Goal: Information Seeking & Learning: Learn about a topic

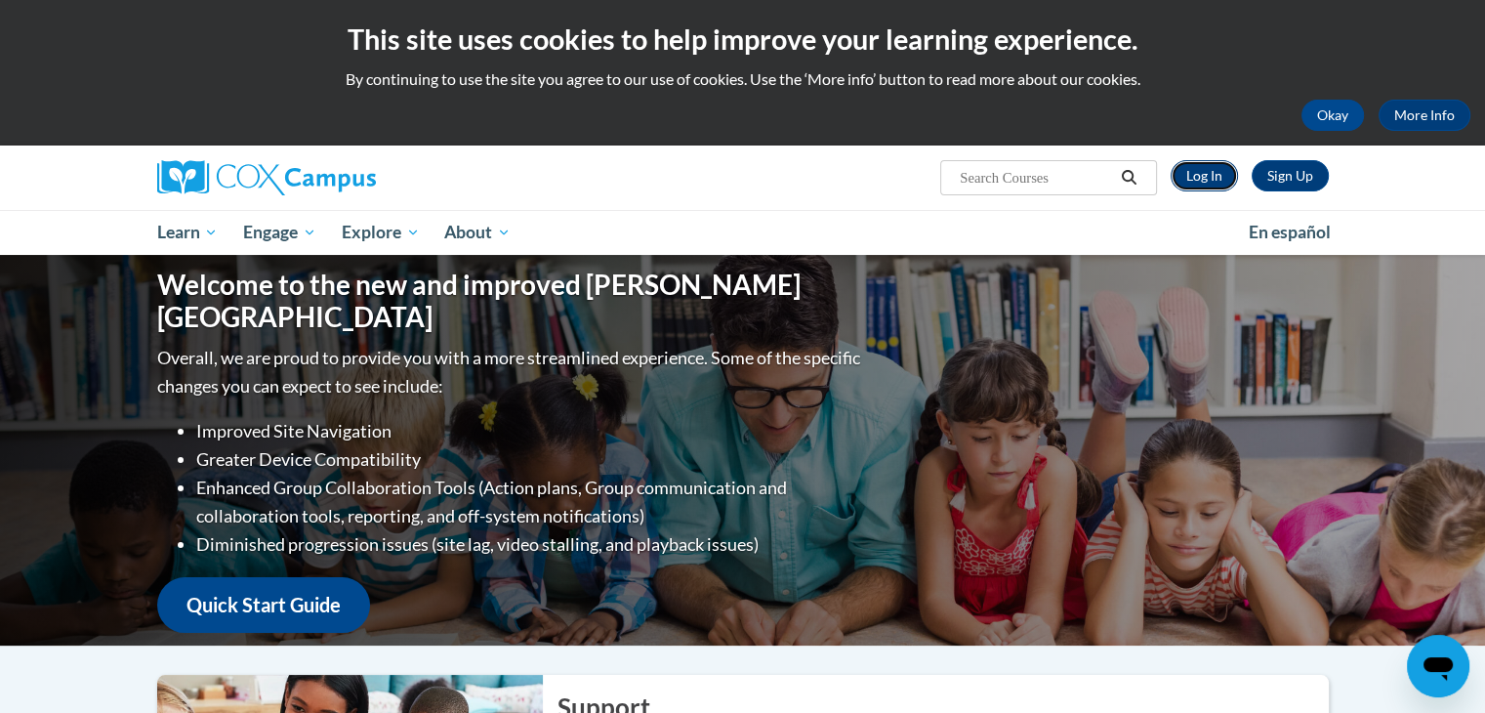
click at [1208, 190] on link "Log In" at bounding box center [1203, 175] width 67 height 31
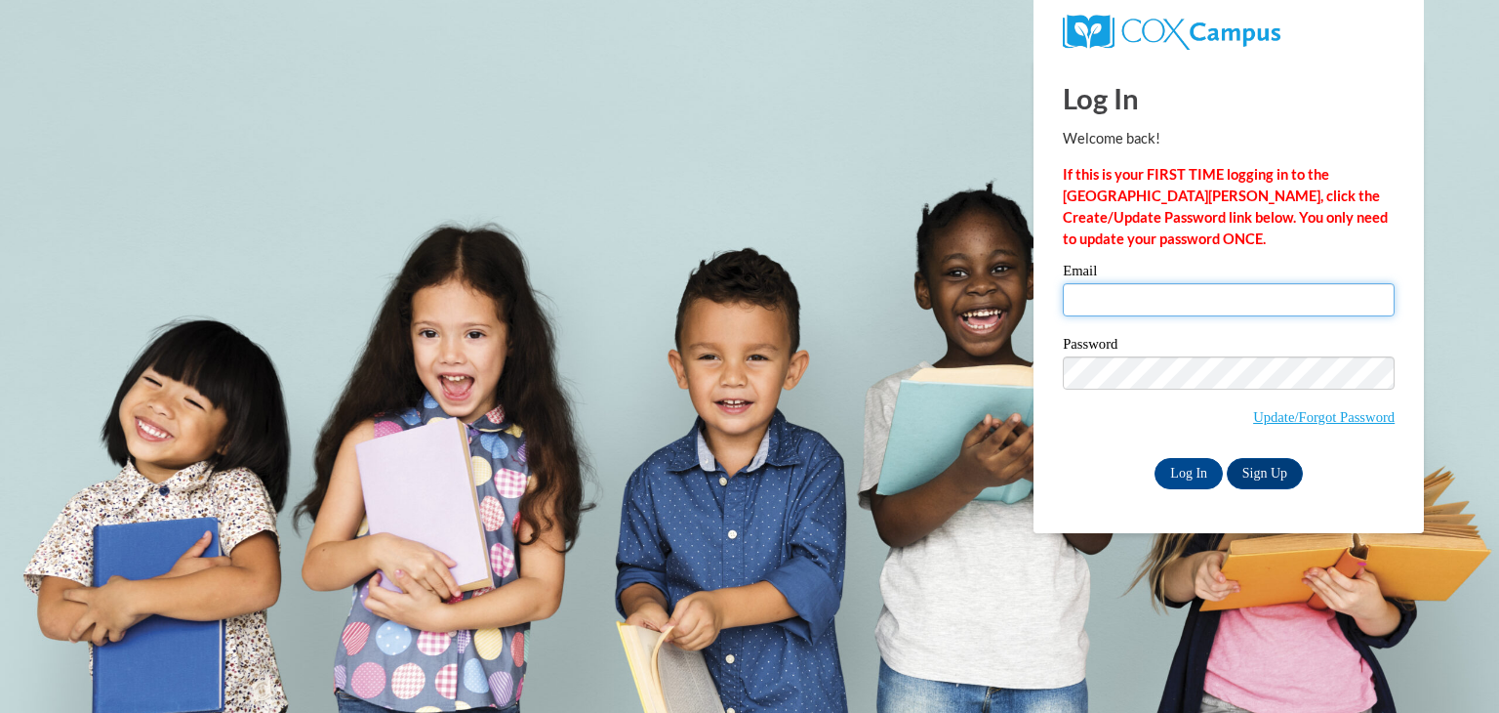
drag, startPoint x: 1177, startPoint y: 478, endPoint x: 1145, endPoint y: 317, distance: 164.3
click at [1145, 317] on div "Email" at bounding box center [1229, 297] width 332 height 67
type input "toree.kuntze@of-ps.org"
click at [1199, 464] on input "Log In" at bounding box center [1189, 473] width 68 height 31
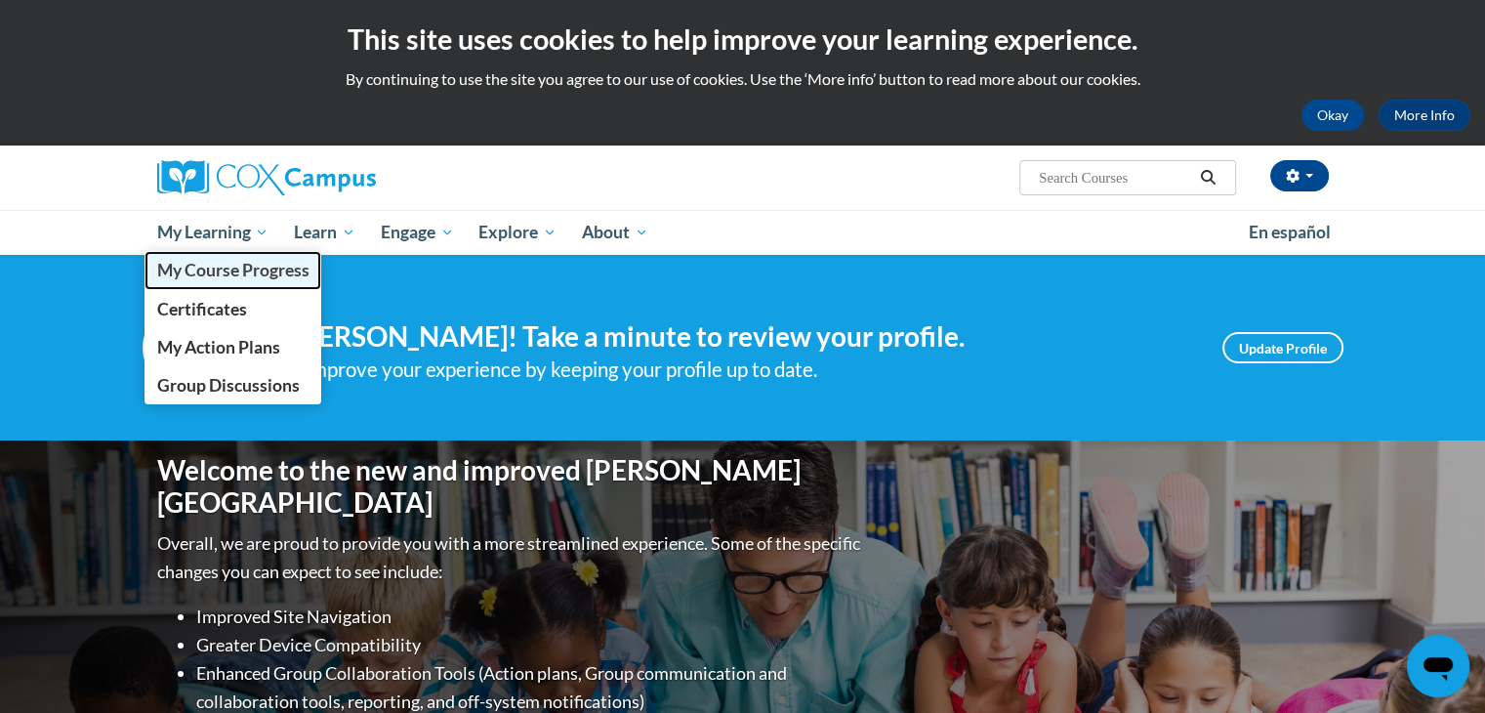
click at [236, 278] on span "My Course Progress" at bounding box center [232, 270] width 152 height 20
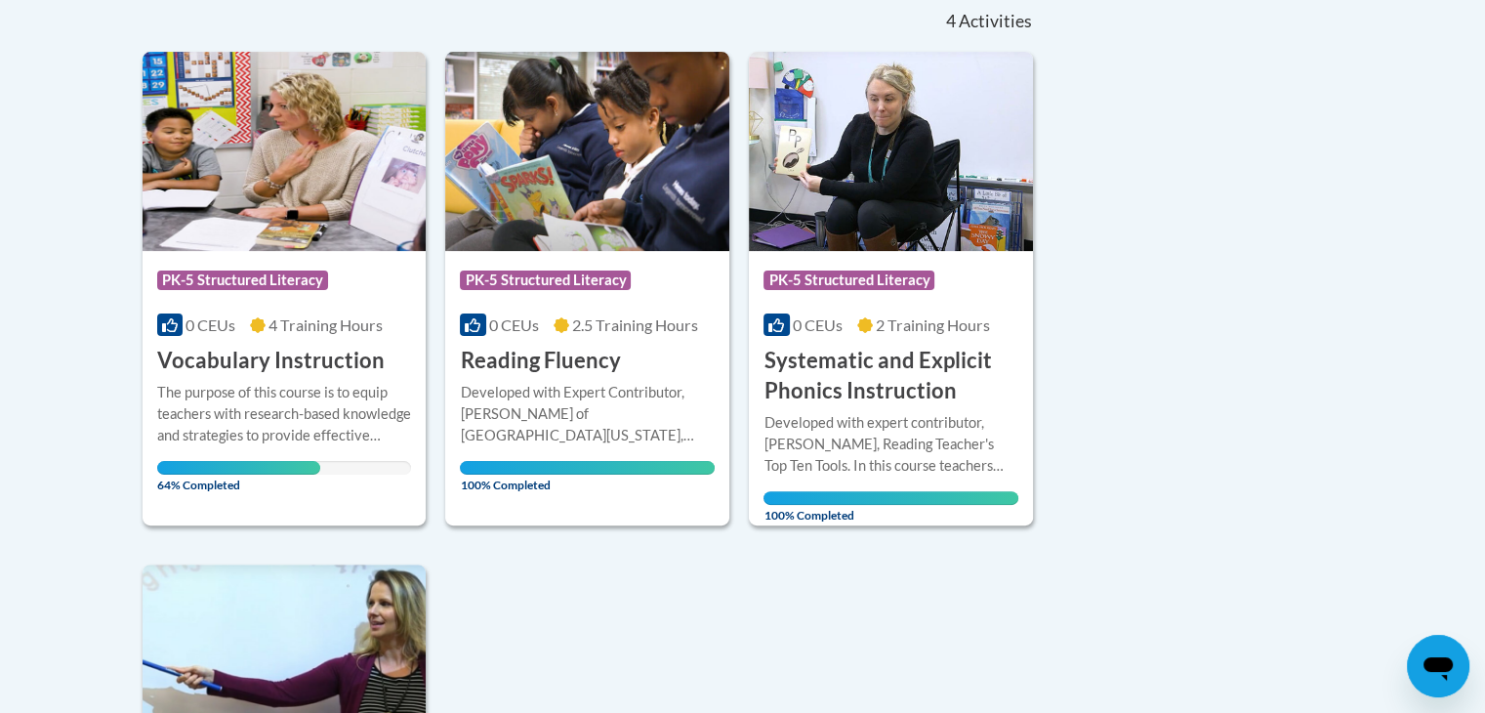
scroll to position [449, 0]
click at [337, 320] on span "4 Training Hours" at bounding box center [325, 324] width 114 height 19
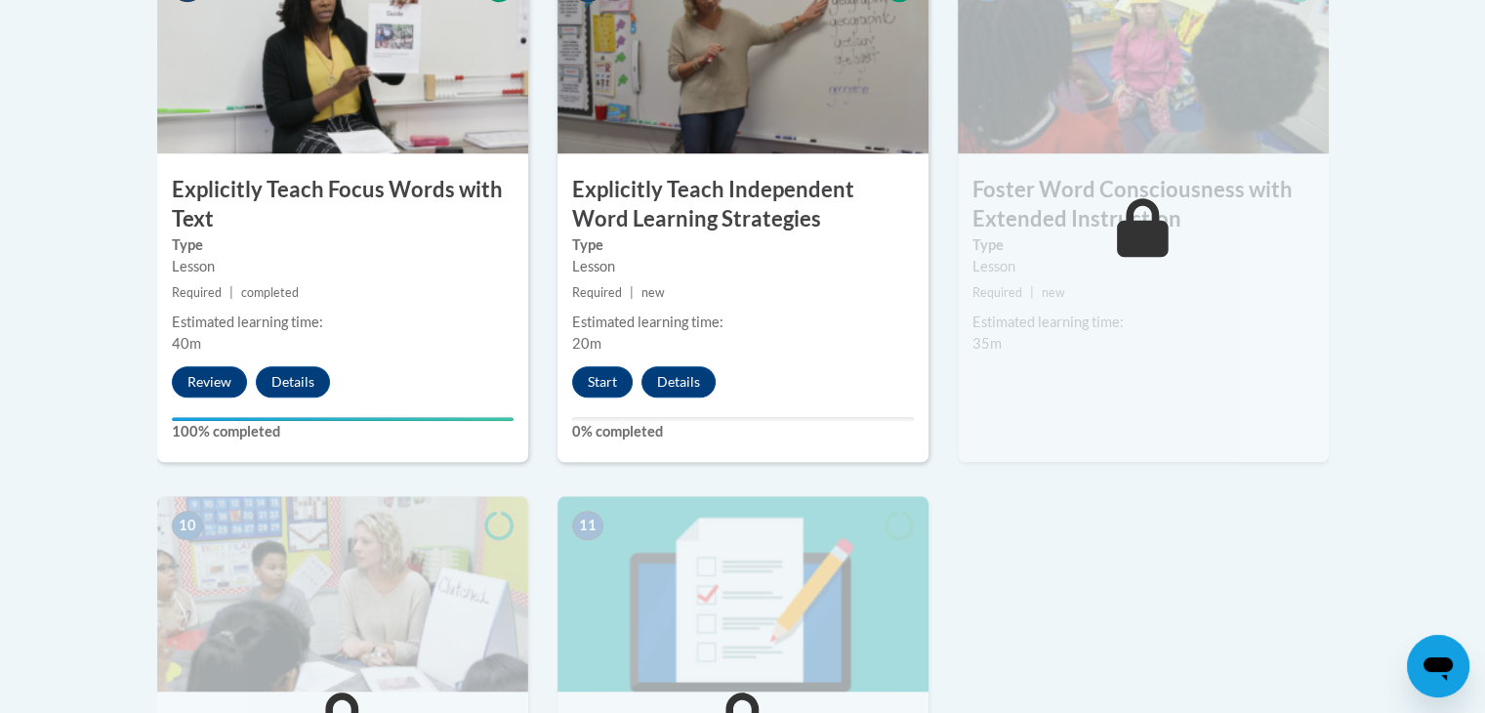
scroll to position [1777, 0]
click at [611, 389] on button "Start" at bounding box center [602, 380] width 61 height 31
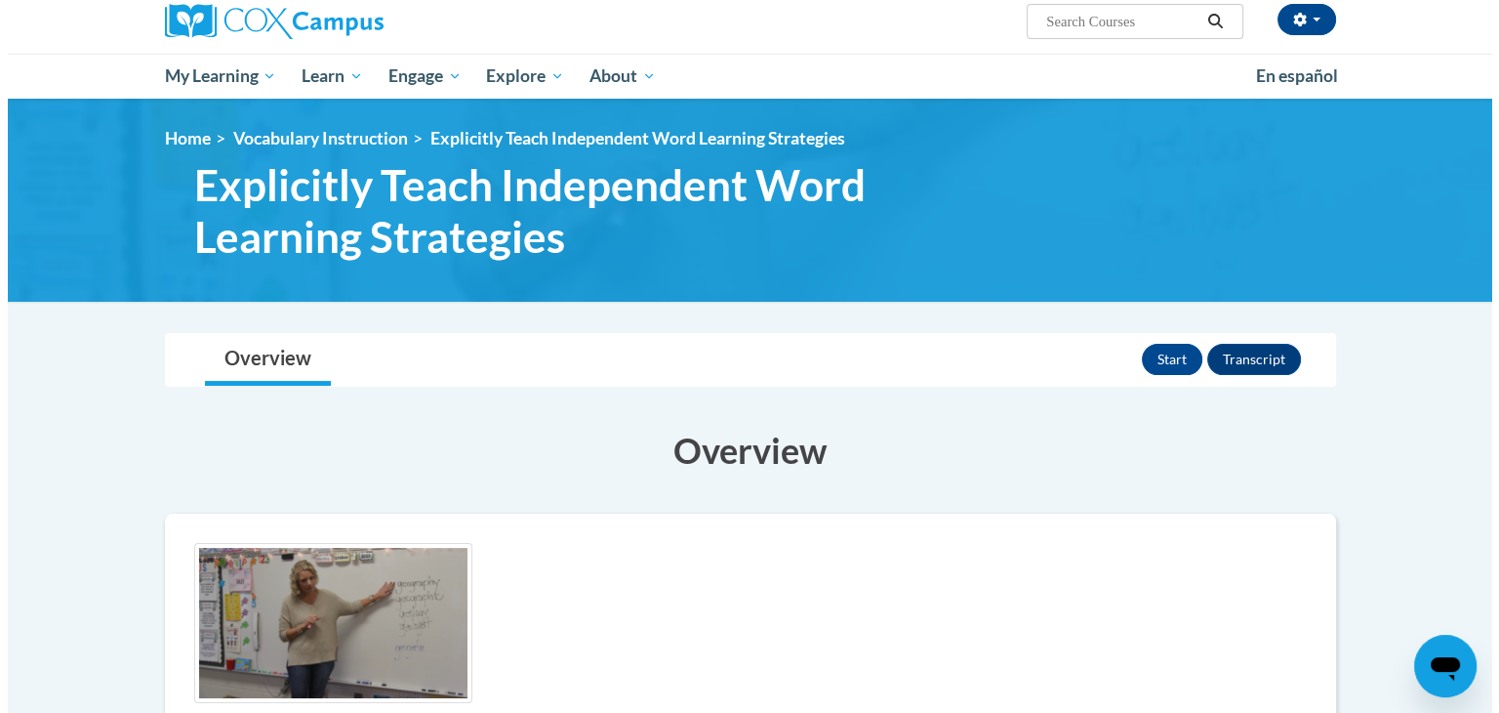
scroll to position [158, 0]
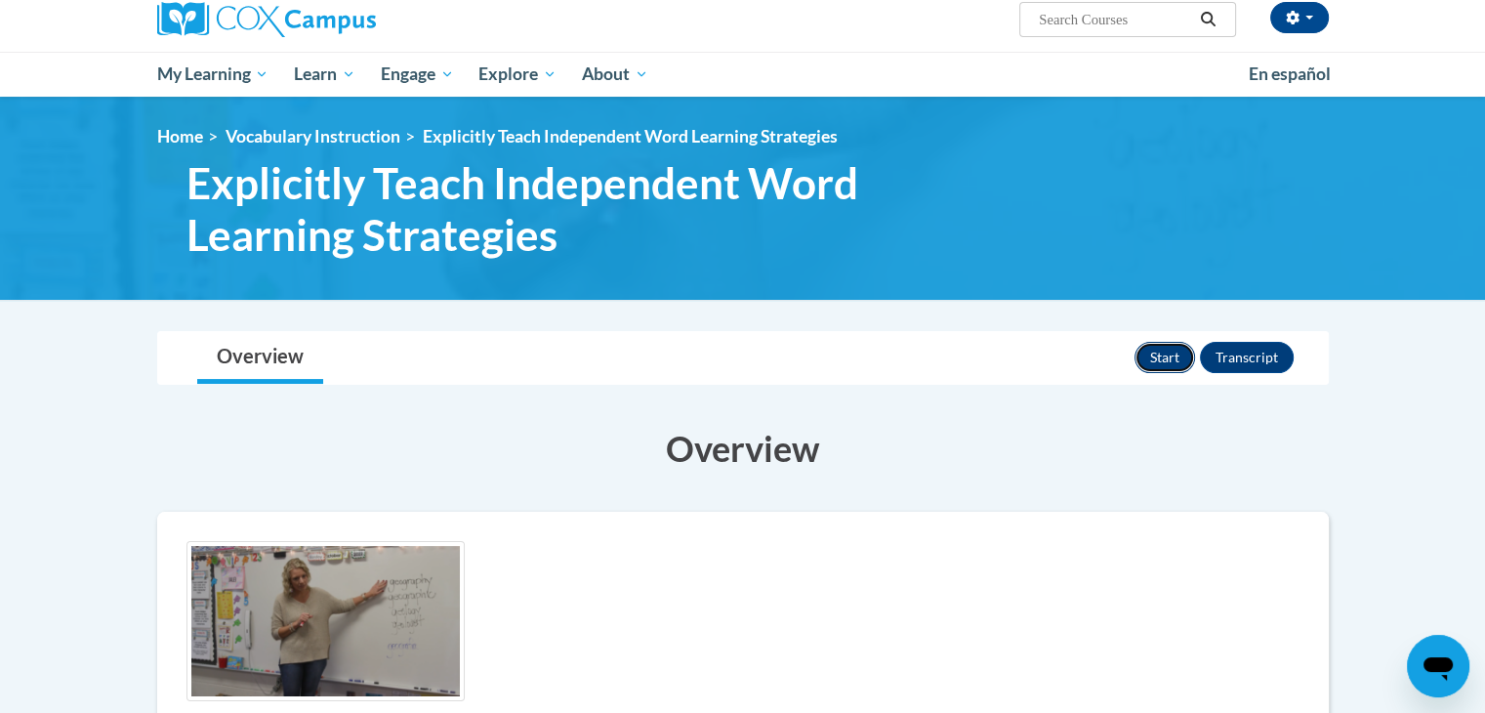
click at [1187, 358] on button "Start" at bounding box center [1164, 357] width 61 height 31
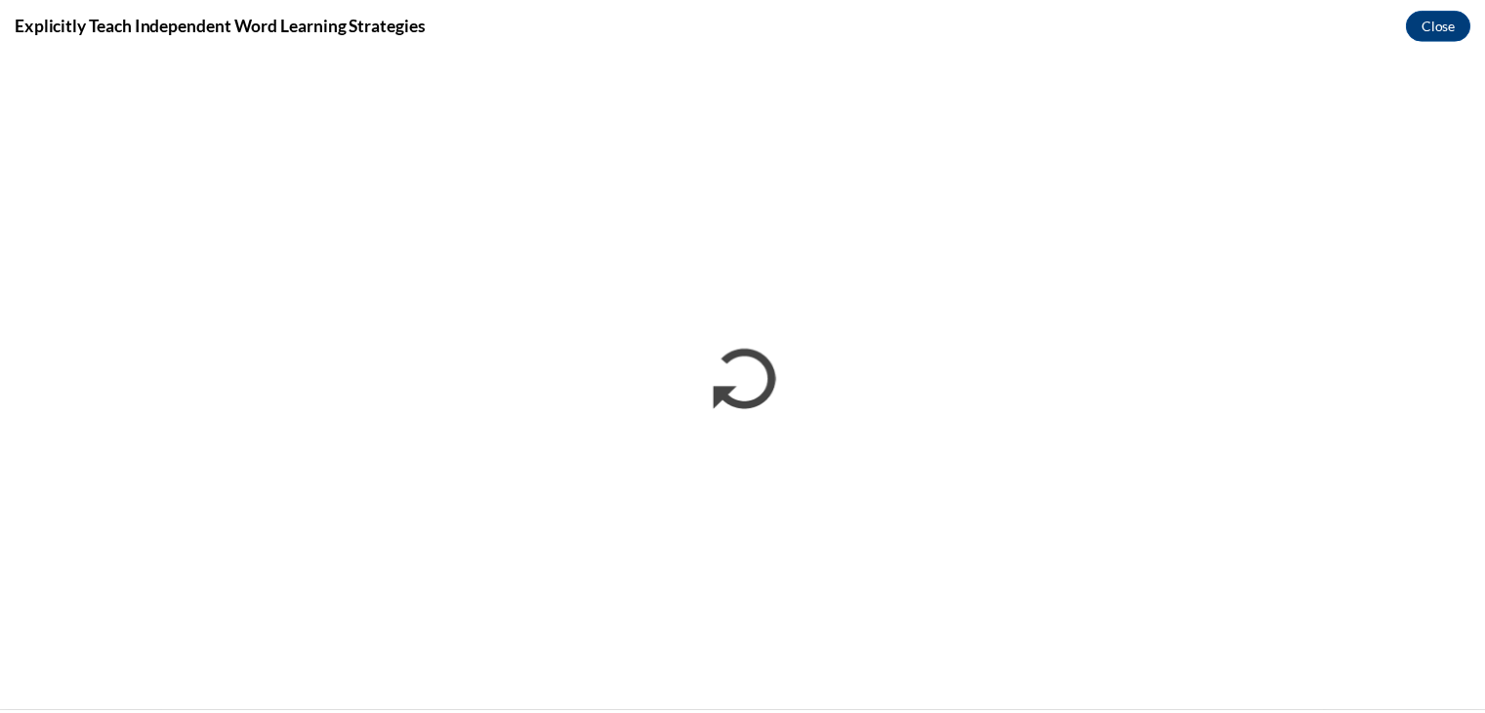
scroll to position [0, 0]
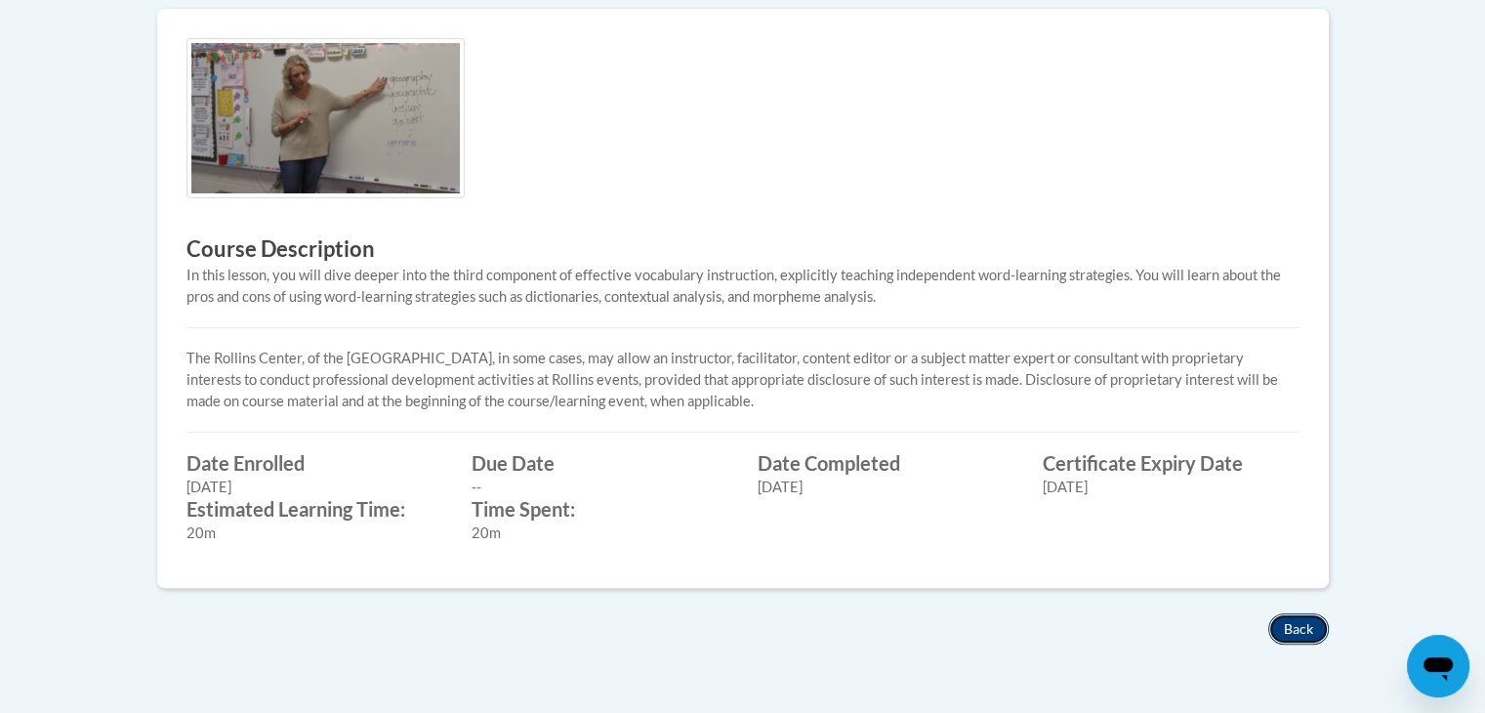
click at [1283, 630] on button "Back" at bounding box center [1298, 628] width 61 height 31
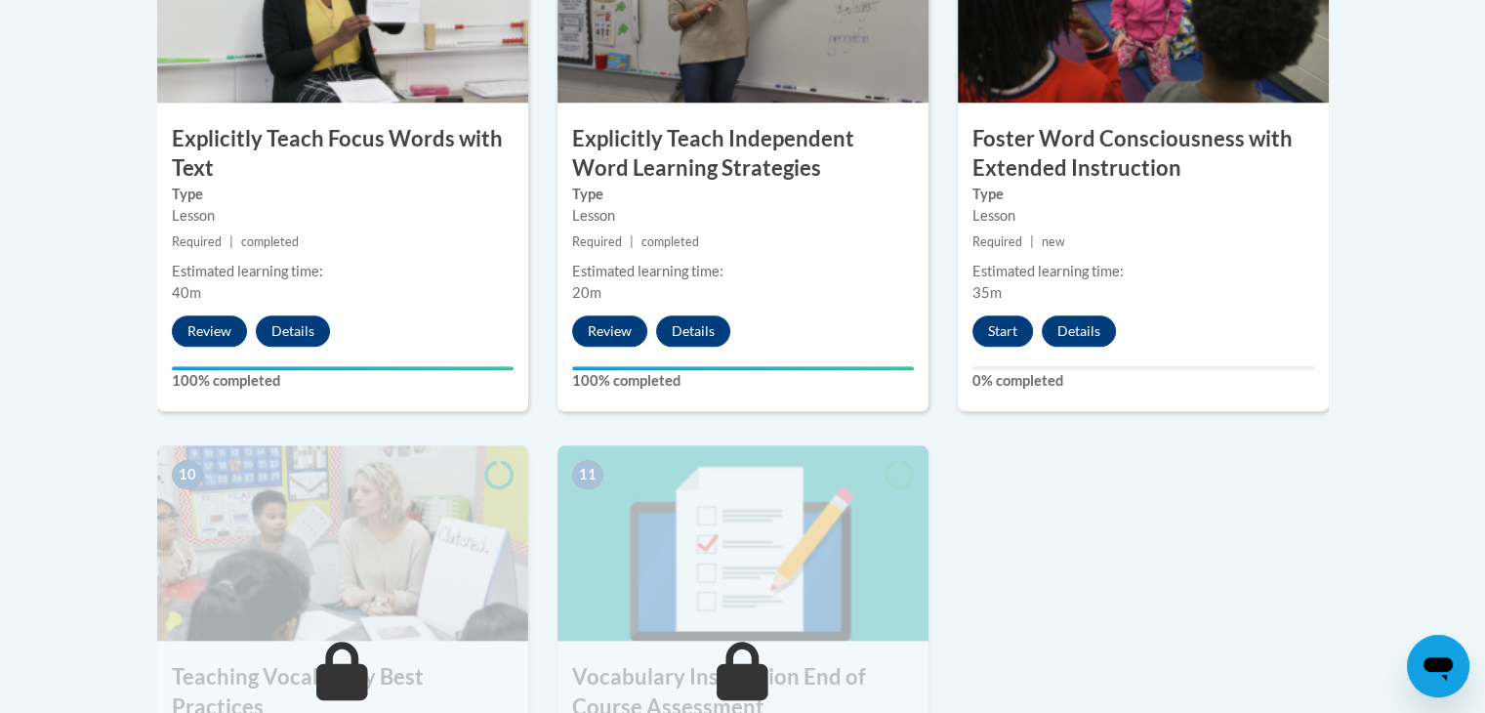
scroll to position [1827, 0]
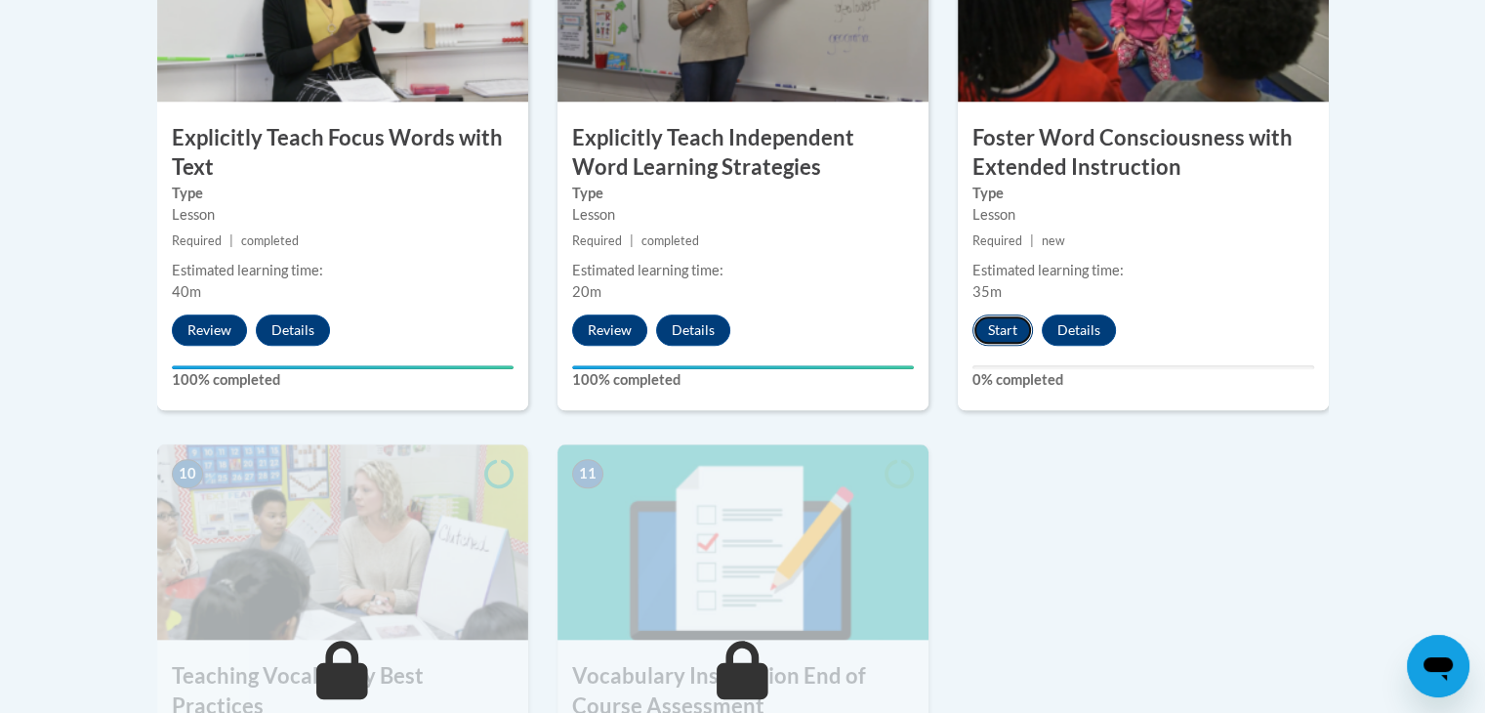
click at [1007, 333] on button "Start" at bounding box center [1002, 329] width 61 height 31
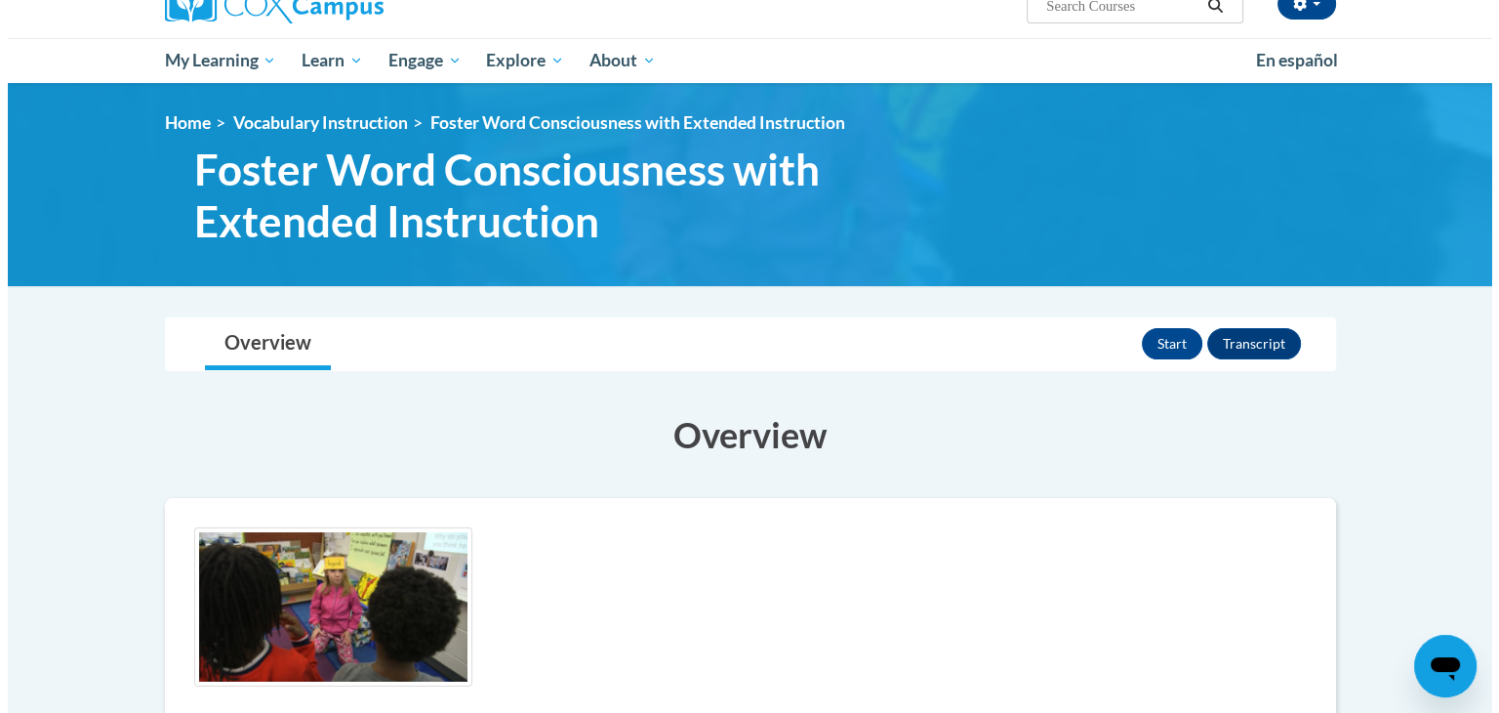
scroll to position [238, 0]
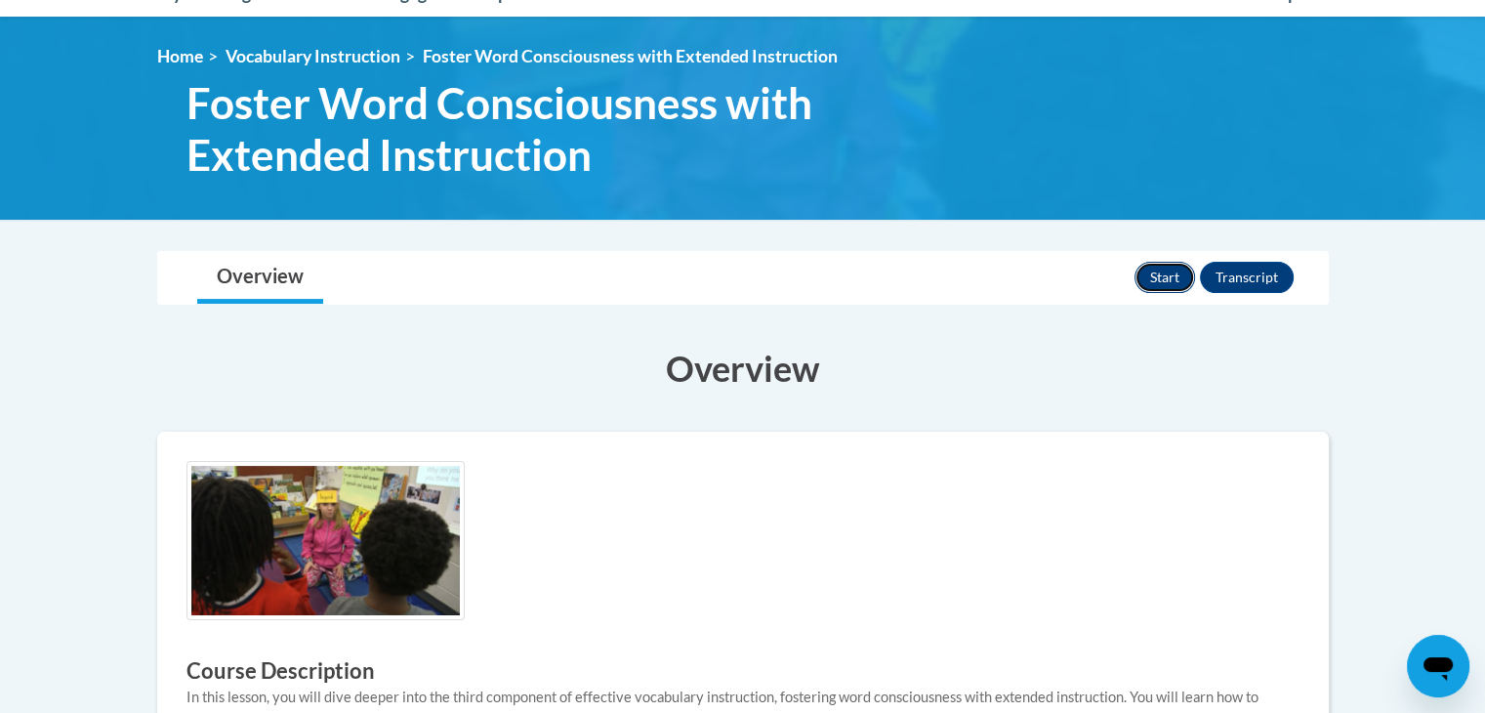
click at [1179, 266] on button "Start" at bounding box center [1164, 277] width 61 height 31
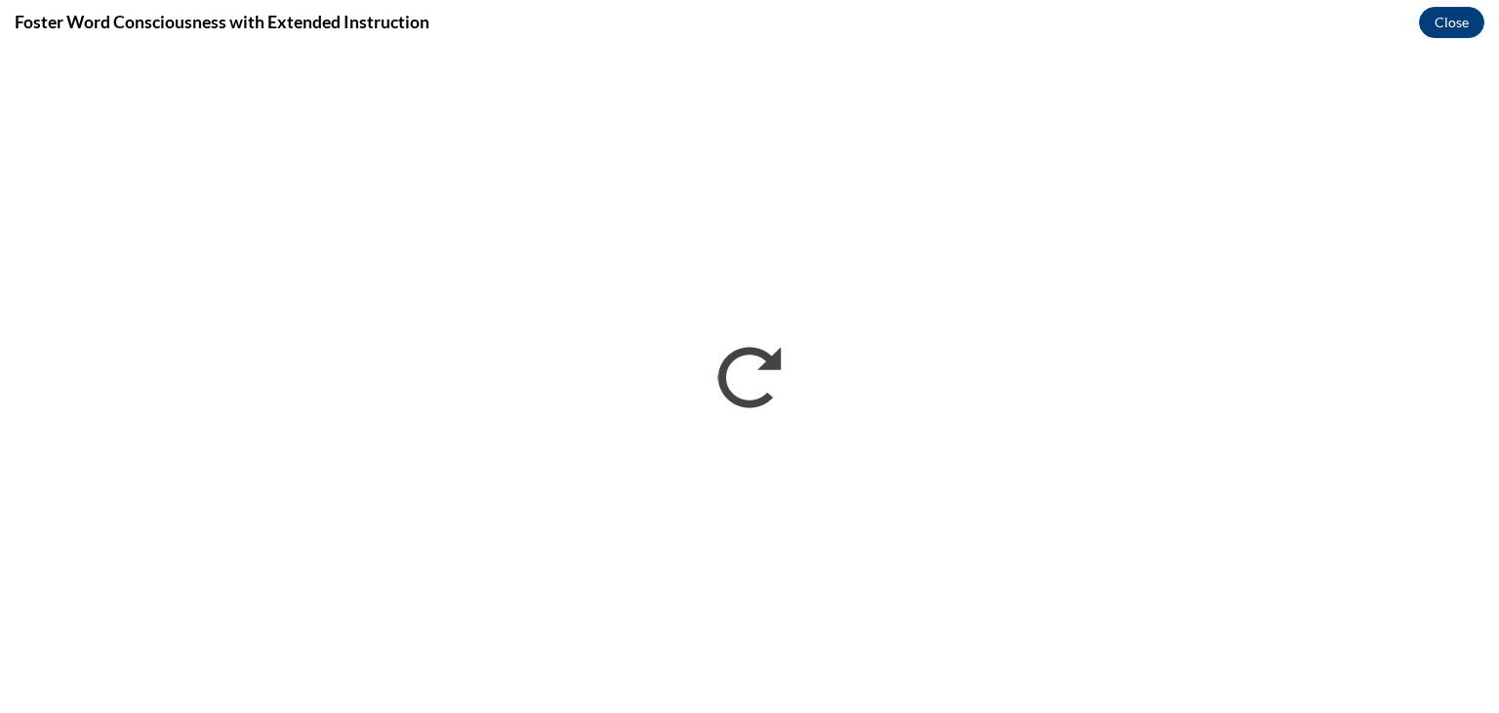
scroll to position [0, 0]
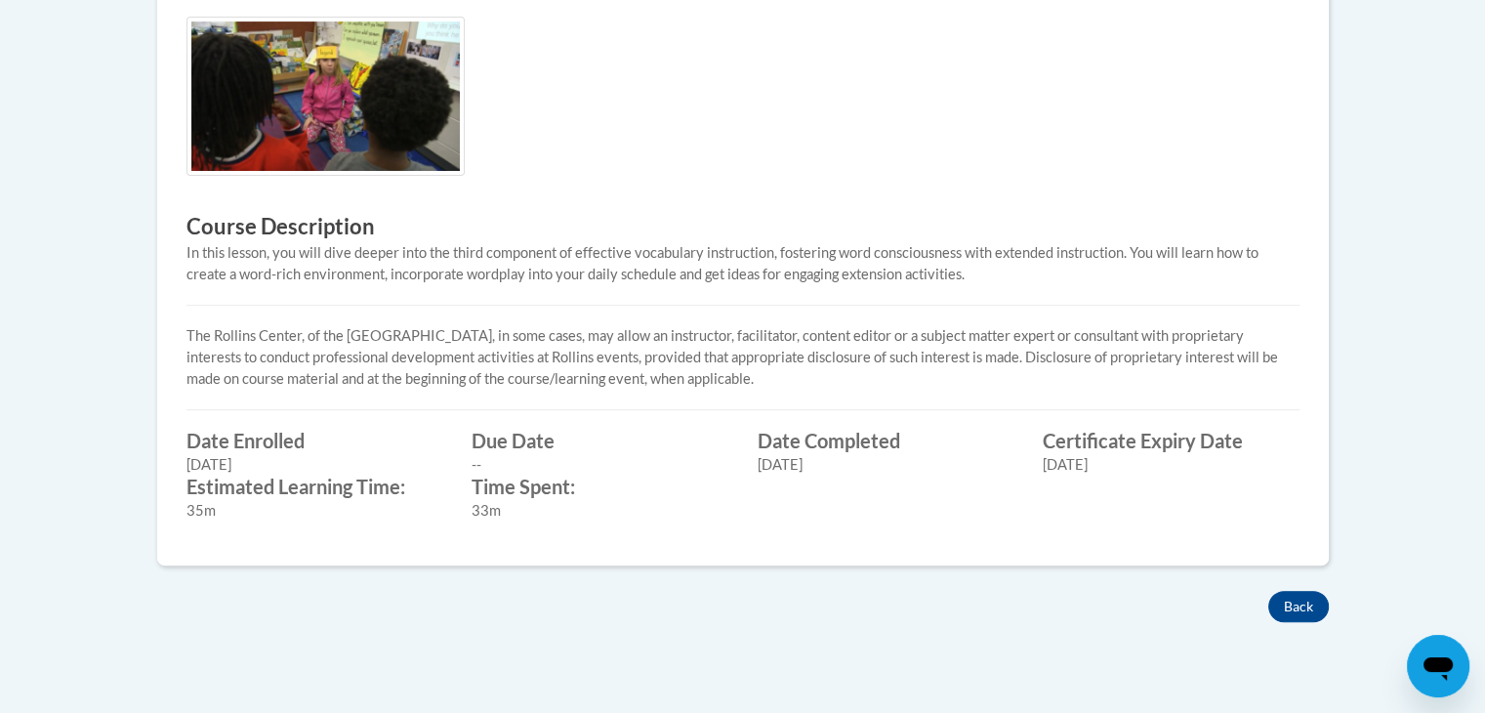
scroll to position [792, 0]
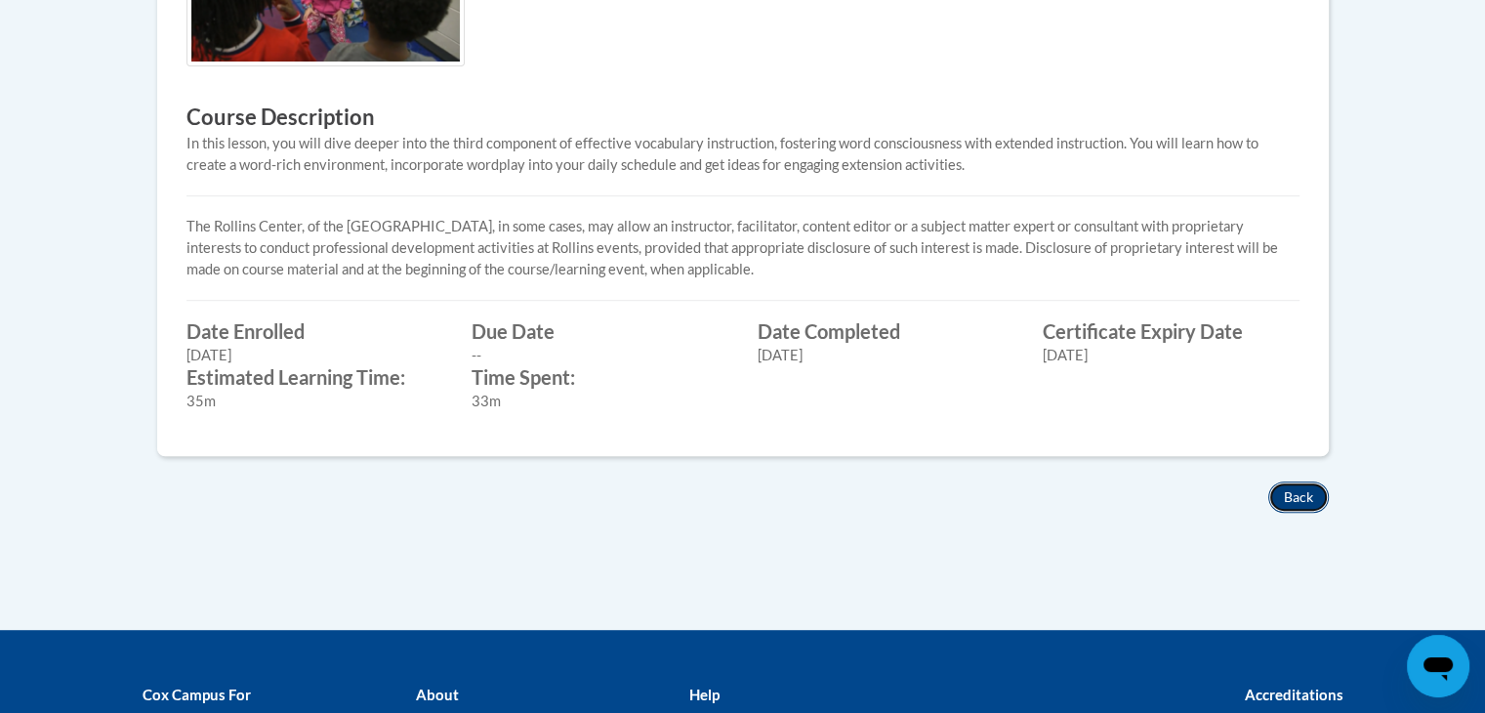
click at [1285, 495] on button "Back" at bounding box center [1298, 496] width 61 height 31
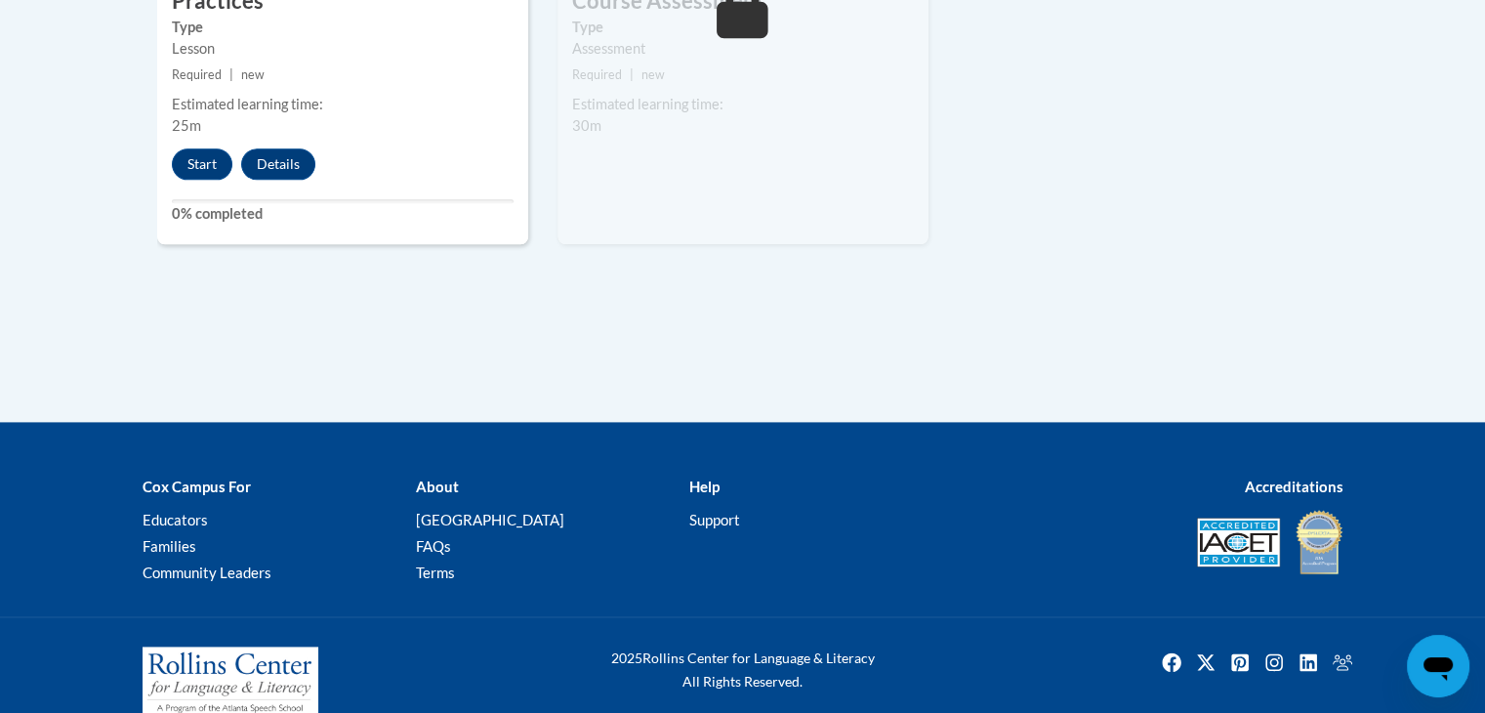
scroll to position [2316, 0]
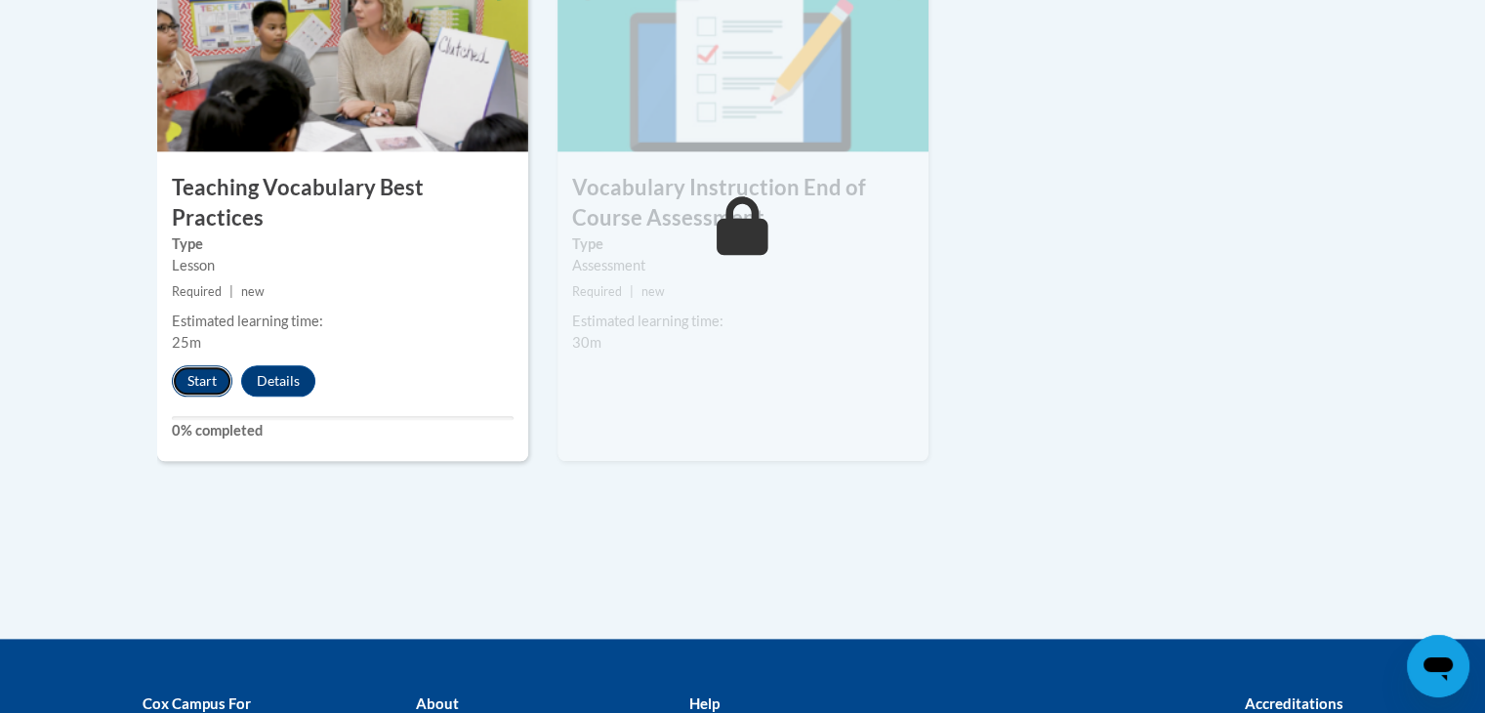
click at [207, 365] on button "Start" at bounding box center [202, 380] width 61 height 31
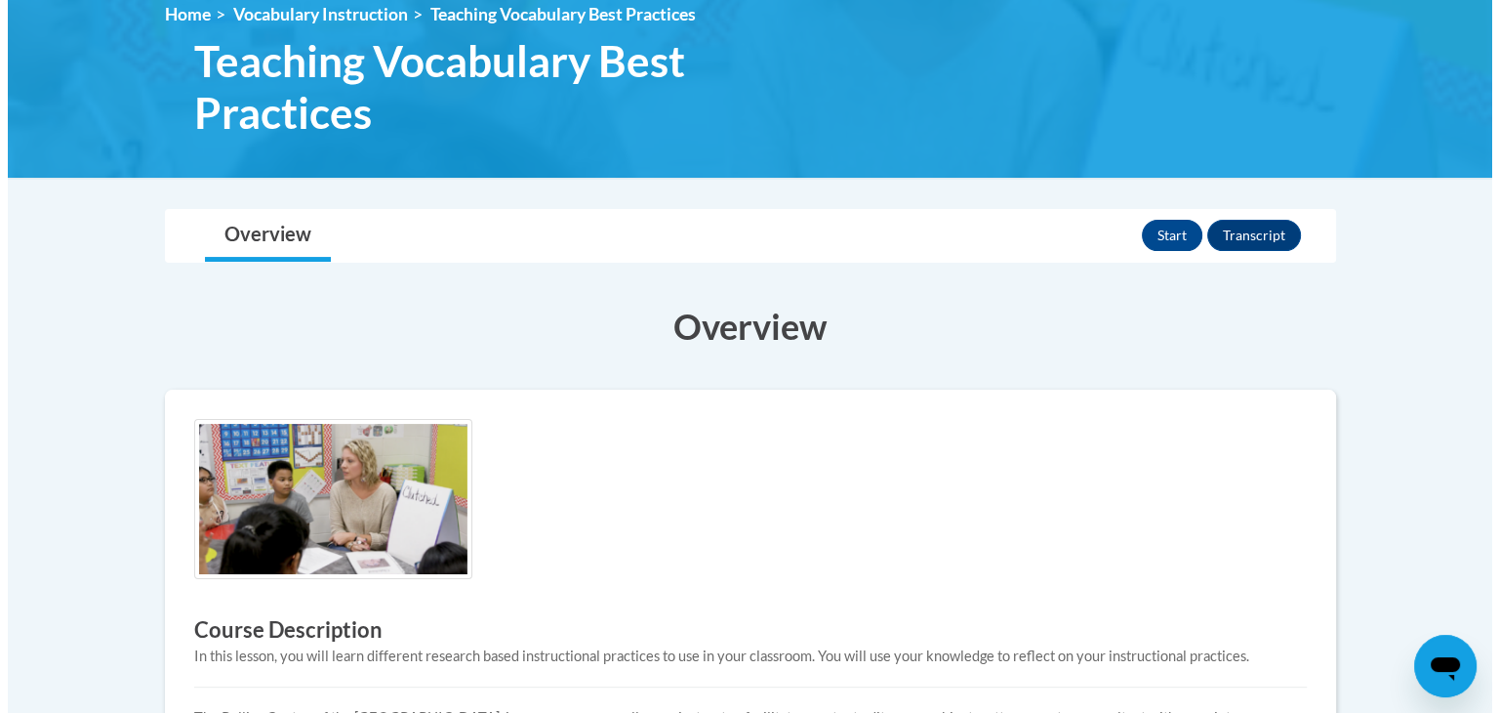
scroll to position [276, 0]
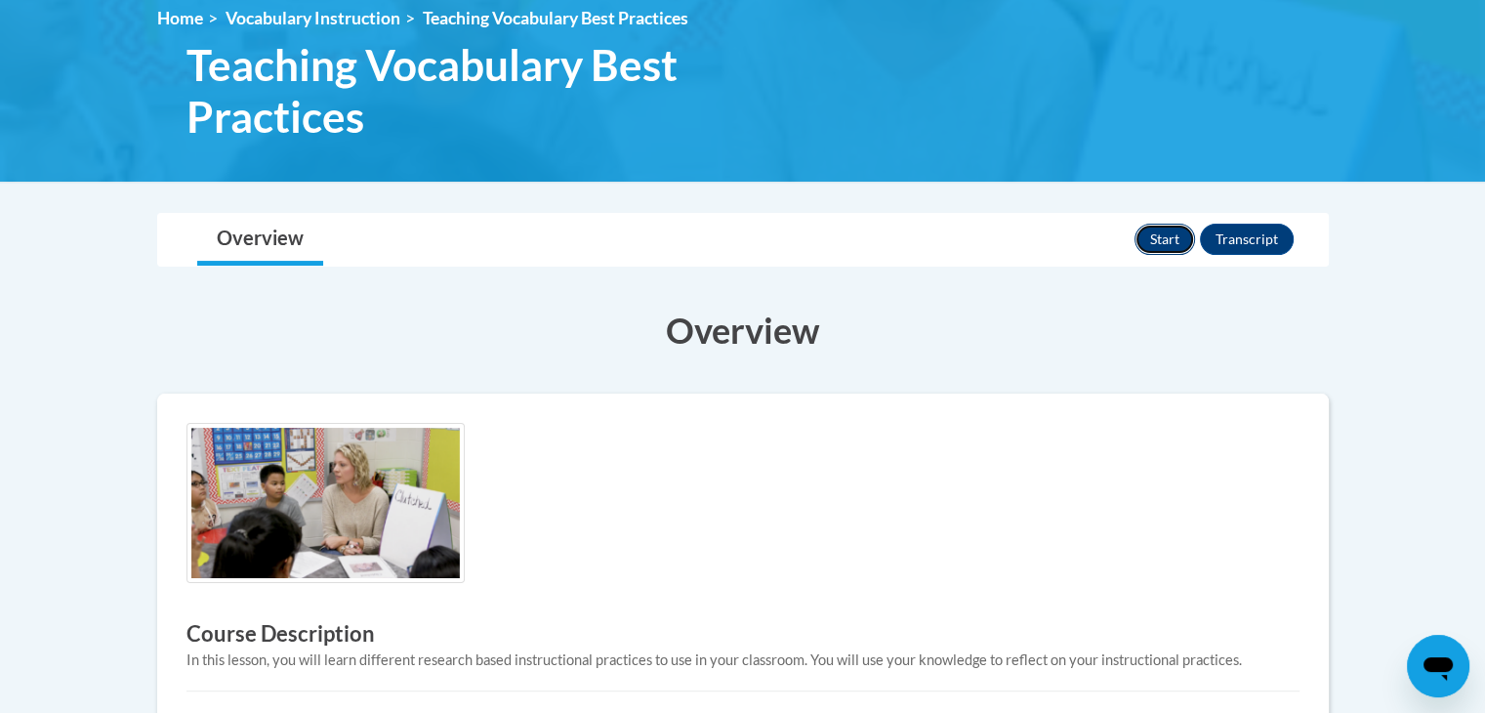
click at [1164, 234] on button "Start" at bounding box center [1164, 239] width 61 height 31
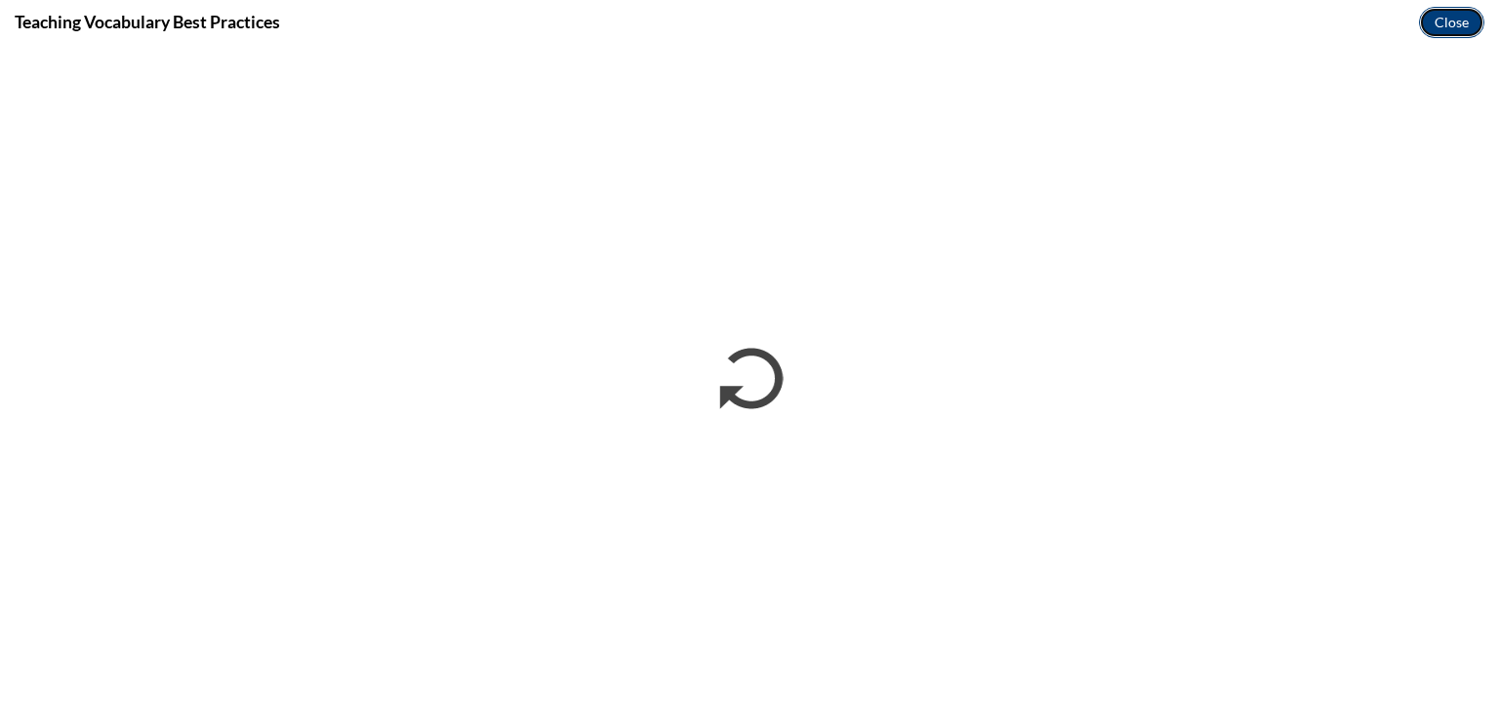
click at [1441, 24] on button "Close" at bounding box center [1451, 22] width 65 height 31
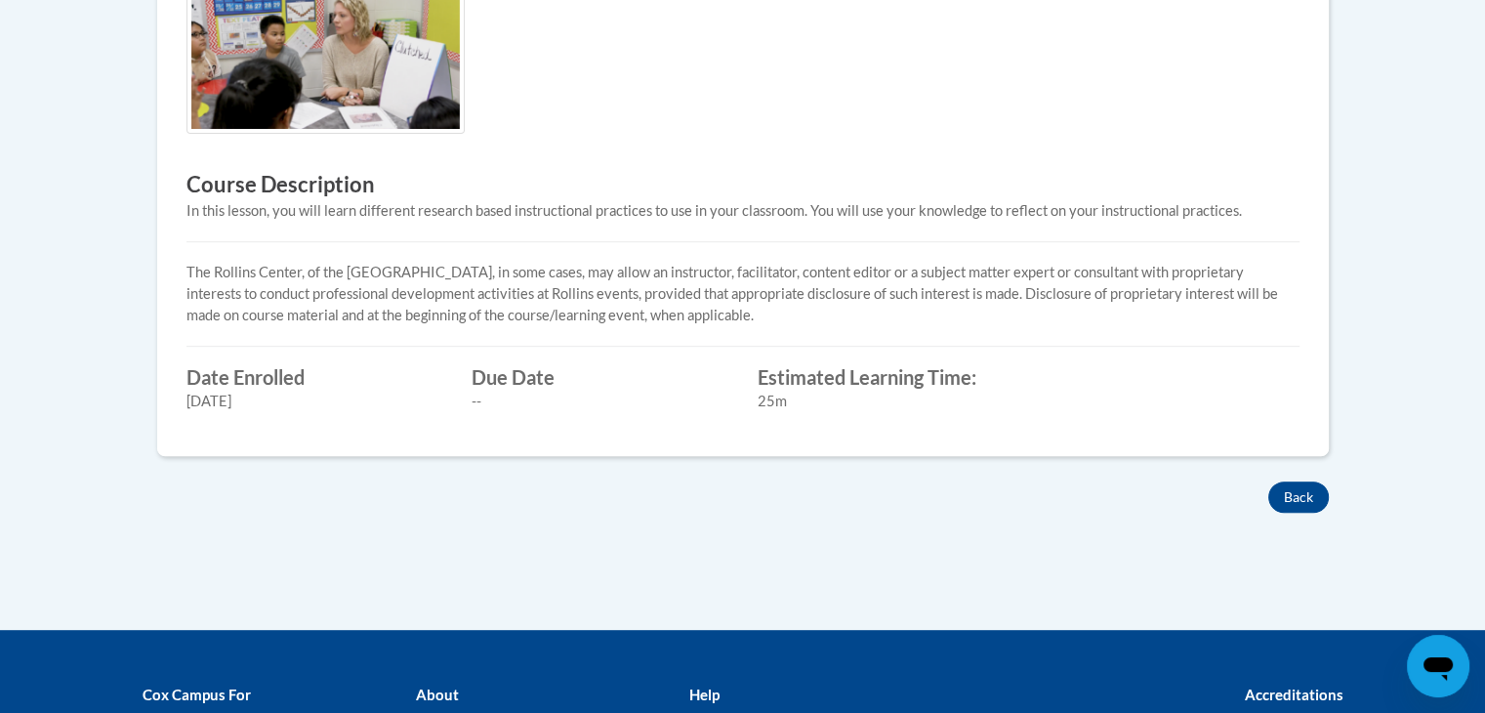
scroll to position [733, 0]
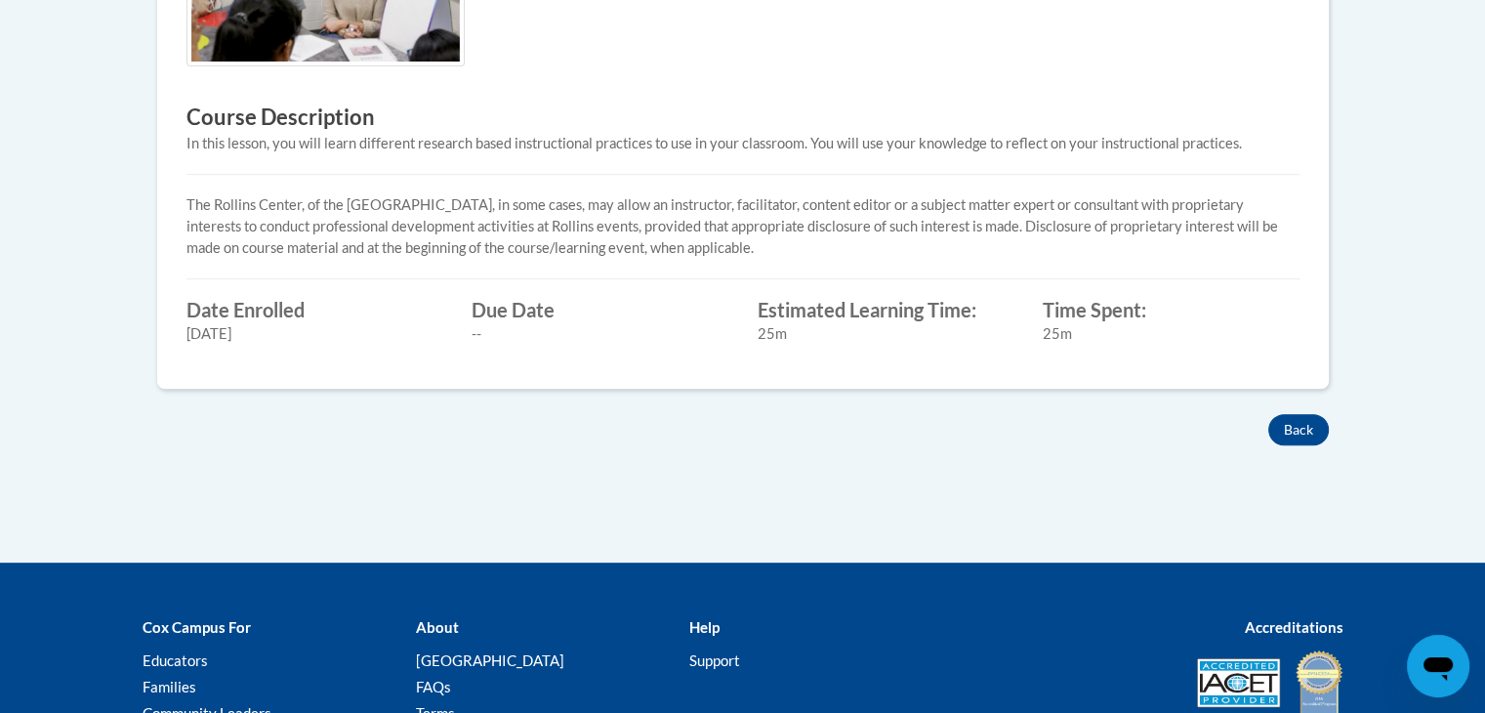
scroll to position [793, 0]
click at [1292, 431] on button "Back" at bounding box center [1298, 429] width 61 height 31
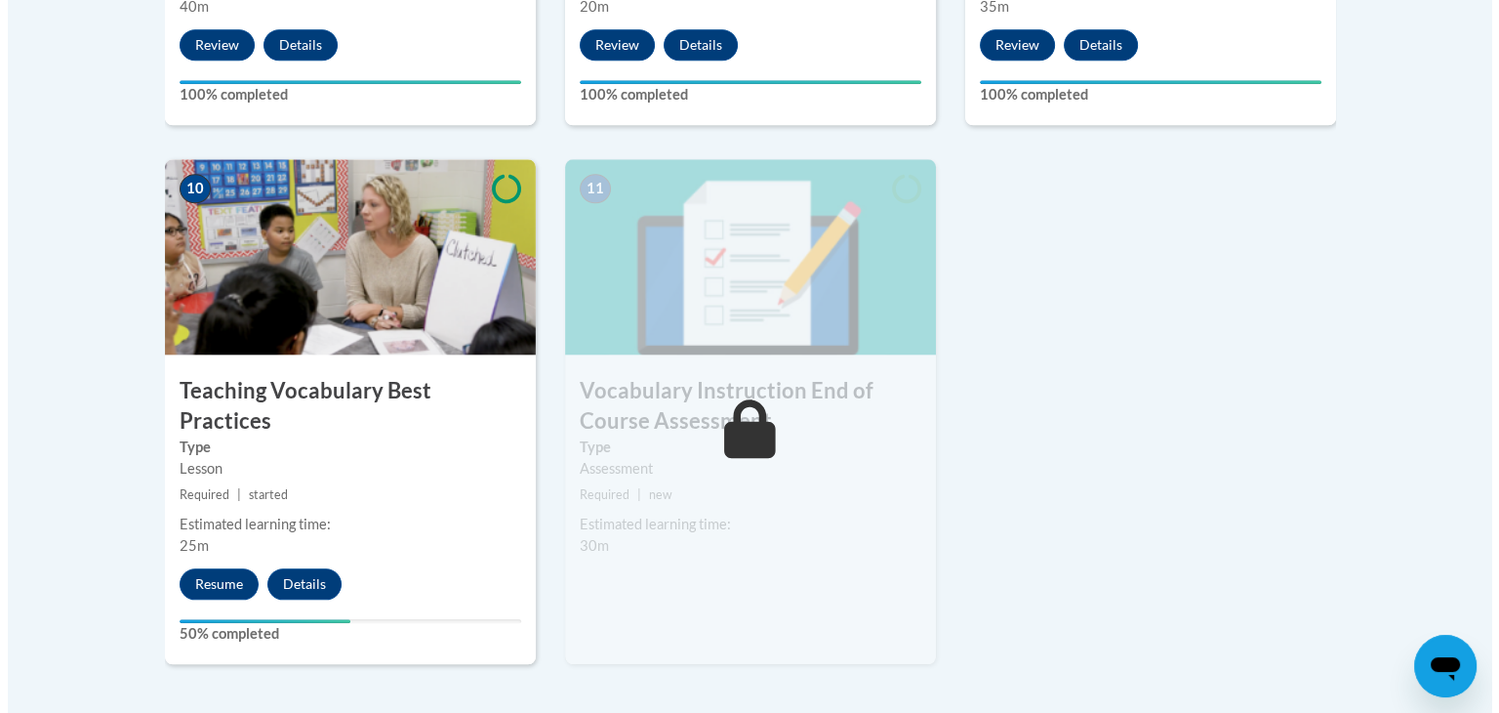
scroll to position [2116, 0]
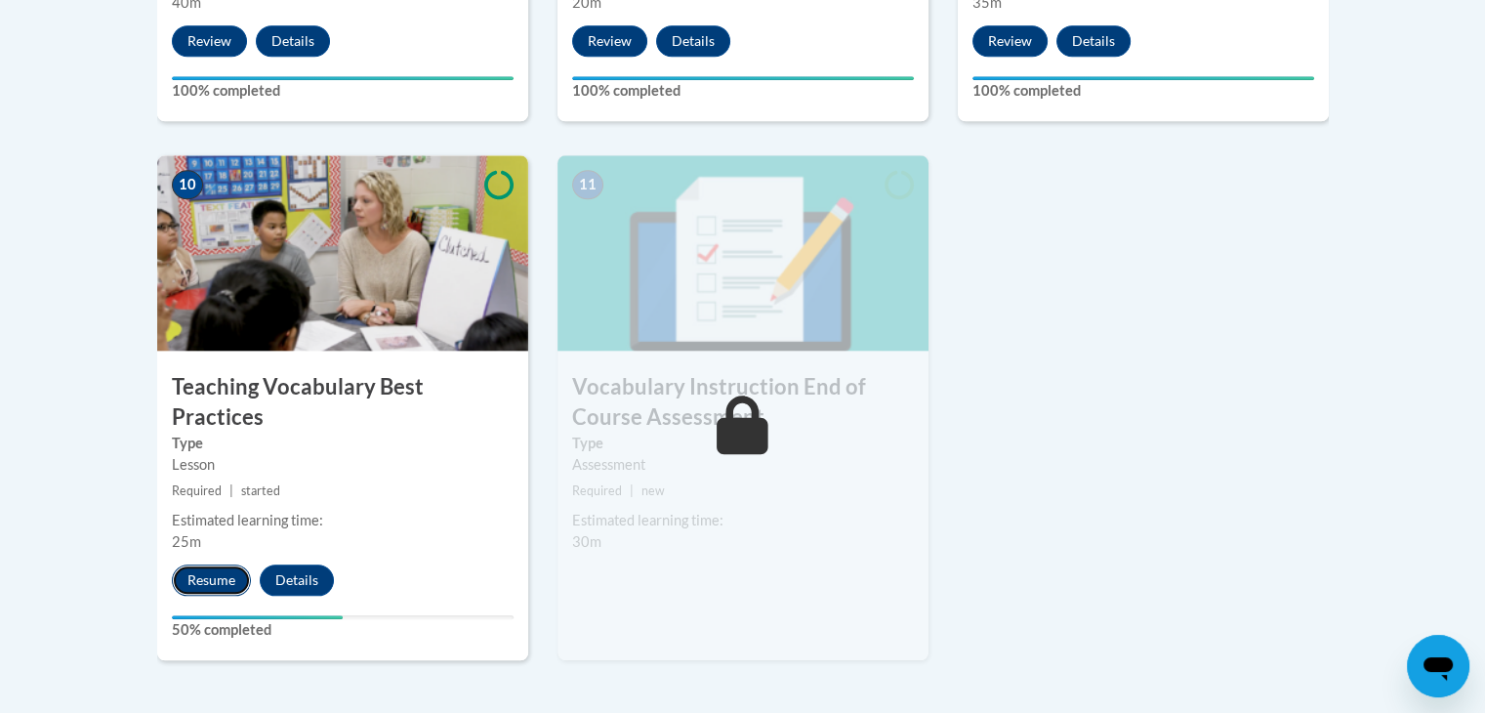
click at [225, 564] on button "Resume" at bounding box center [211, 579] width 79 height 31
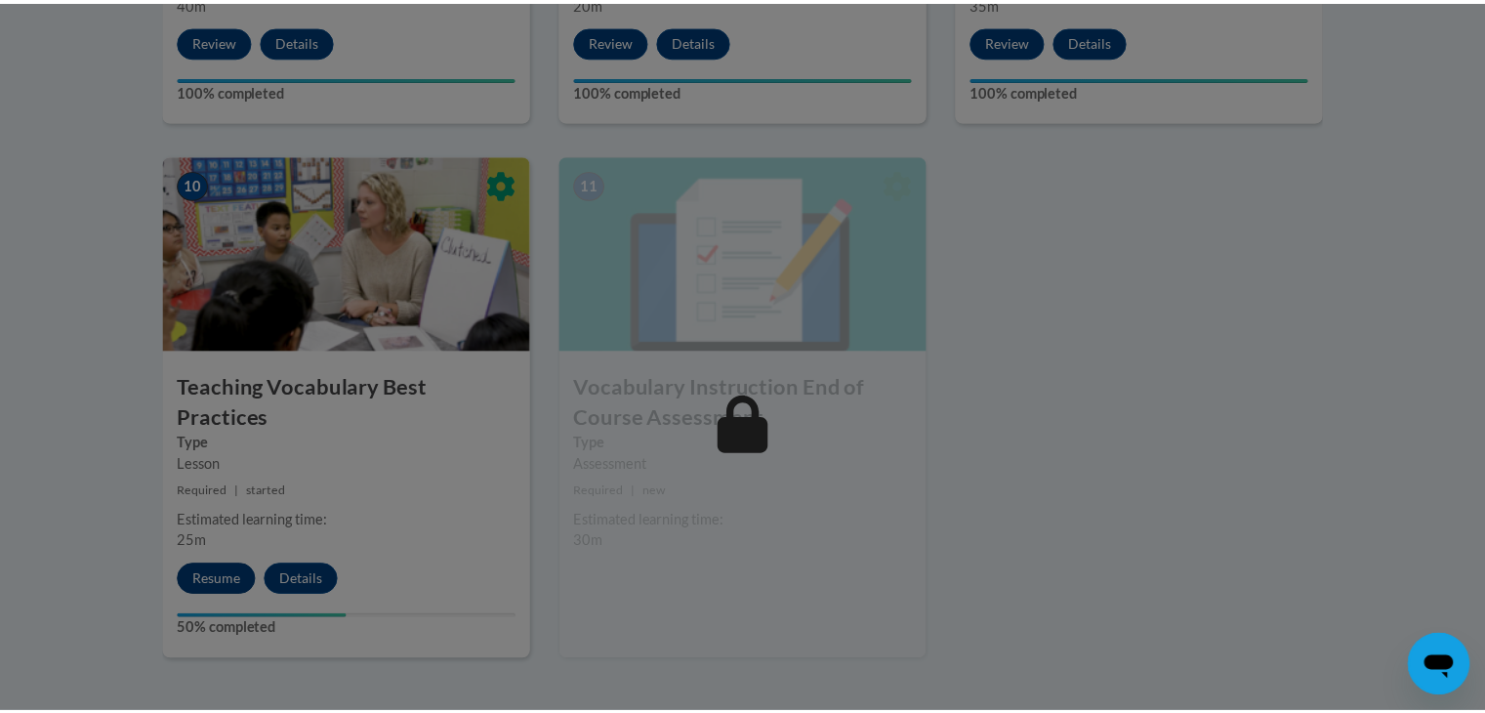
scroll to position [2225, 0]
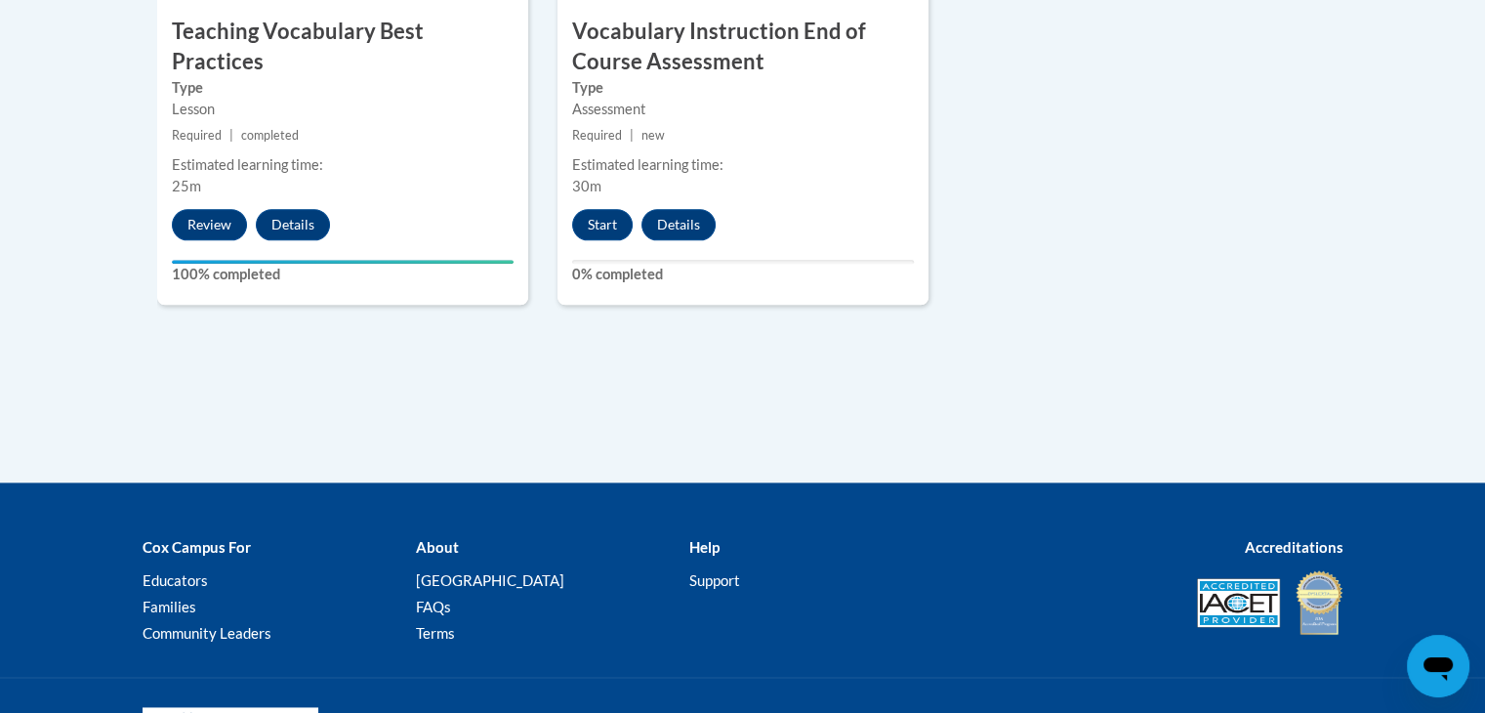
scroll to position [2479, 0]
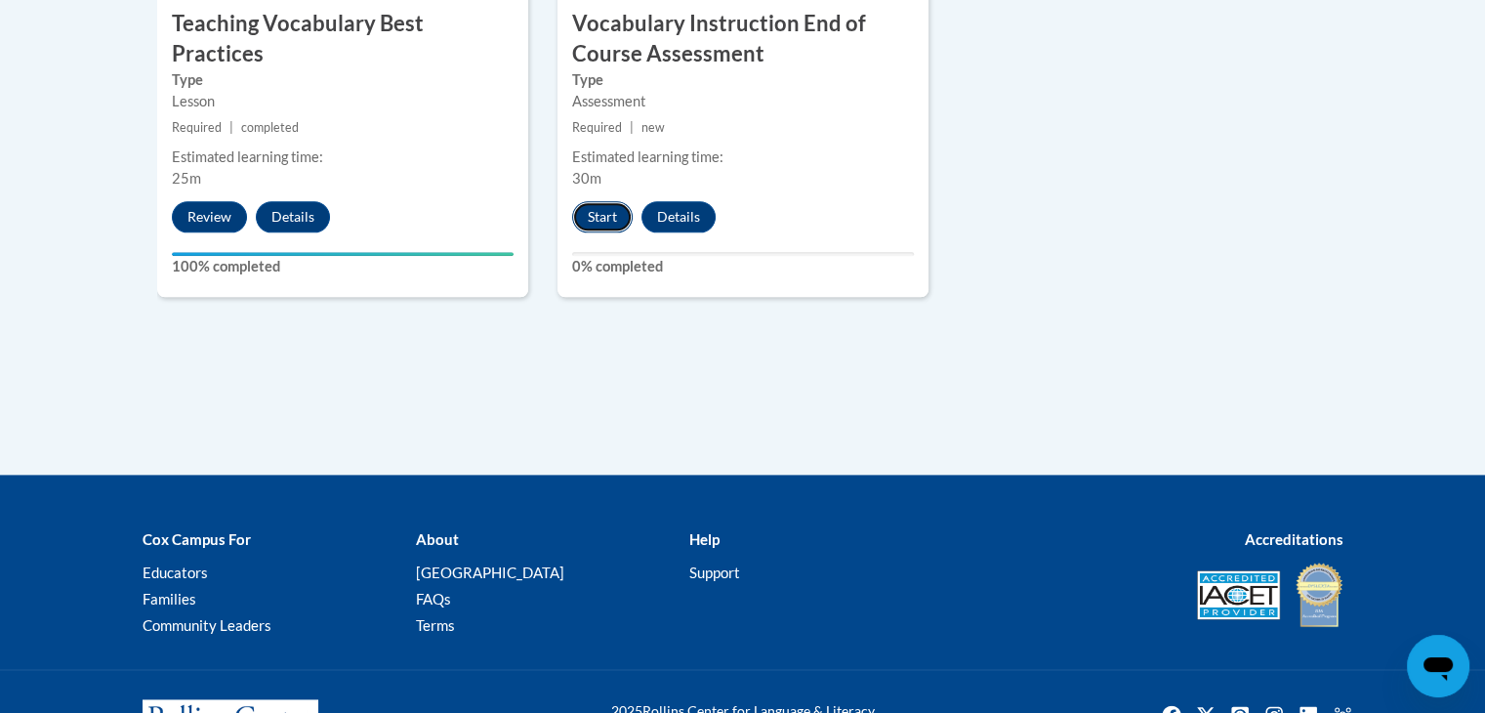
click at [601, 221] on button "Start" at bounding box center [602, 216] width 61 height 31
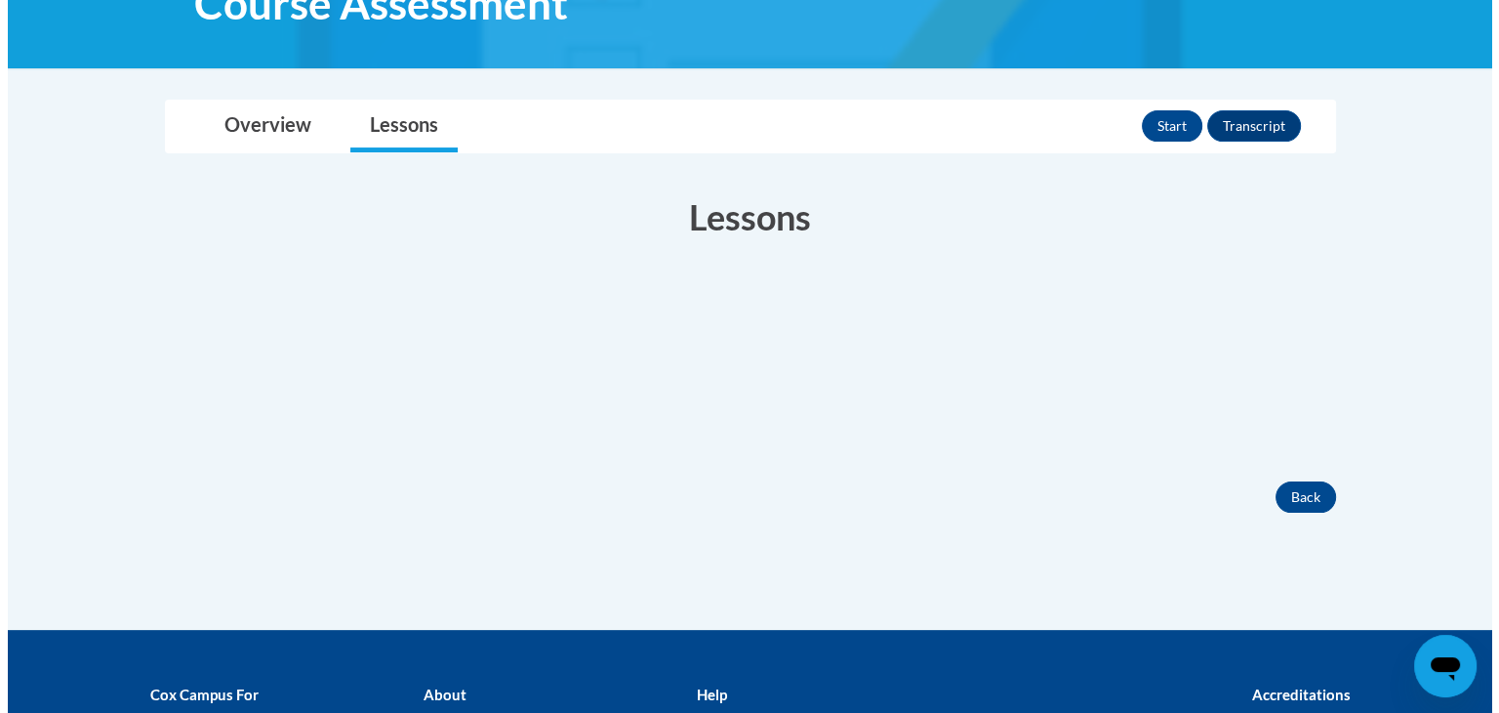
scroll to position [390, 0]
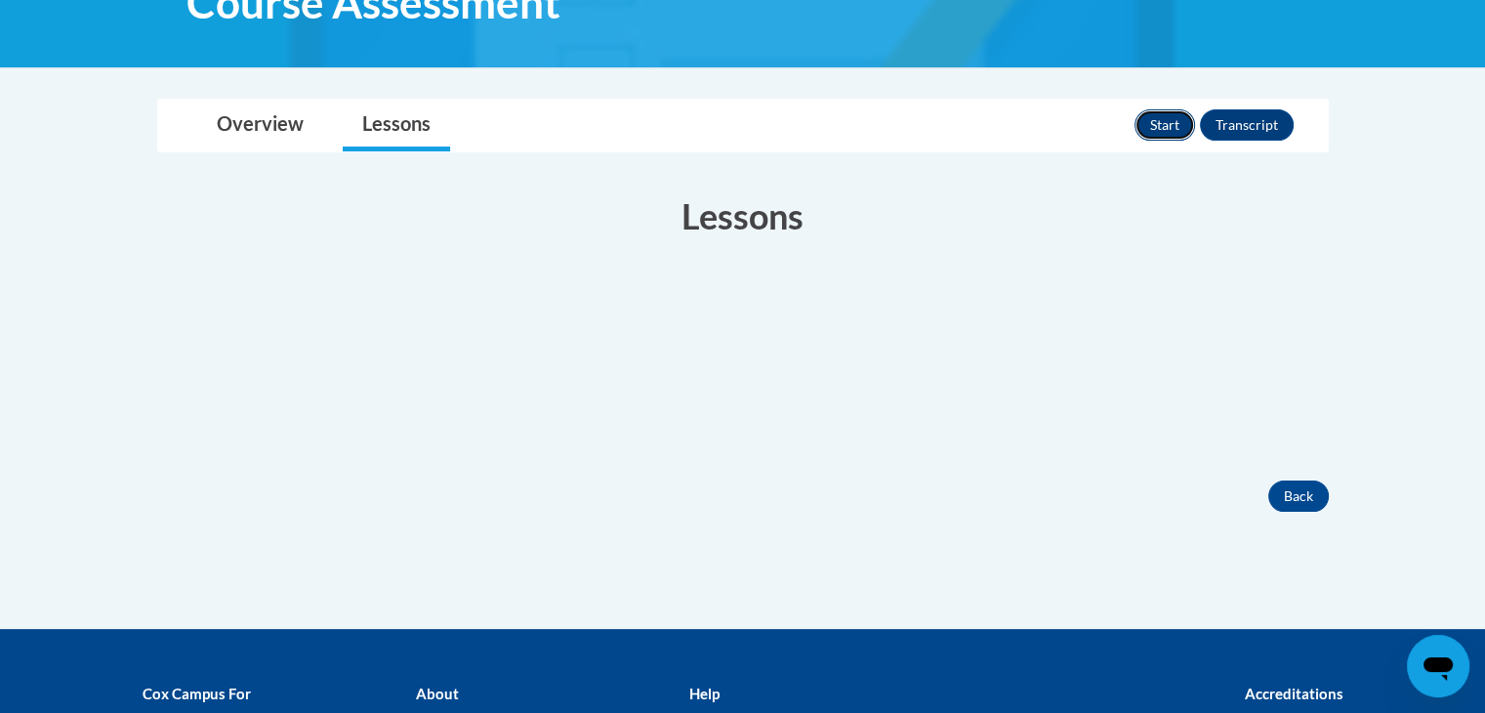
click at [1168, 130] on button "Start" at bounding box center [1164, 124] width 61 height 31
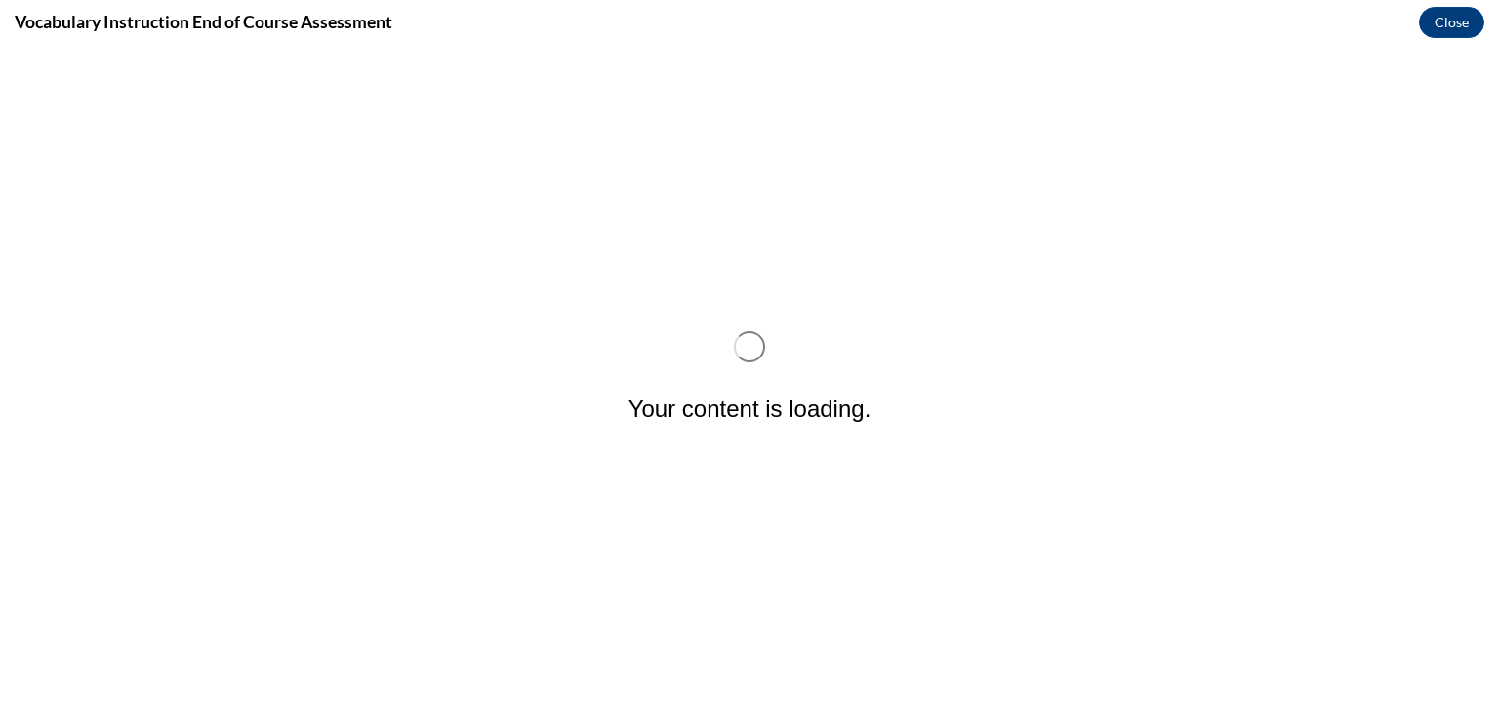
scroll to position [0, 0]
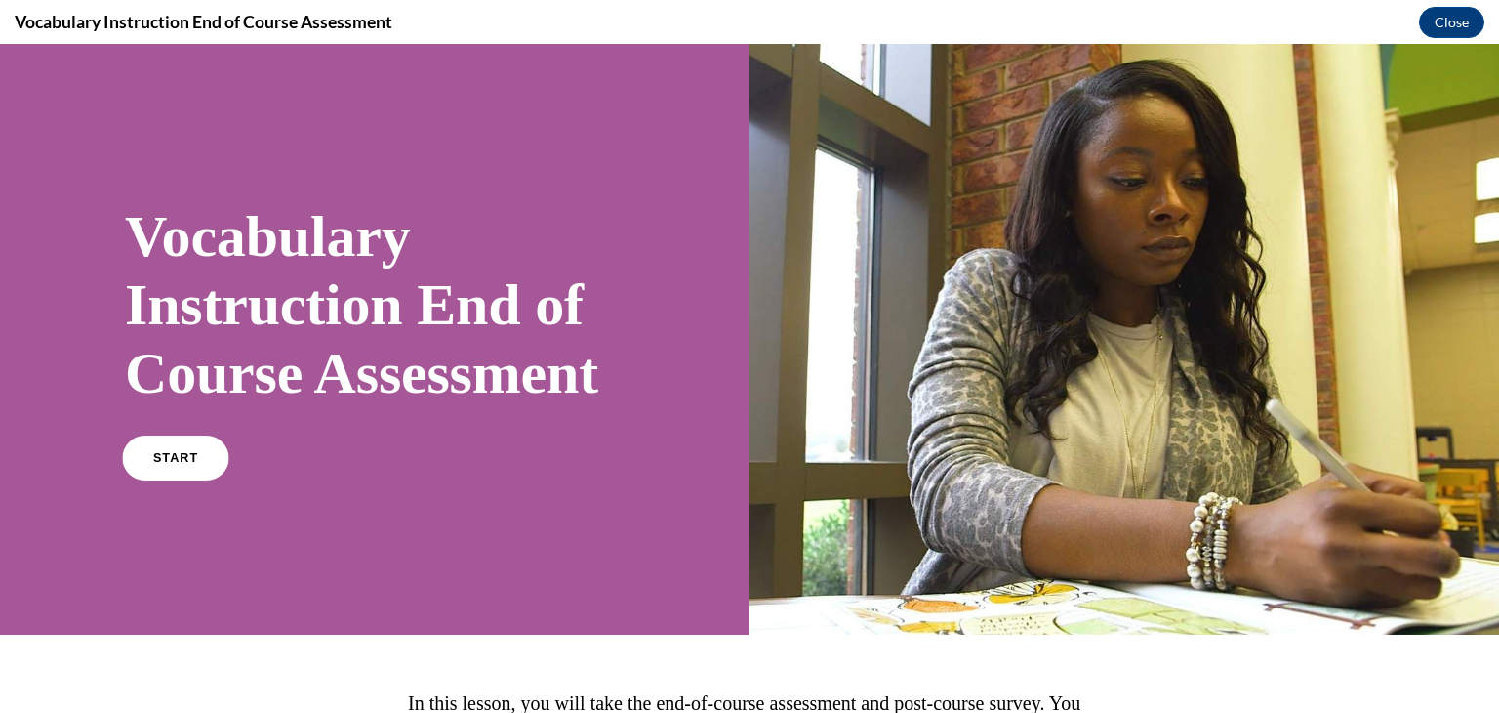
click at [184, 466] on span "START" at bounding box center [175, 458] width 45 height 15
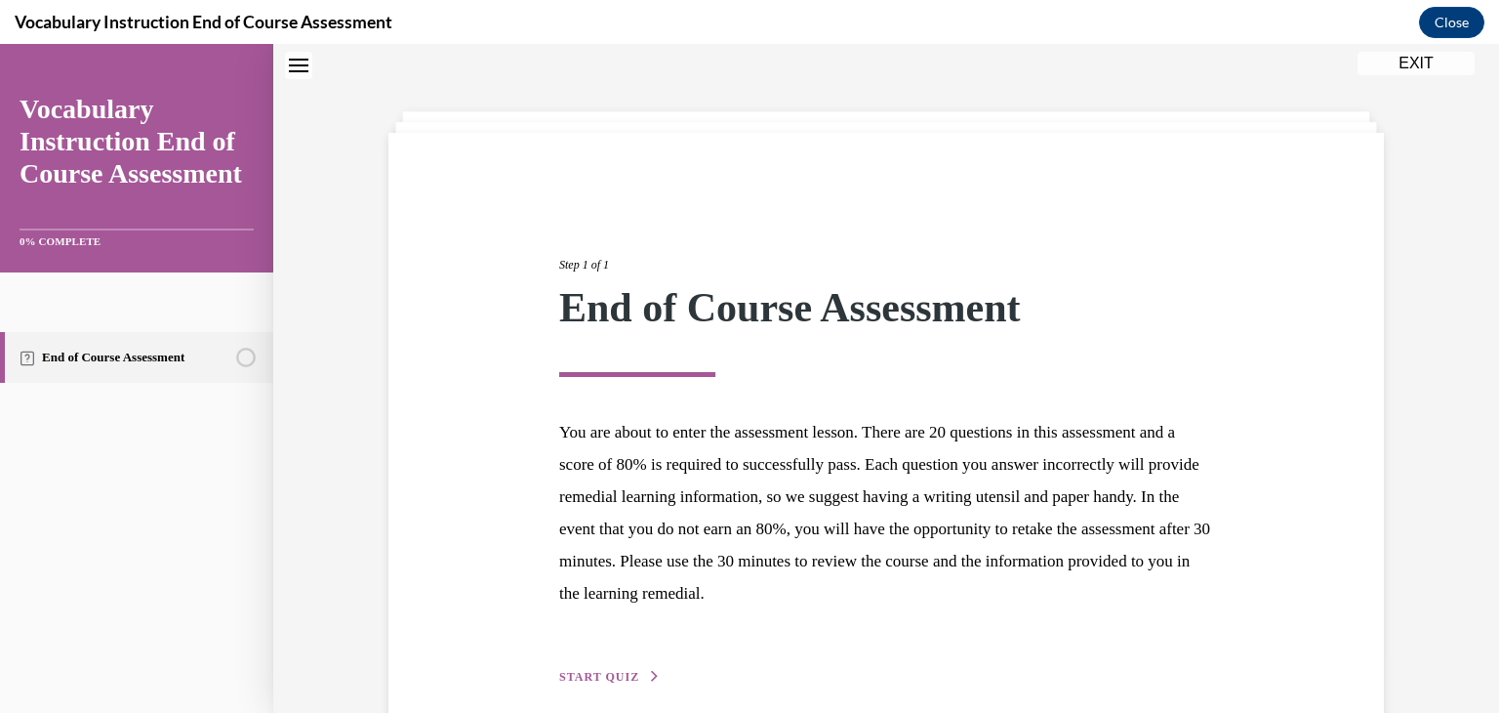
scroll to position [151, 0]
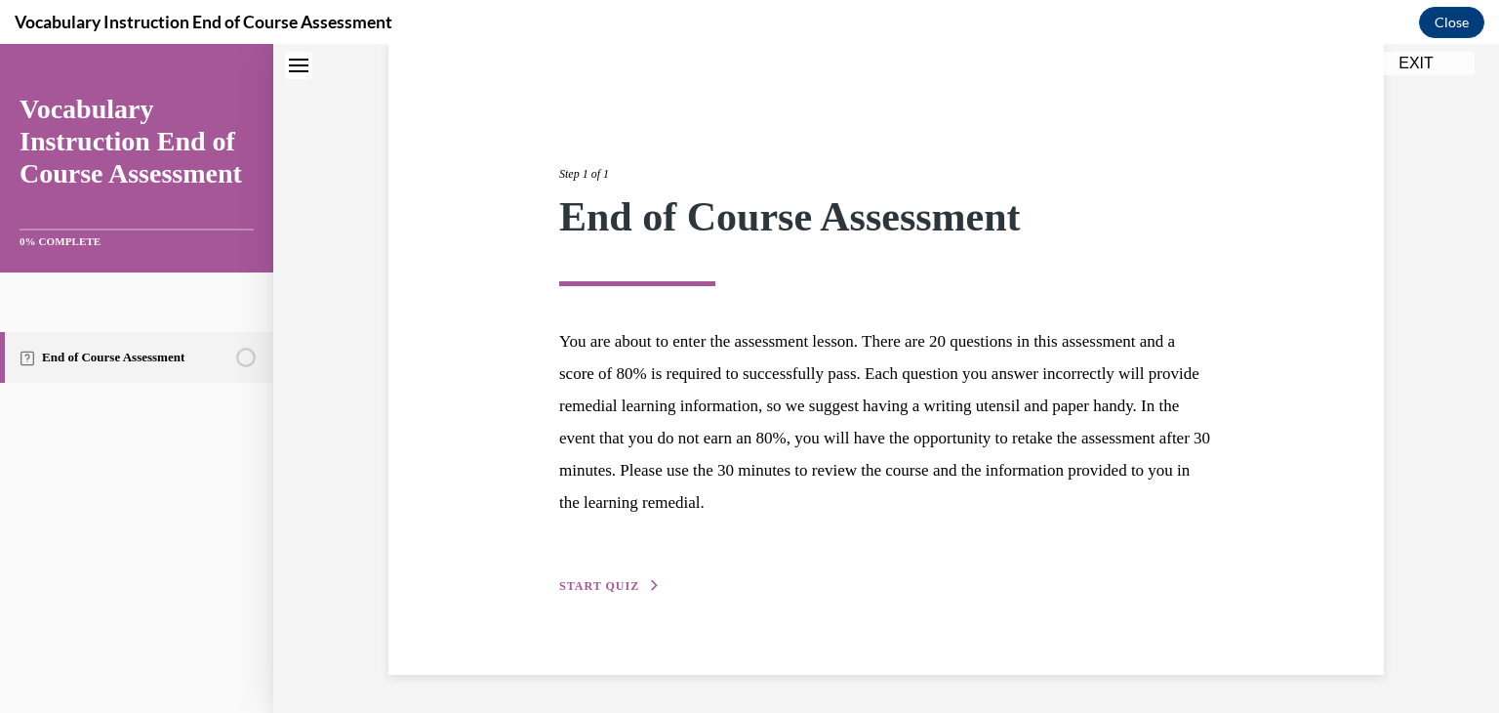
click at [615, 581] on span "START QUIZ" at bounding box center [599, 586] width 80 height 14
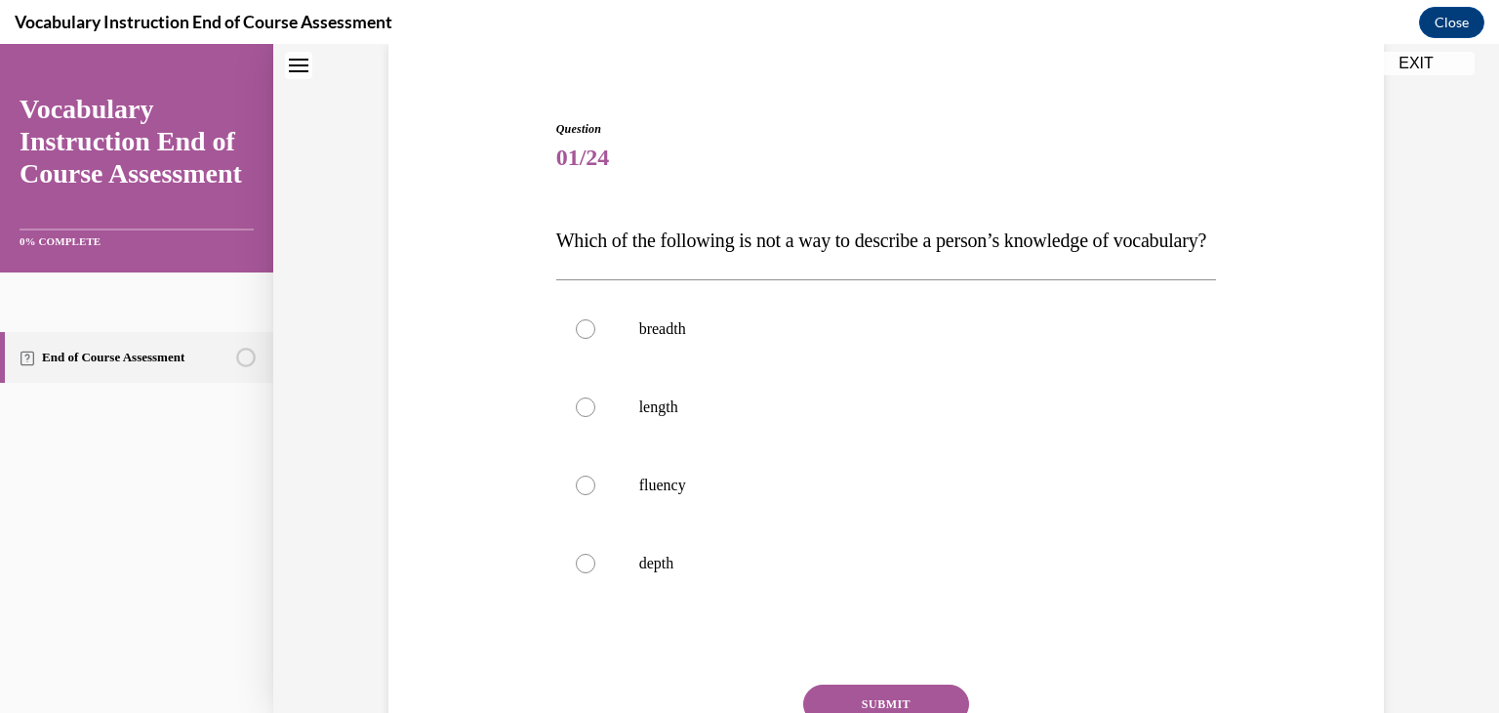
scroll to position [191, 0]
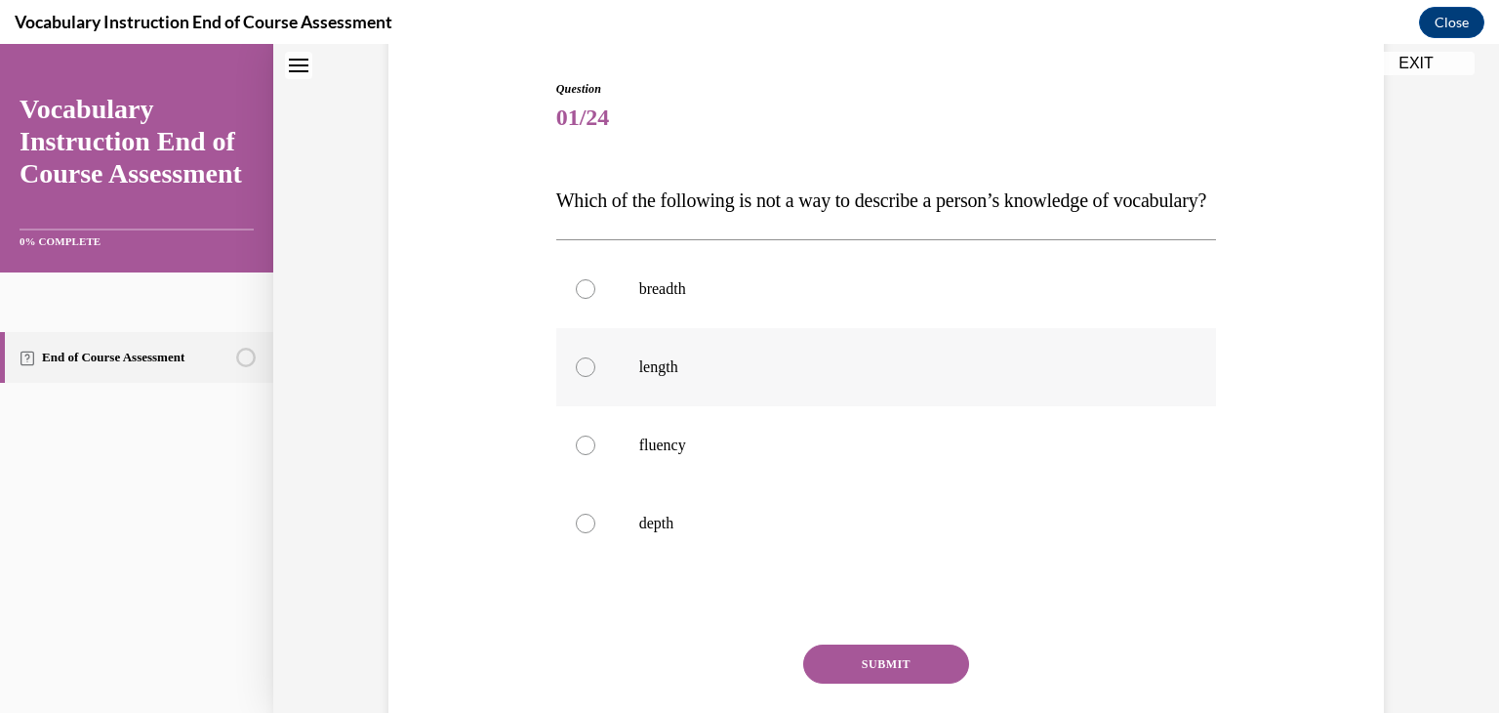
click at [663, 406] on label "length" at bounding box center [886, 367] width 661 height 78
click at [595, 377] on input "length" at bounding box center [586, 367] width 20 height 20
radio input "true"
click at [855, 683] on button "SUBMIT" at bounding box center [886, 663] width 166 height 39
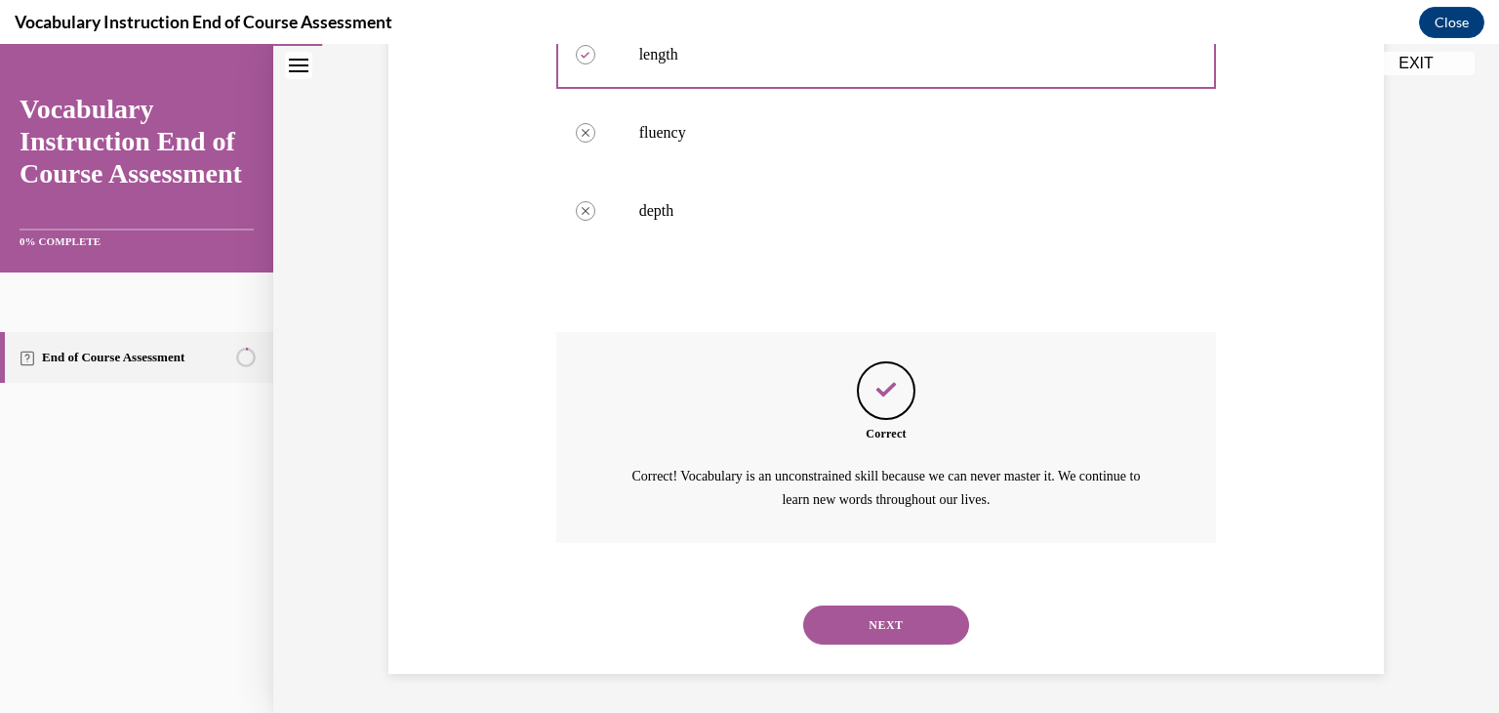
click at [902, 640] on button "NEXT" at bounding box center [886, 624] width 166 height 39
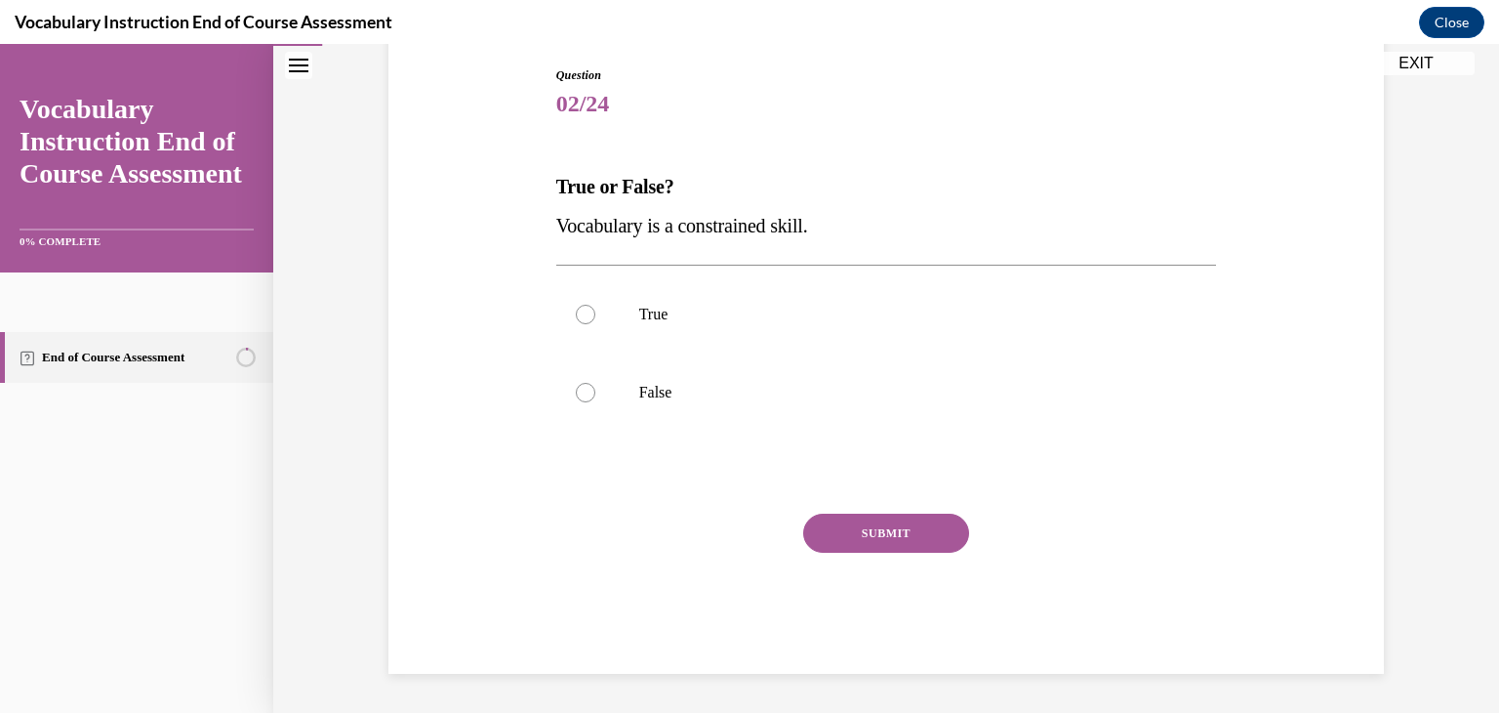
scroll to position [205, 0]
click at [735, 320] on p "True" at bounding box center [903, 315] width 529 height 20
click at [595, 320] on input "True" at bounding box center [586, 315] width 20 height 20
radio input "true"
click at [884, 542] on button "SUBMIT" at bounding box center [886, 532] width 166 height 39
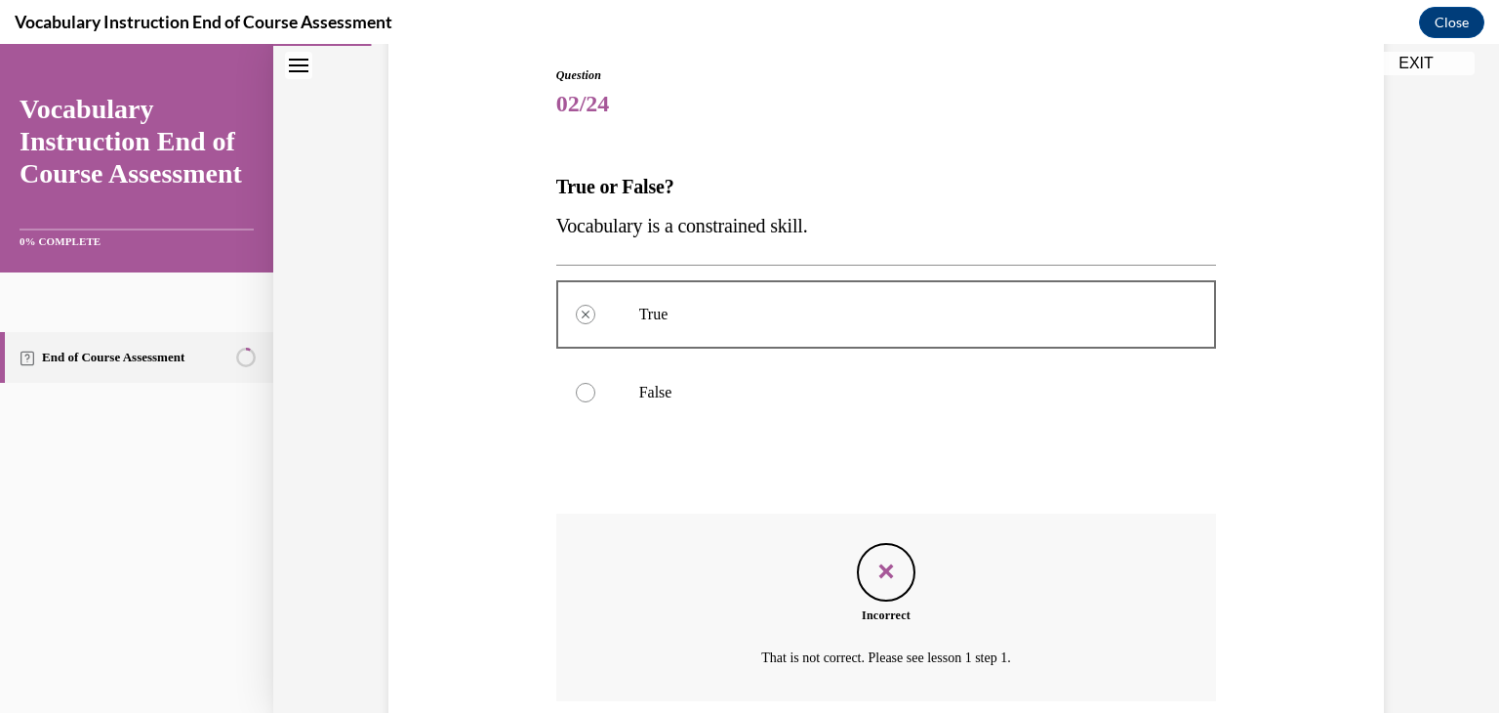
scroll to position [363, 0]
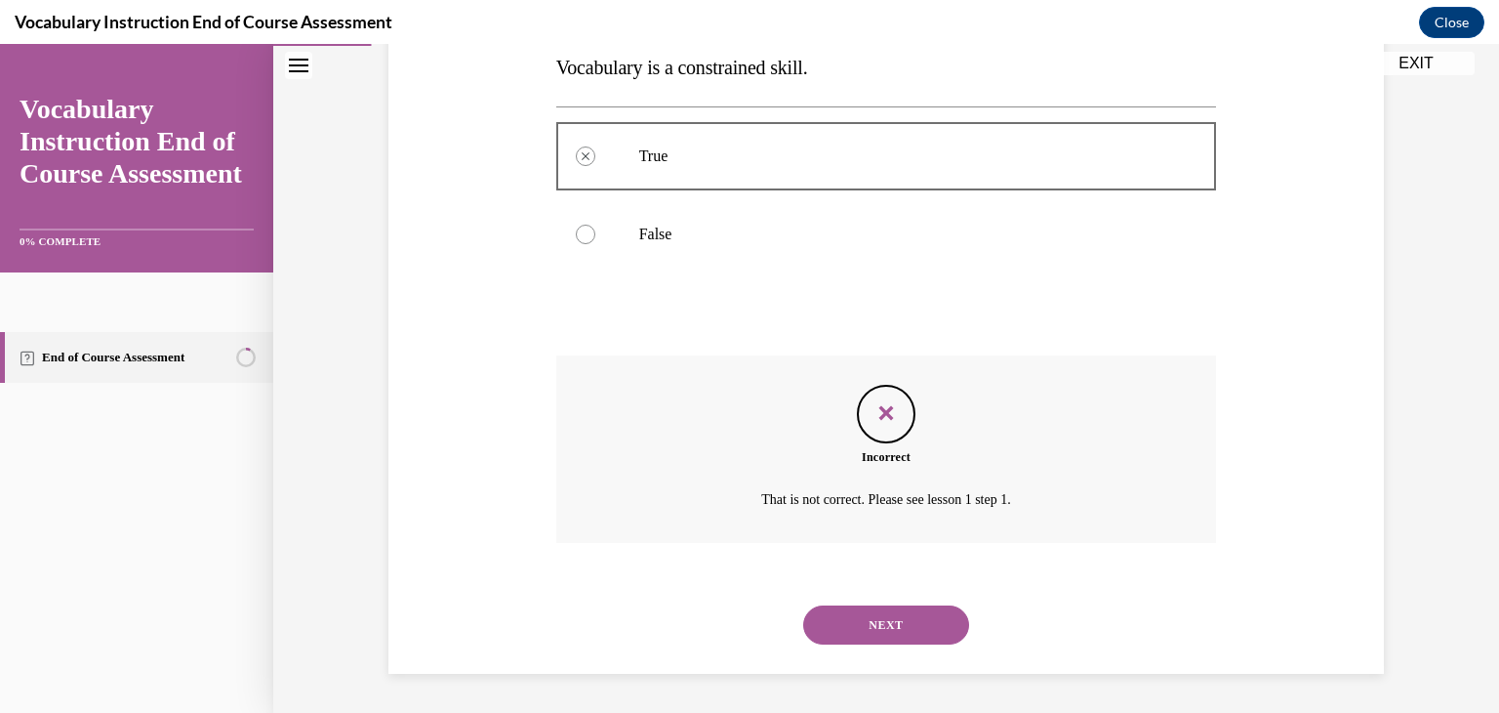
click at [900, 631] on button "NEXT" at bounding box center [886, 624] width 166 height 39
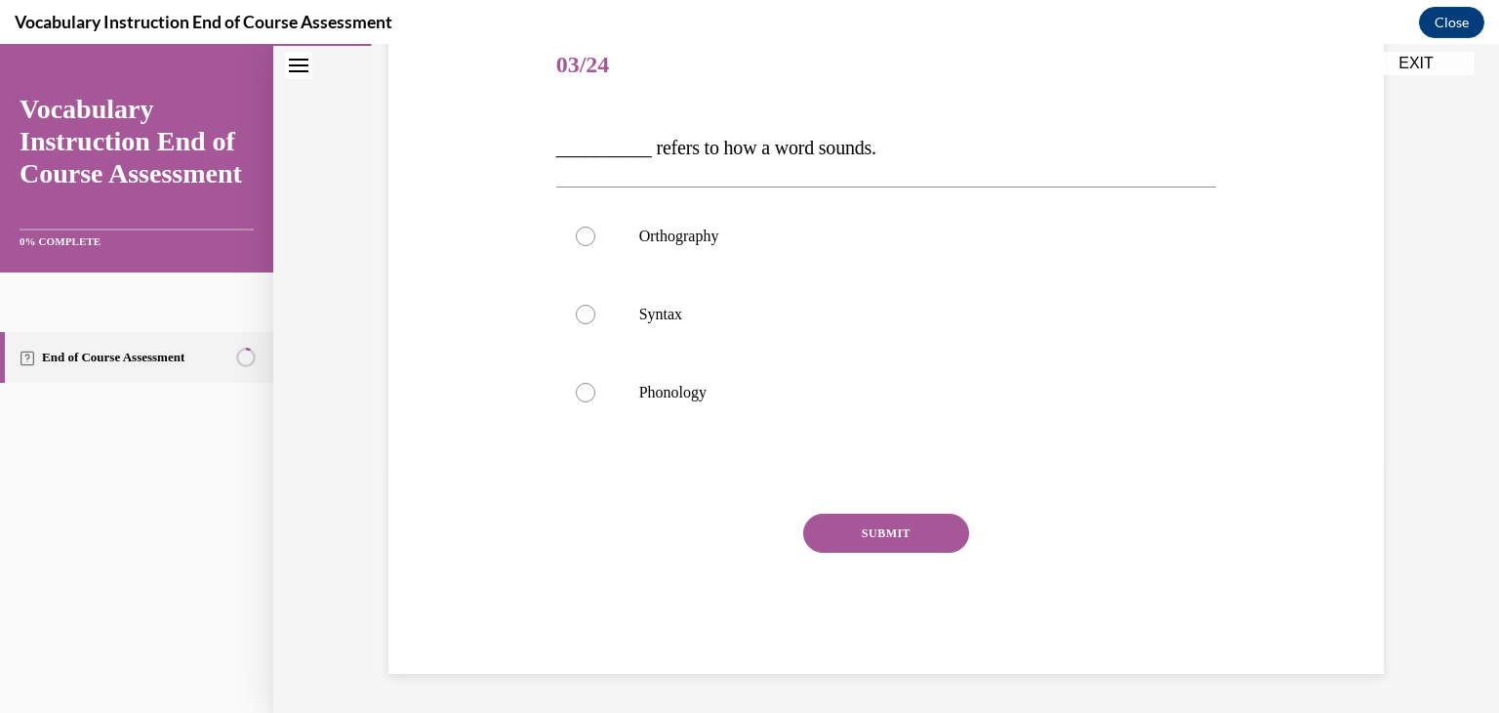
scroll to position [217, 0]
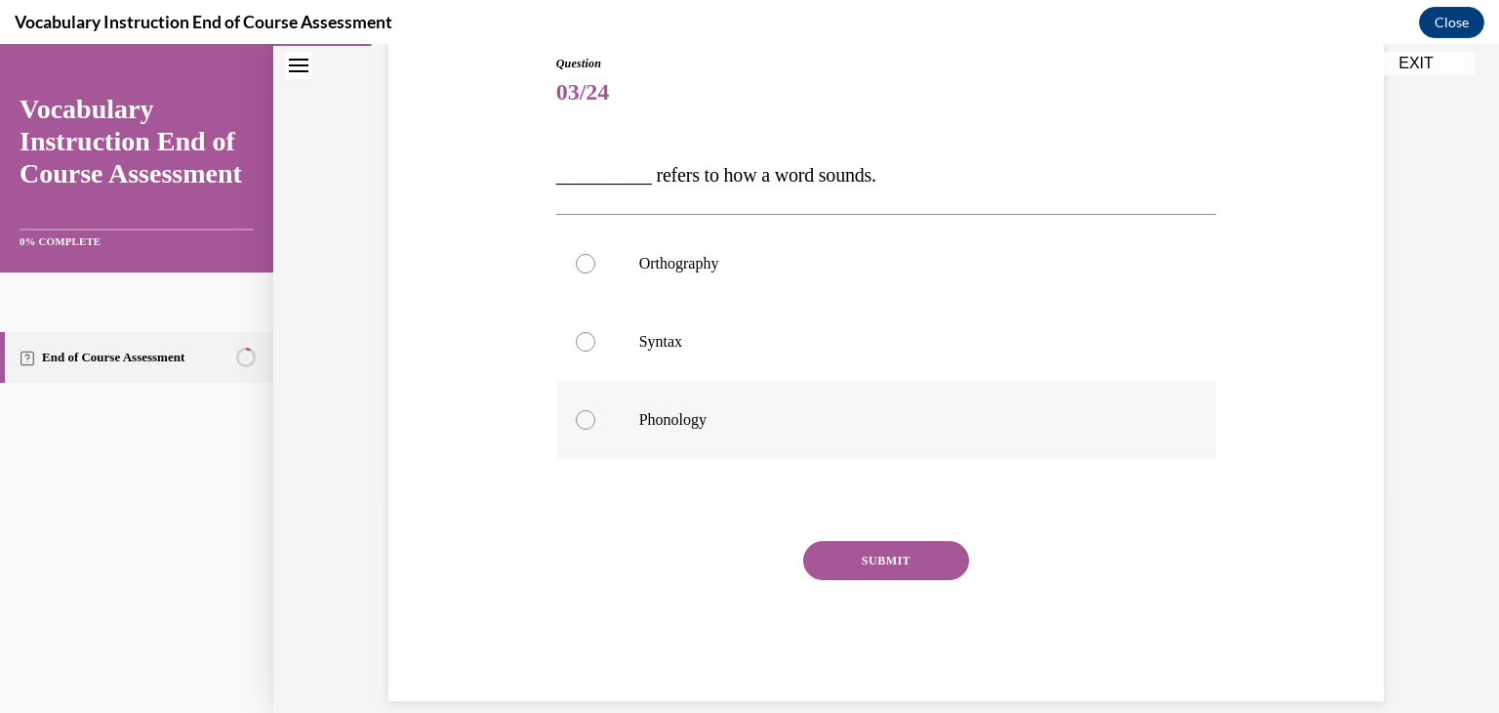
click at [715, 426] on p "Phonology" at bounding box center [903, 420] width 529 height 20
click at [595, 426] on input "Phonology" at bounding box center [586, 420] width 20 height 20
radio input "true"
click at [879, 556] on button "SUBMIT" at bounding box center [886, 560] width 166 height 39
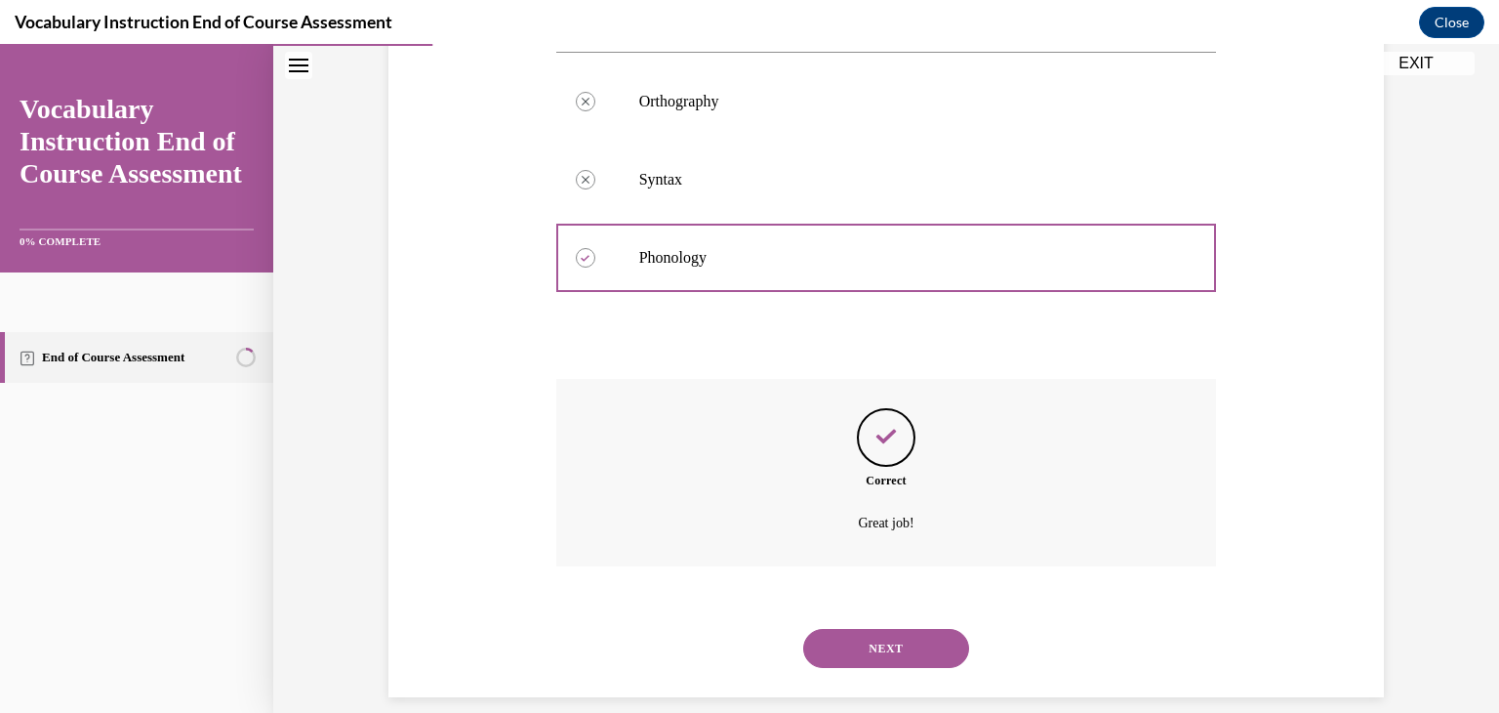
scroll to position [402, 0]
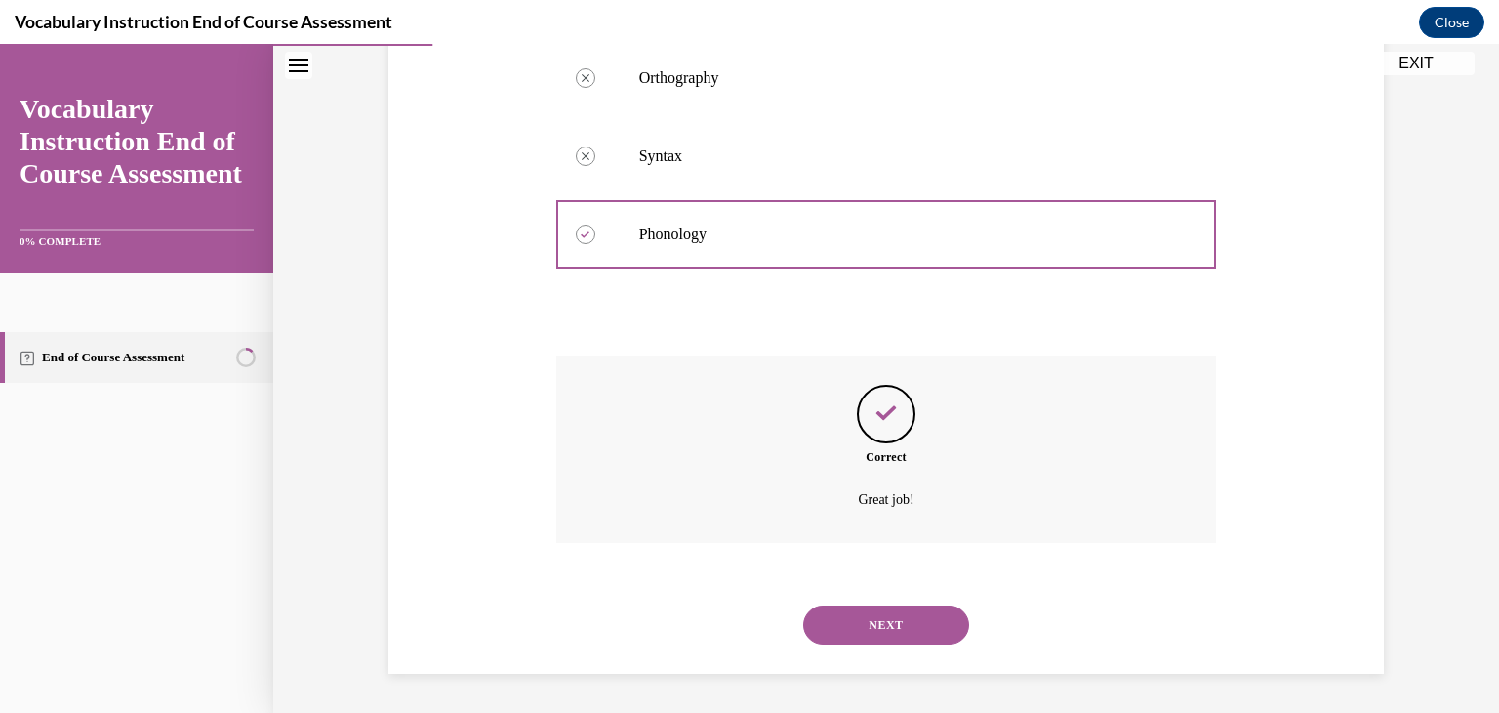
click at [888, 625] on button "NEXT" at bounding box center [886, 624] width 166 height 39
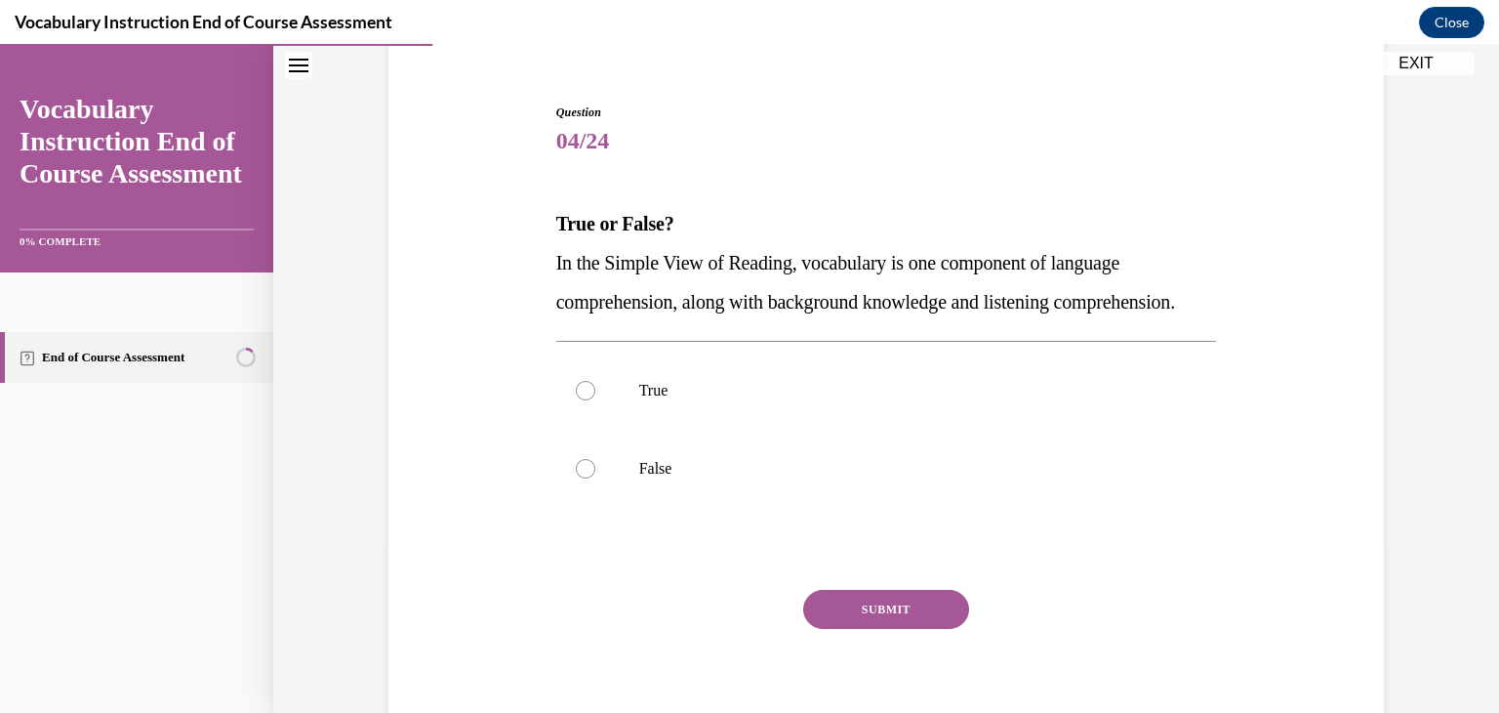
scroll to position [182, 0]
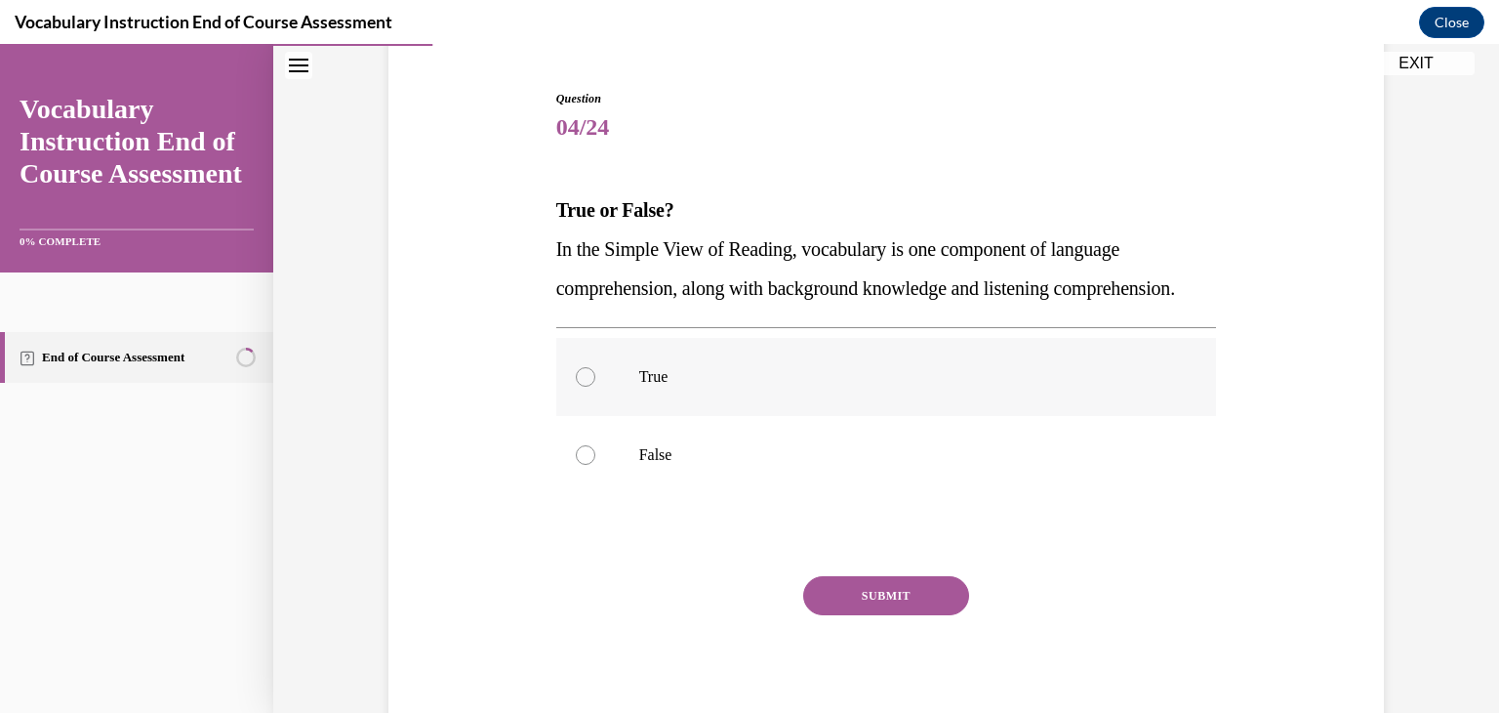
click at [657, 416] on label "True" at bounding box center [886, 377] width 661 height 78
click at [595, 387] on input "True" at bounding box center [586, 377] width 20 height 20
radio input "true"
click at [851, 615] on button "SUBMIT" at bounding box center [886, 595] width 166 height 39
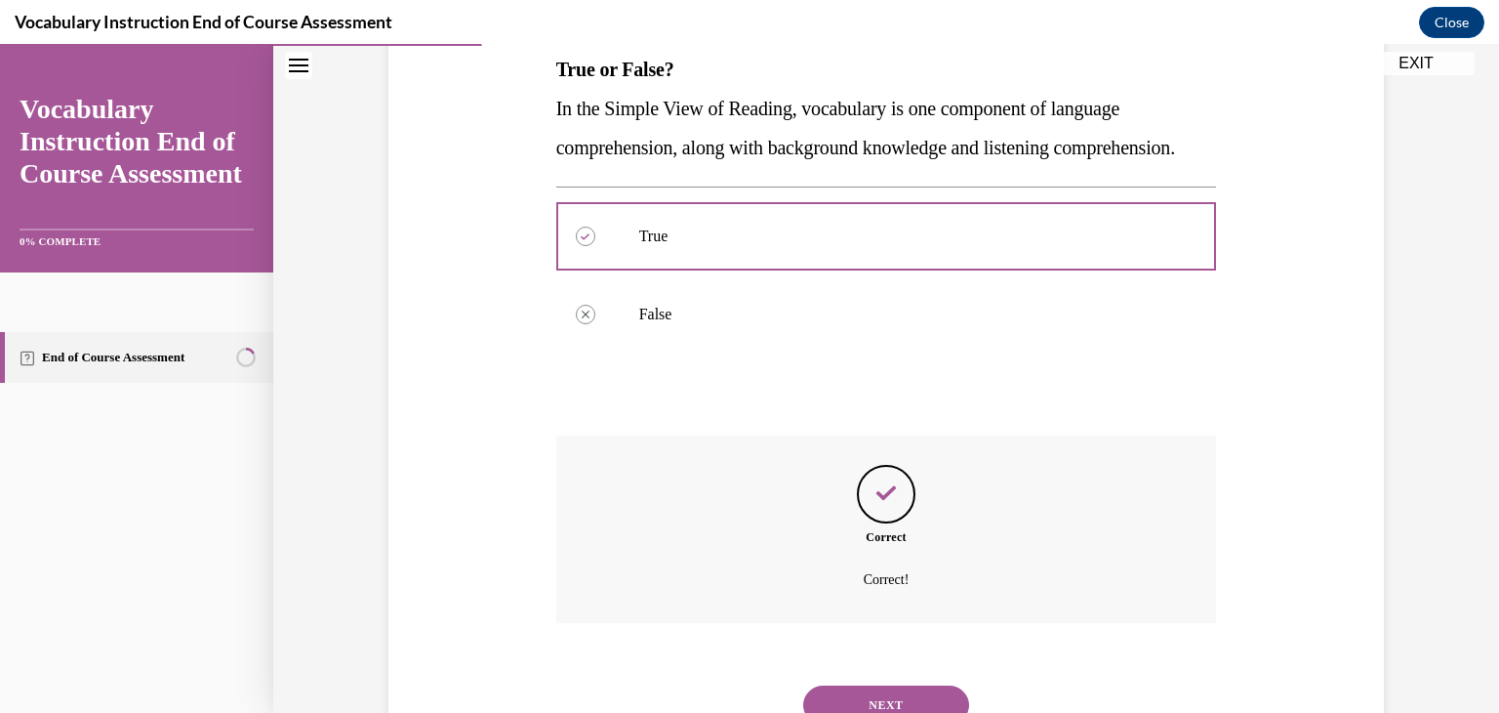
scroll to position [441, 0]
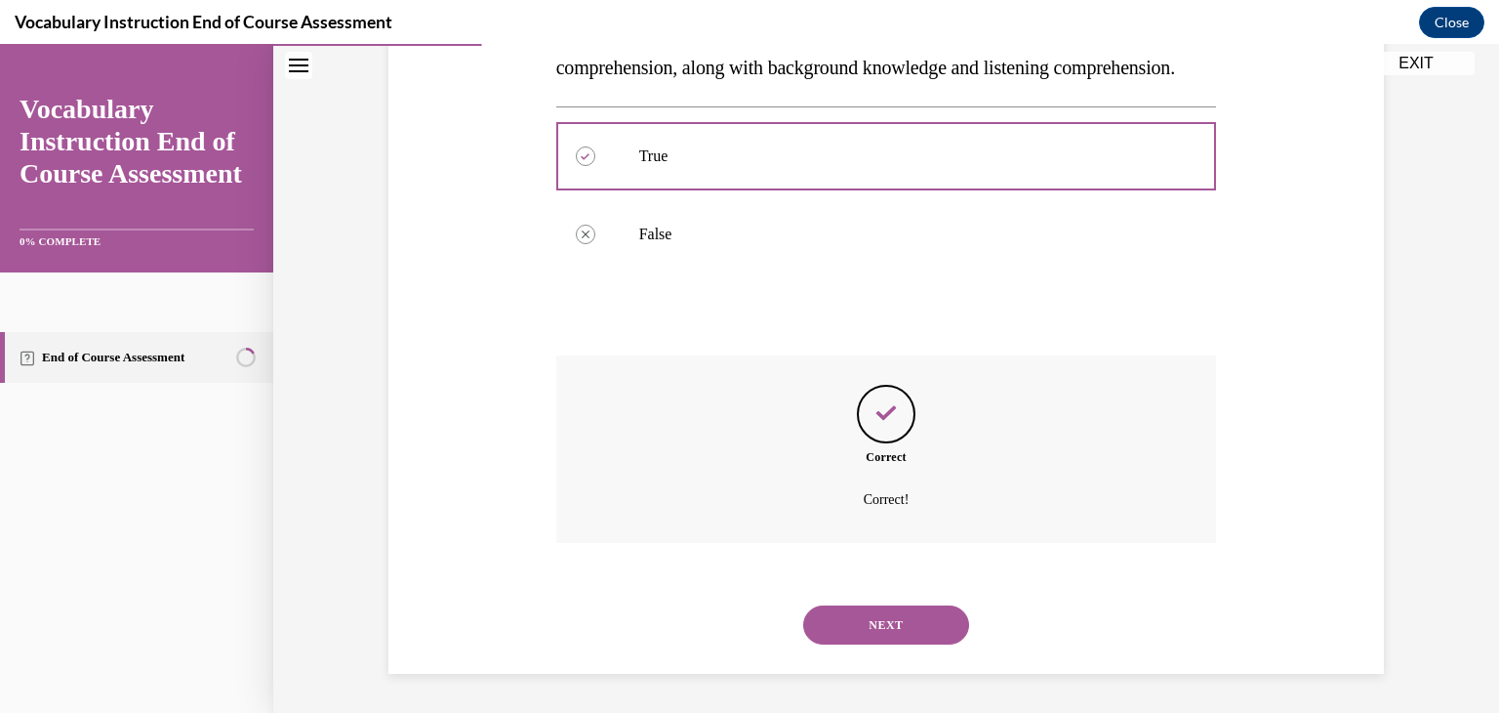
click at [854, 622] on button "NEXT" at bounding box center [886, 624] width 166 height 39
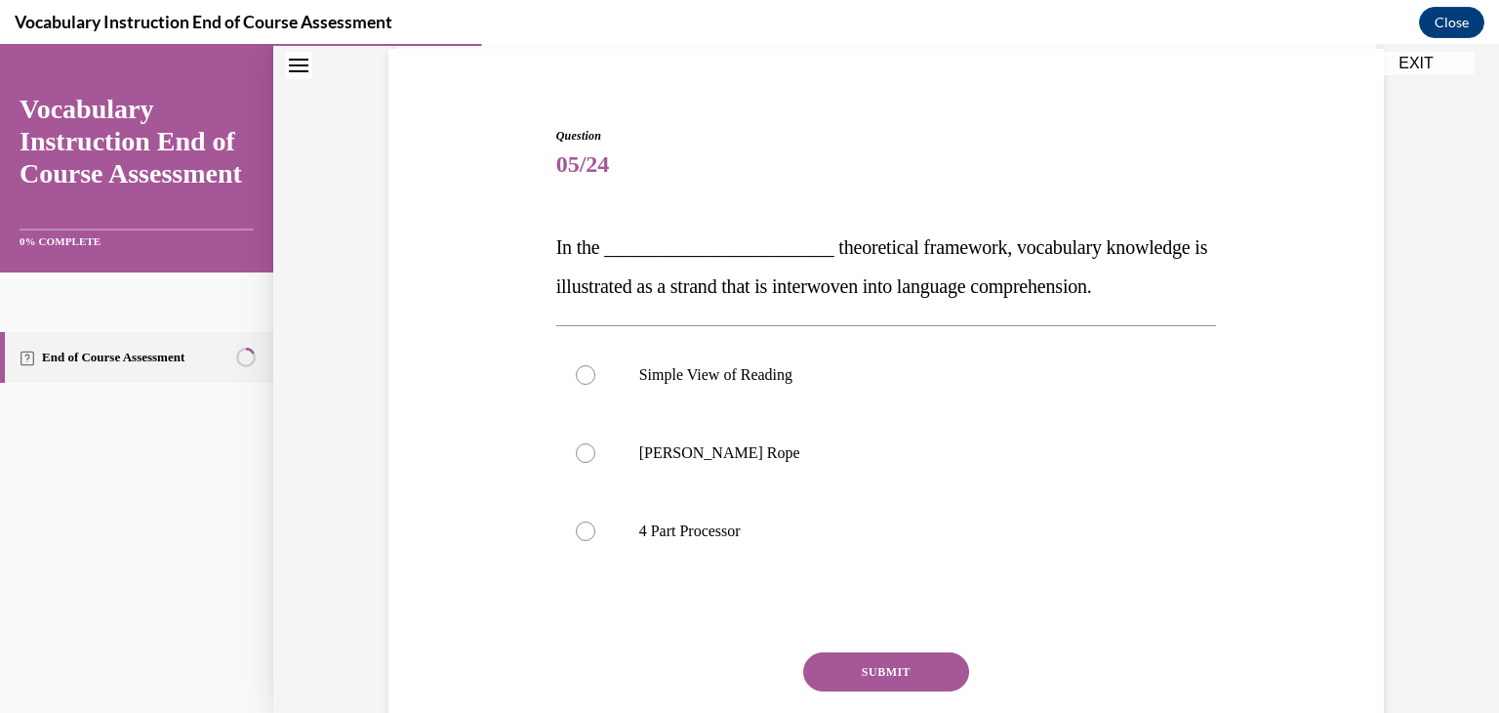
scroll to position [160, 0]
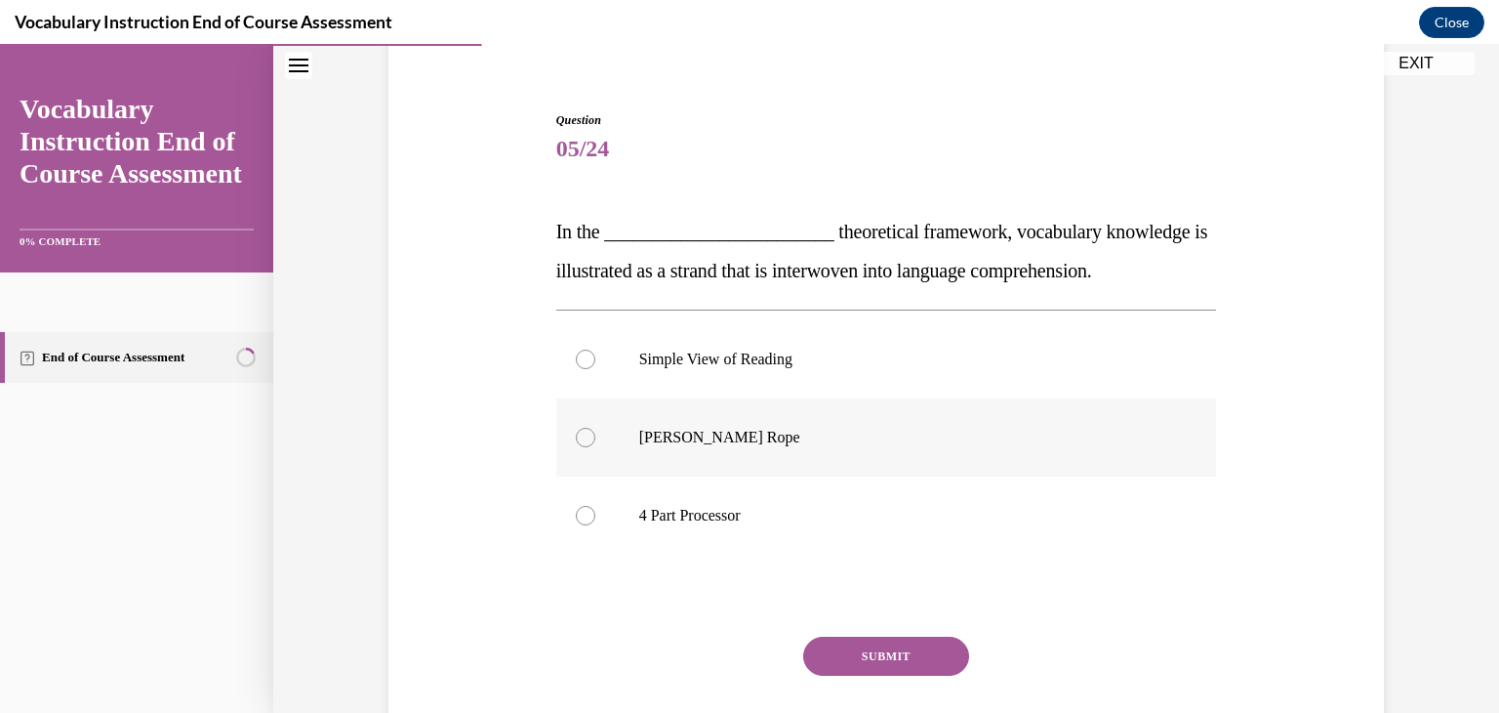
click at [761, 458] on label "Scarborough's Rope" at bounding box center [886, 437] width 661 height 78
click at [595, 447] on input "Scarborough's Rope" at bounding box center [586, 438] width 20 height 20
radio input "true"
click at [875, 663] on button "SUBMIT" at bounding box center [886, 655] width 166 height 39
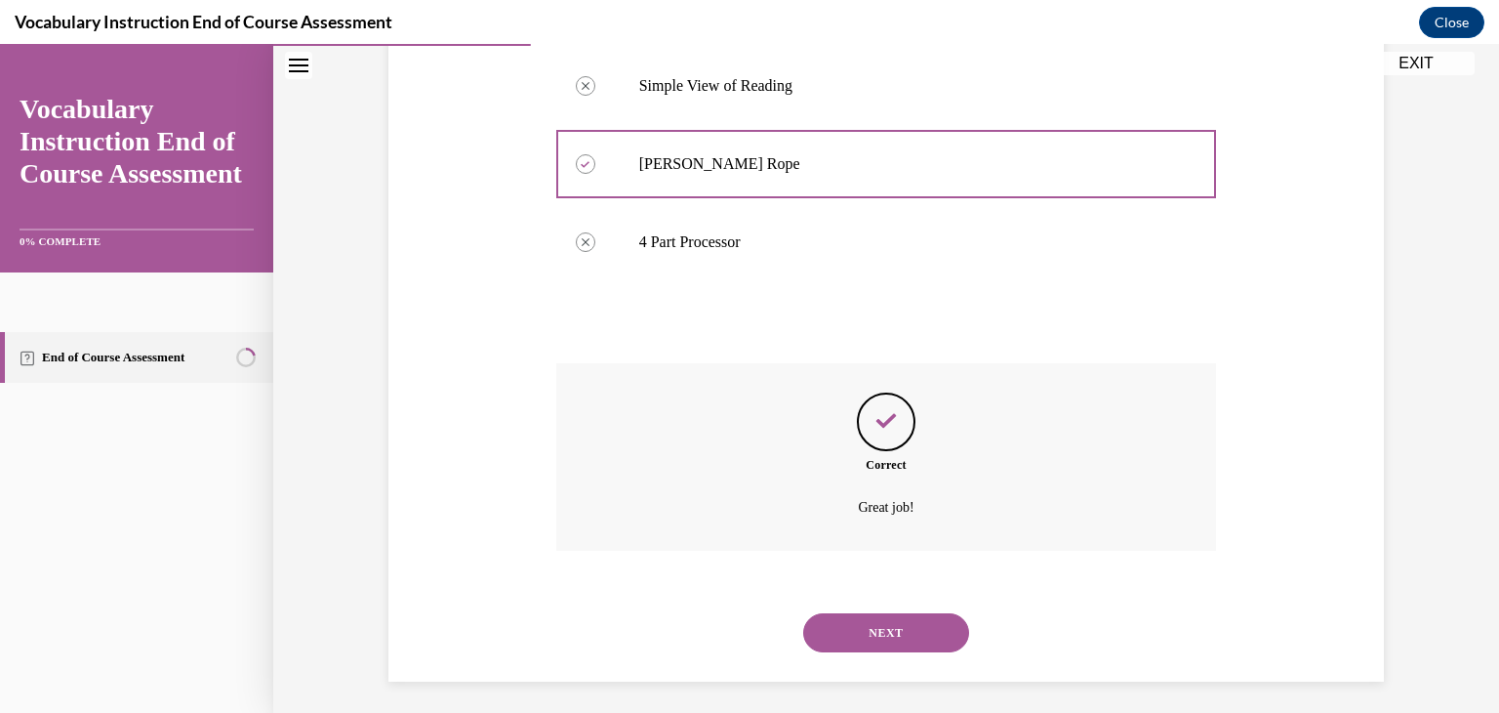
scroll to position [441, 0]
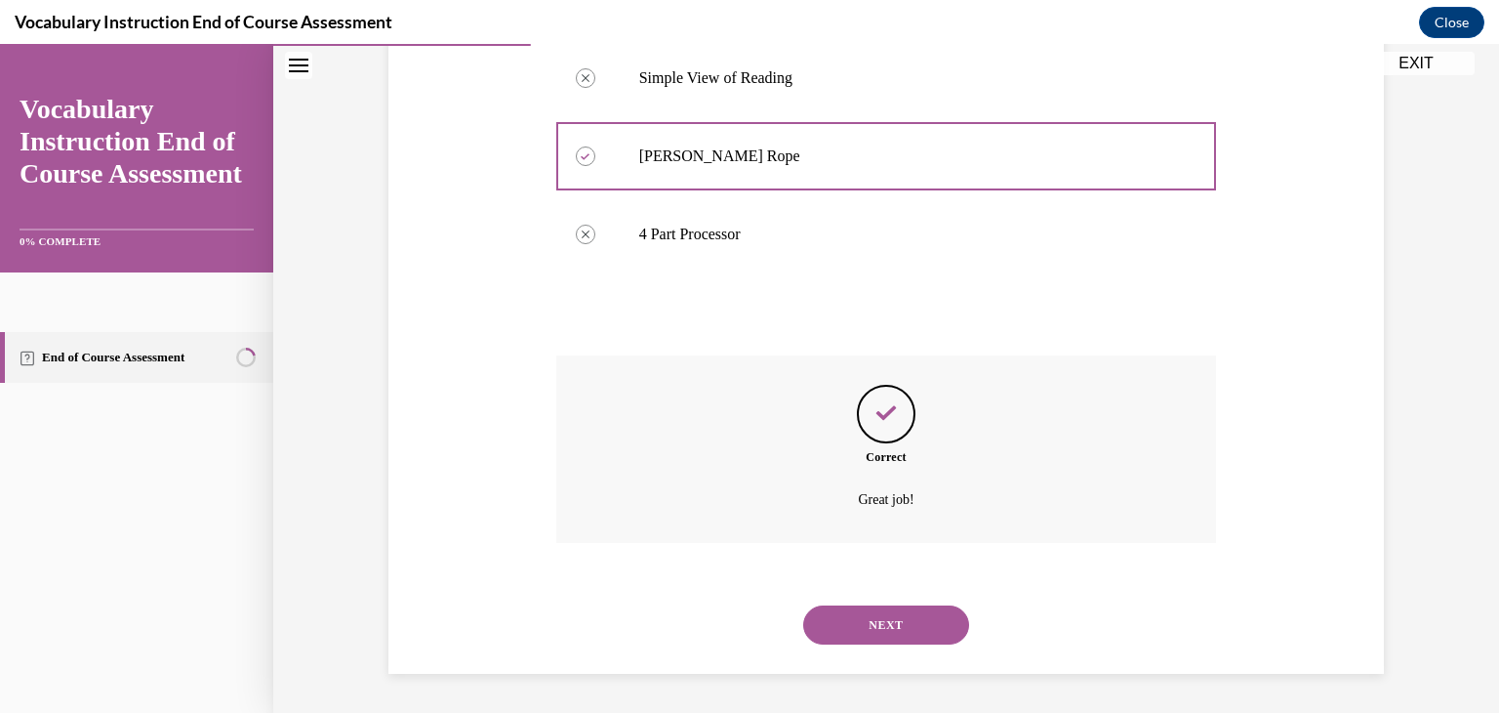
click at [879, 636] on button "NEXT" at bounding box center [886, 624] width 166 height 39
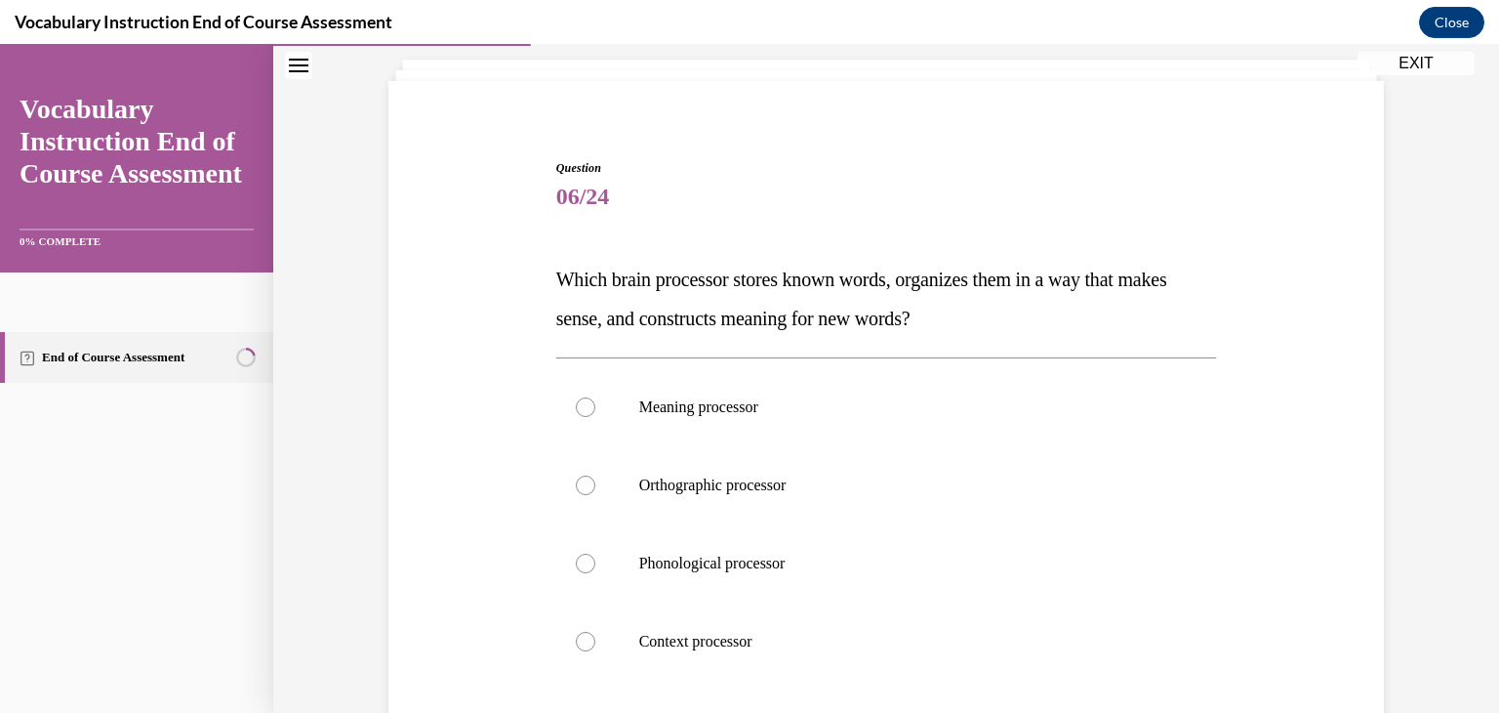
scroll to position [222, 0]
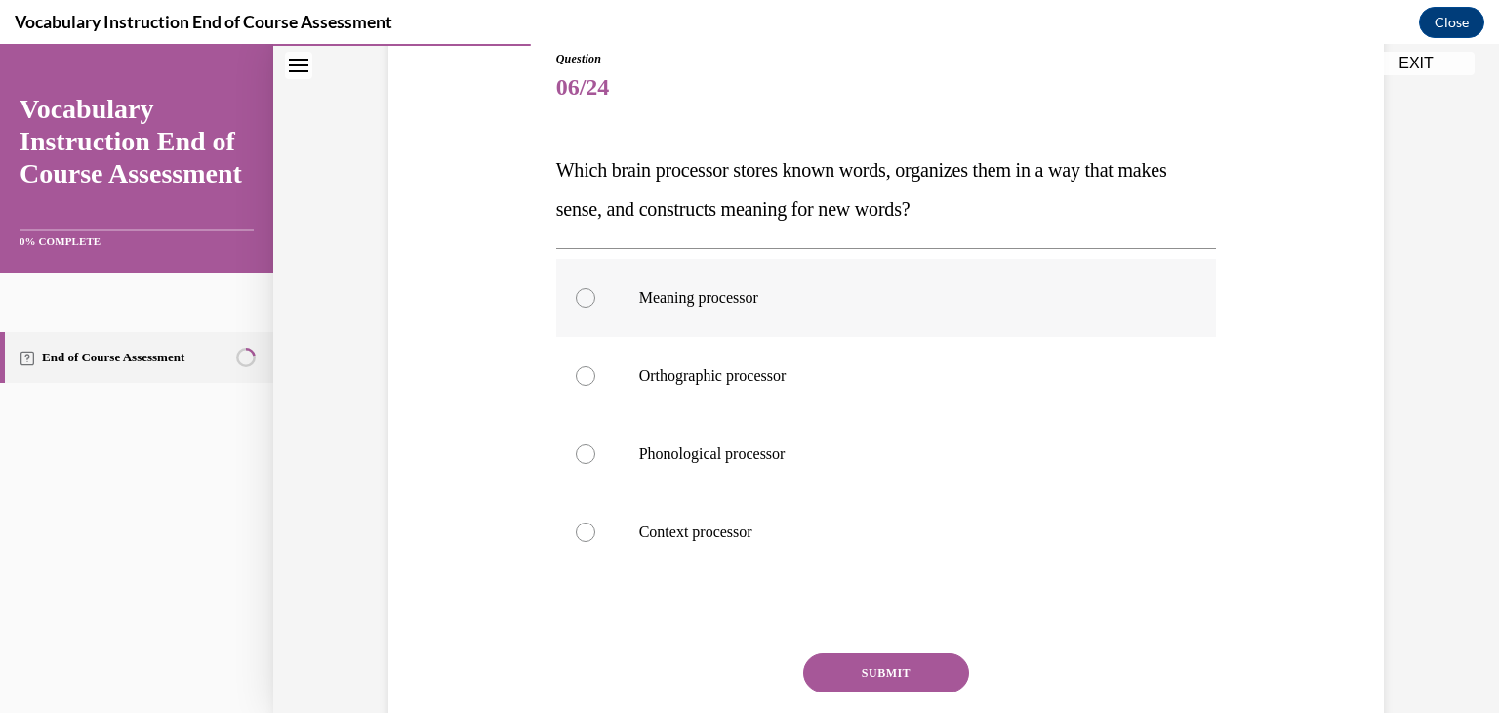
click at [712, 315] on label "Meaning processor" at bounding box center [886, 298] width 661 height 78
click at [595, 307] on input "Meaning processor" at bounding box center [586, 298] width 20 height 20
radio input "true"
click at [879, 676] on button "SUBMIT" at bounding box center [886, 672] width 166 height 39
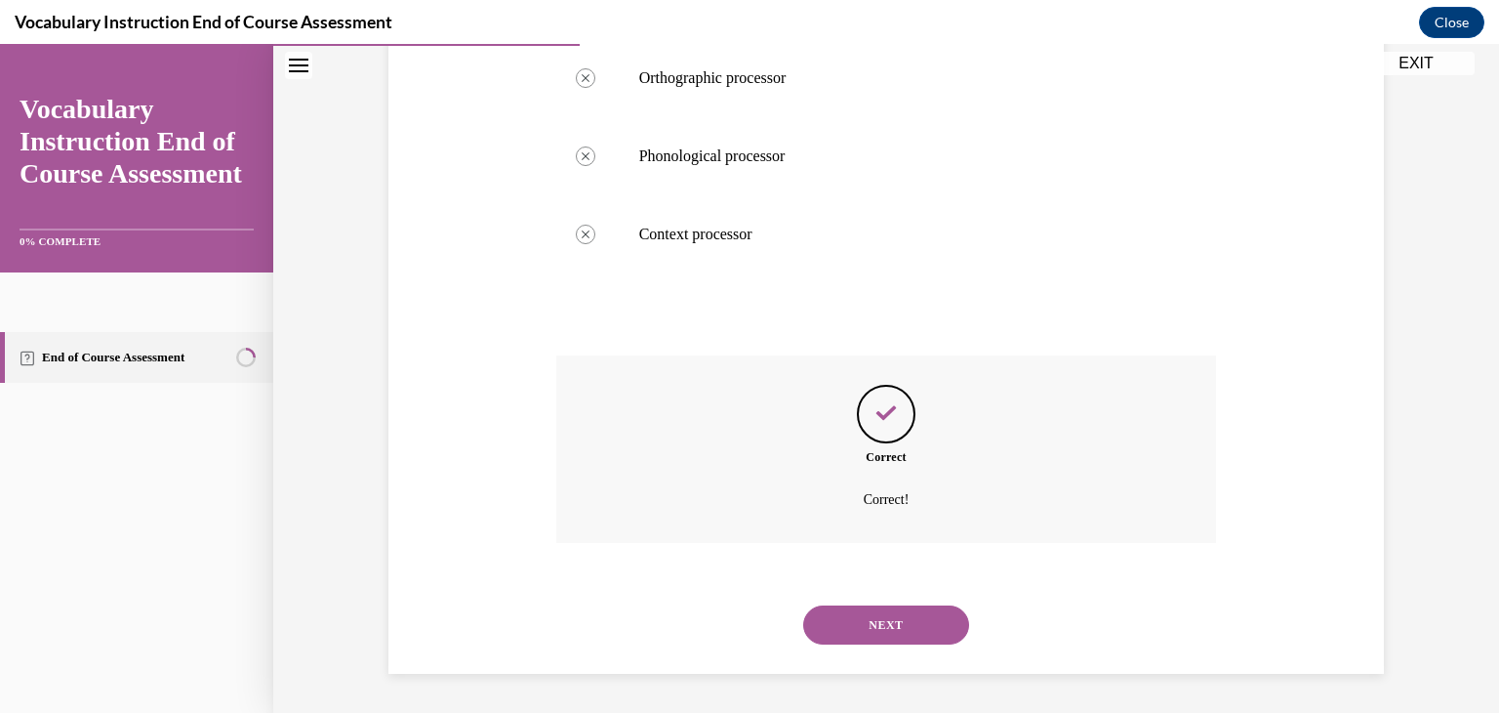
click at [881, 621] on button "NEXT" at bounding box center [886, 624] width 166 height 39
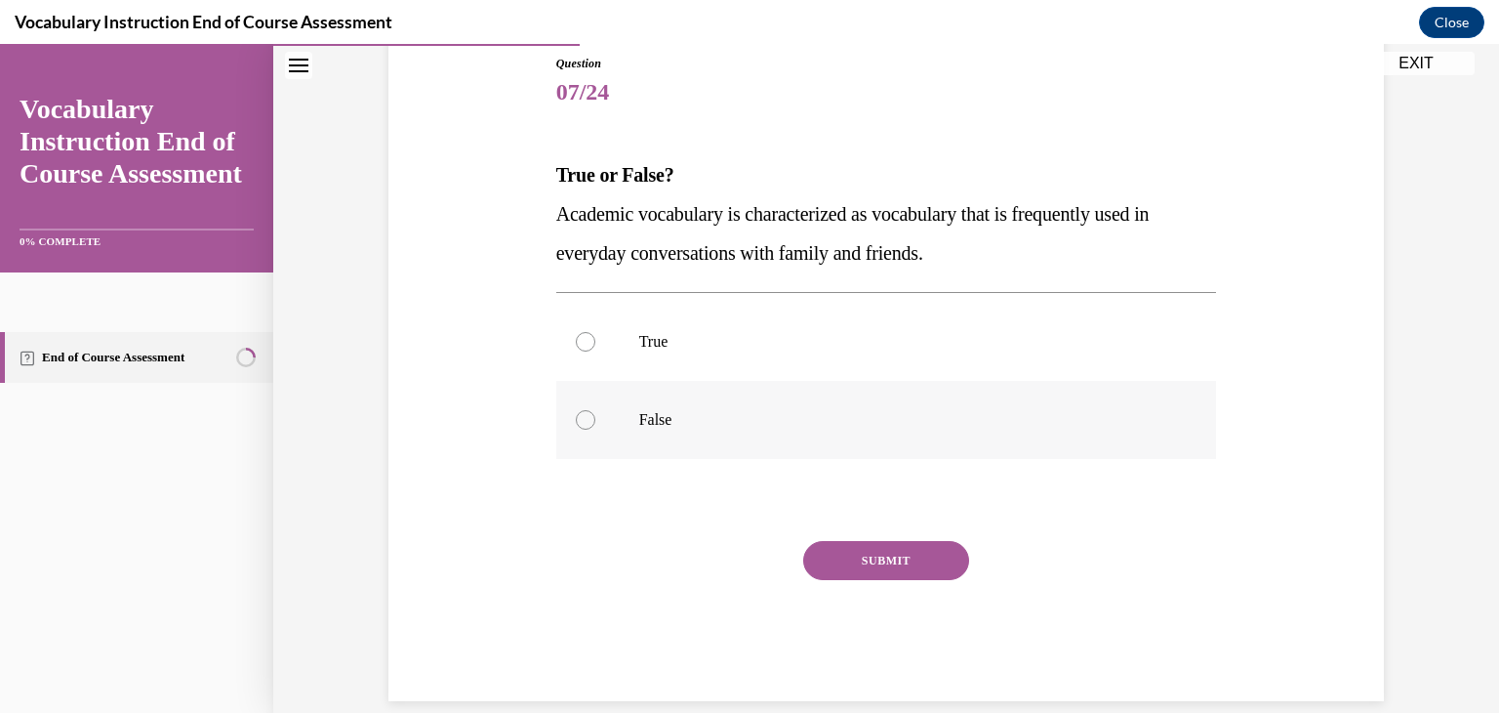
click at [648, 438] on label "False" at bounding box center [886, 420] width 661 height 78
click at [595, 430] on input "False" at bounding box center [586, 420] width 20 height 20
radio input "true"
click at [937, 547] on button "SUBMIT" at bounding box center [886, 560] width 166 height 39
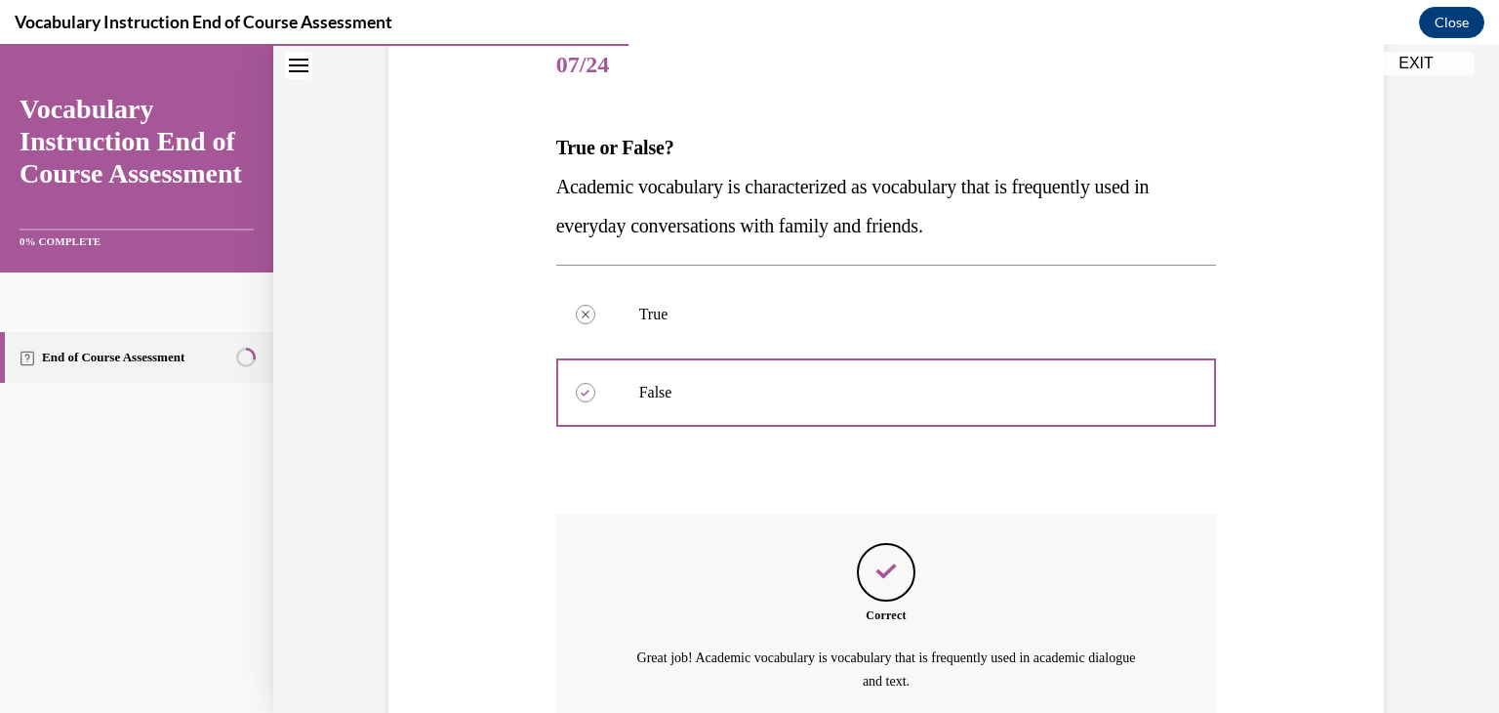
scroll to position [426, 0]
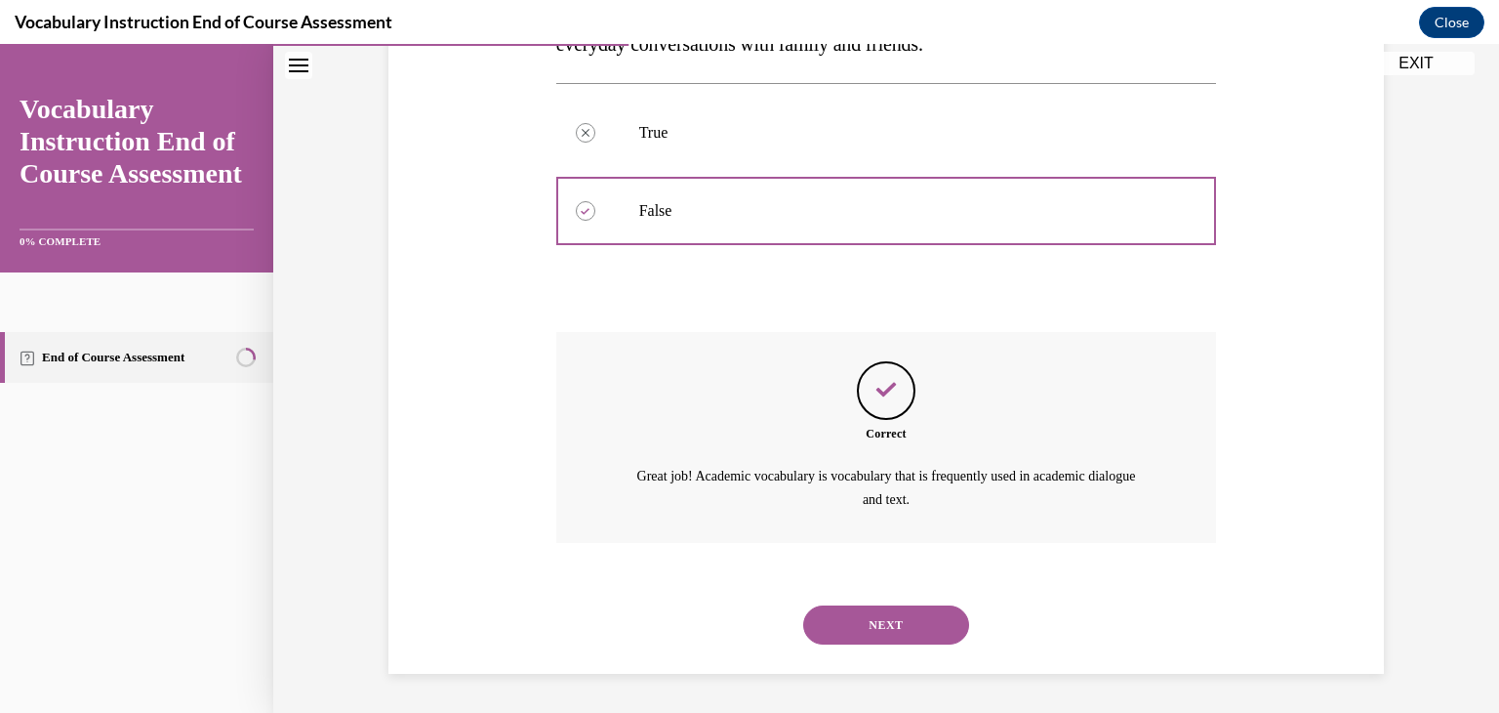
click at [851, 630] on button "NEXT" at bounding box center [886, 624] width 166 height 39
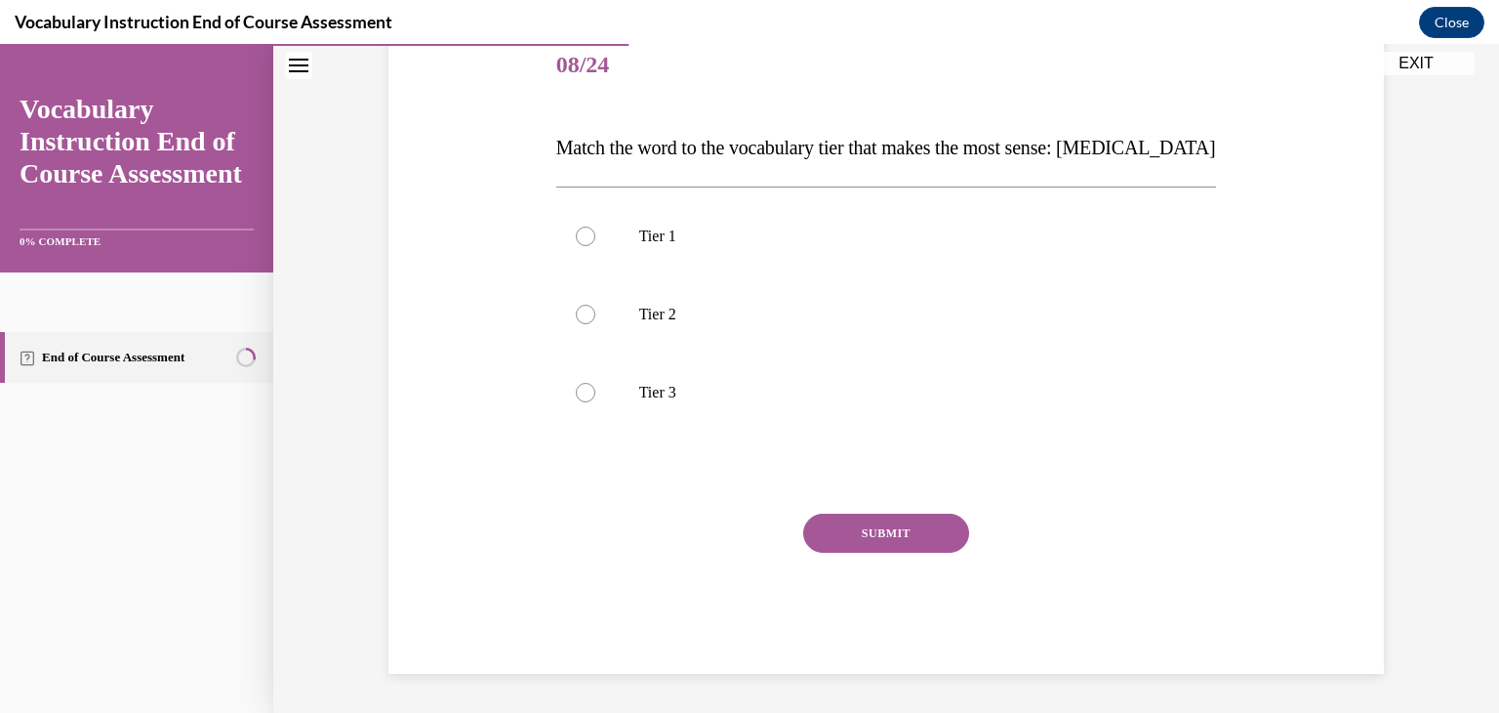
scroll to position [217, 0]
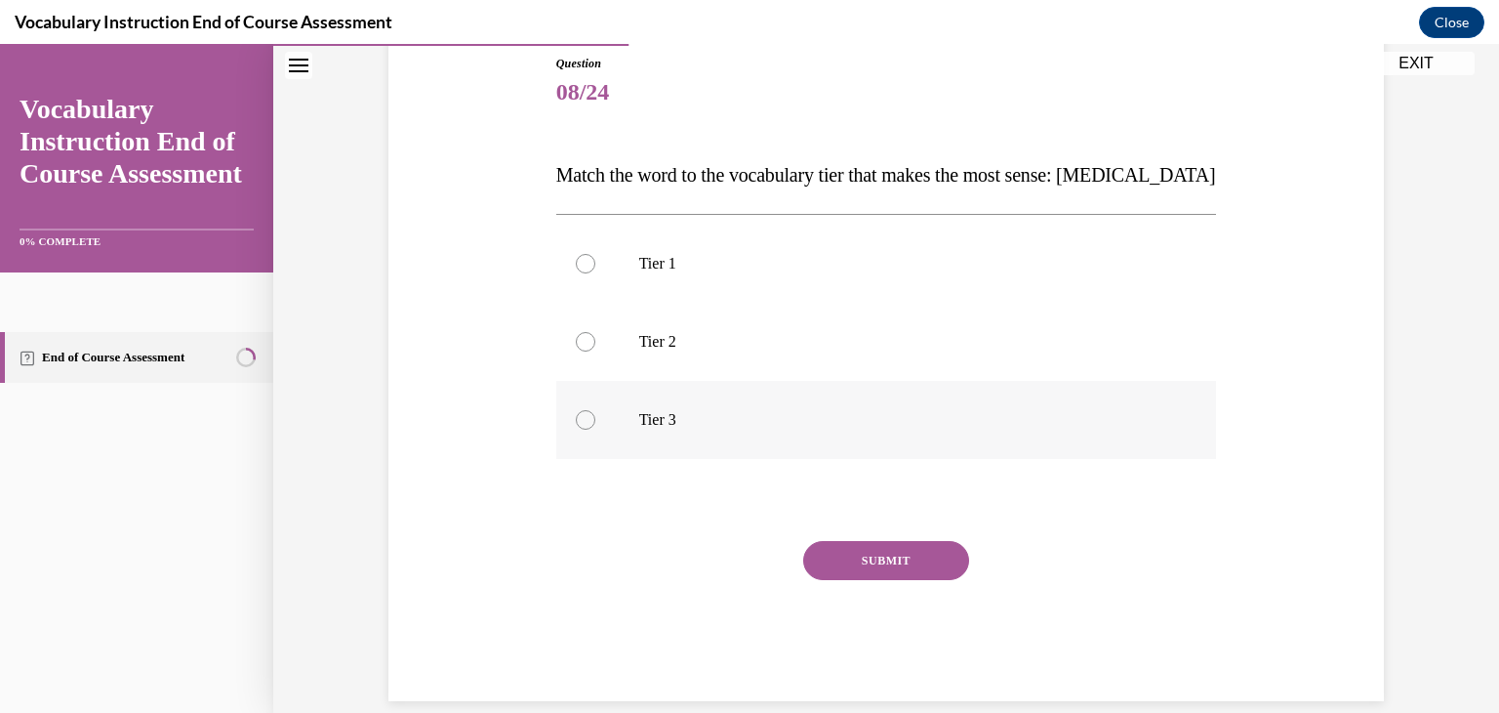
drag, startPoint x: 703, startPoint y: 440, endPoint x: 584, endPoint y: 421, distance: 120.7
click at [584, 421] on div at bounding box center [586, 420] width 20 height 20
click at [584, 421] on input "Tier 3" at bounding box center [586, 420] width 20 height 20
radio input "true"
click at [843, 553] on button "SUBMIT" at bounding box center [886, 560] width 166 height 39
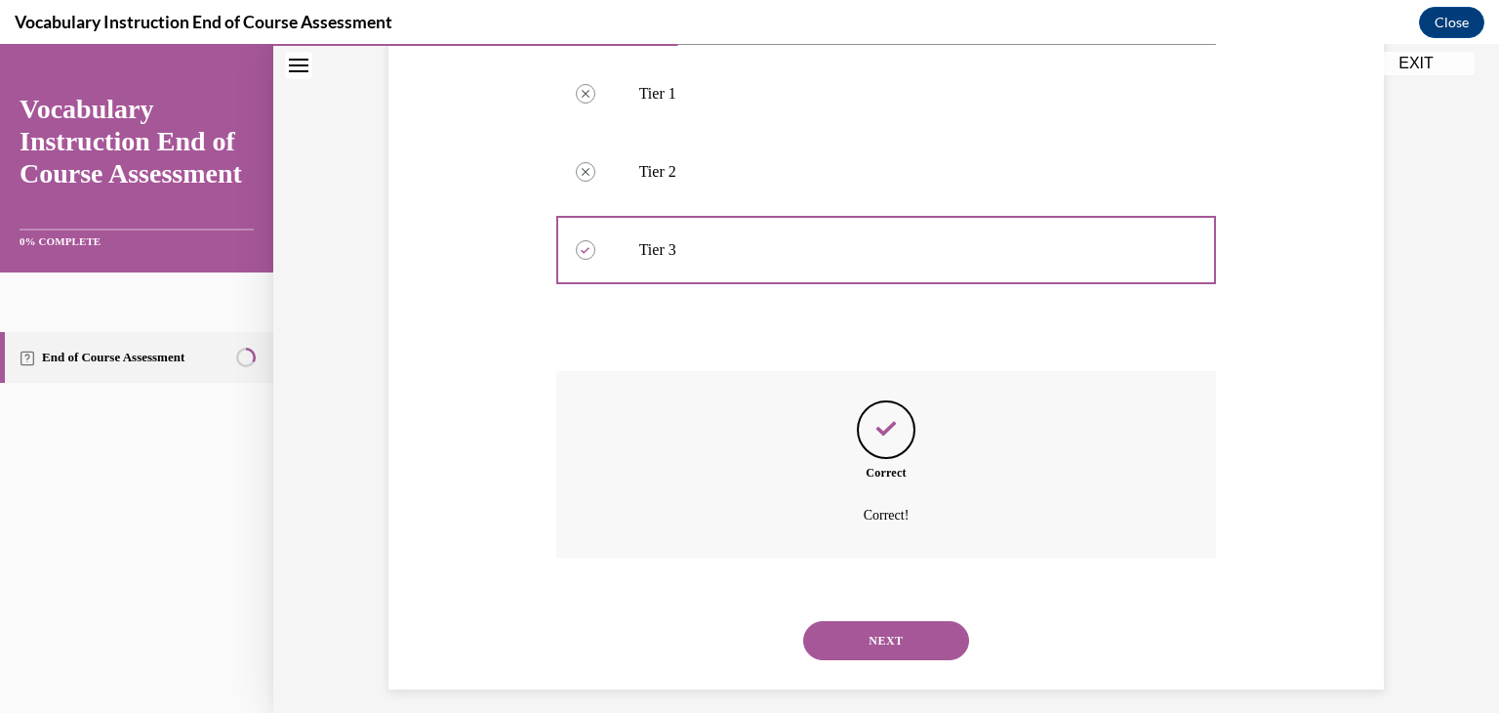
scroll to position [402, 0]
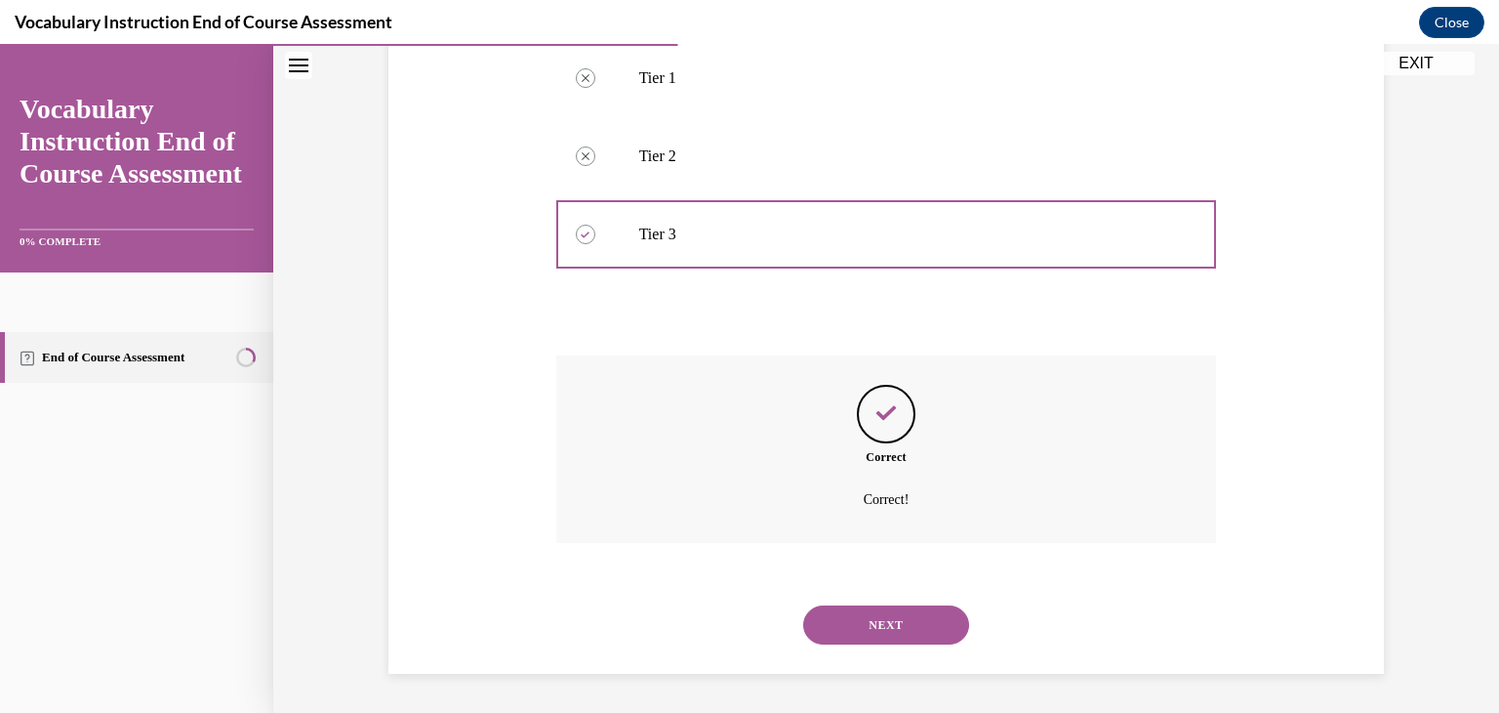
click at [859, 625] on button "NEXT" at bounding box center [886, 624] width 166 height 39
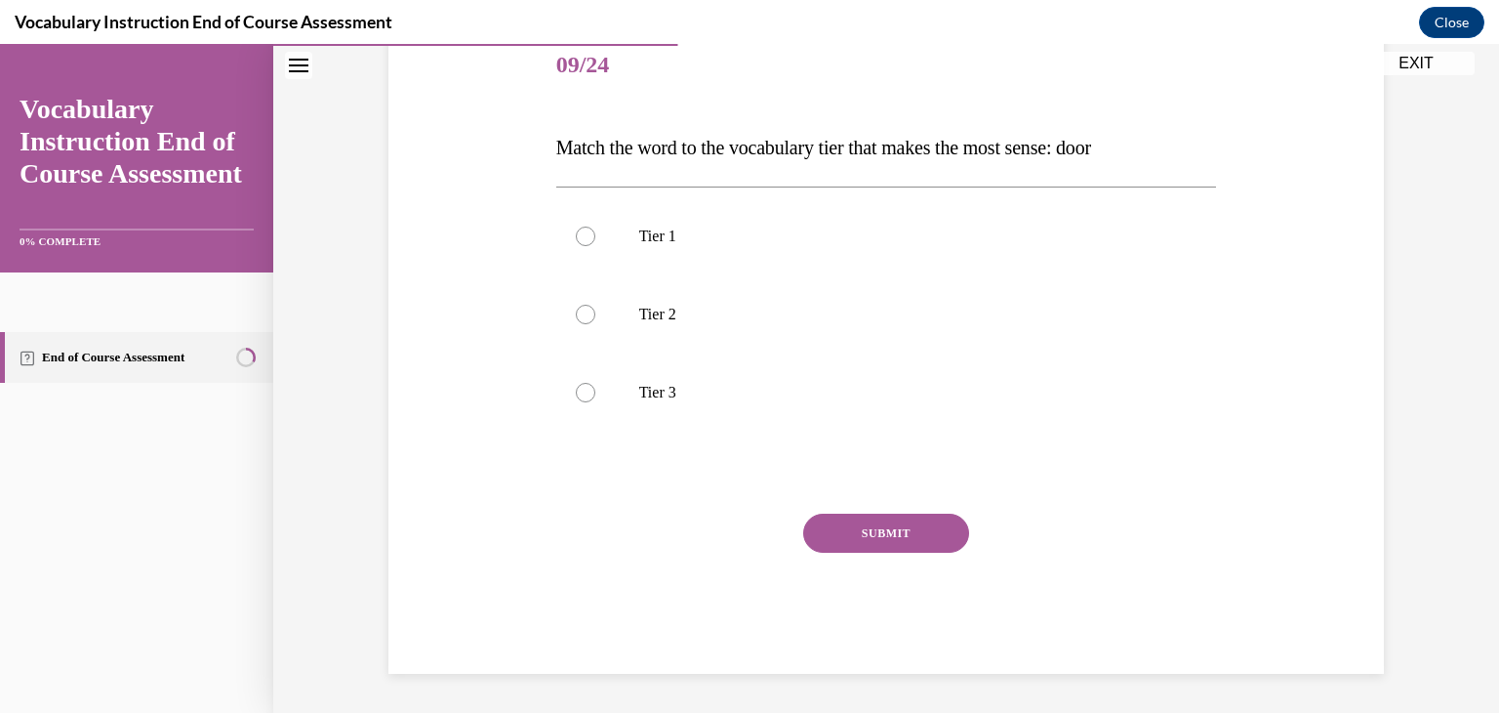
scroll to position [217, 0]
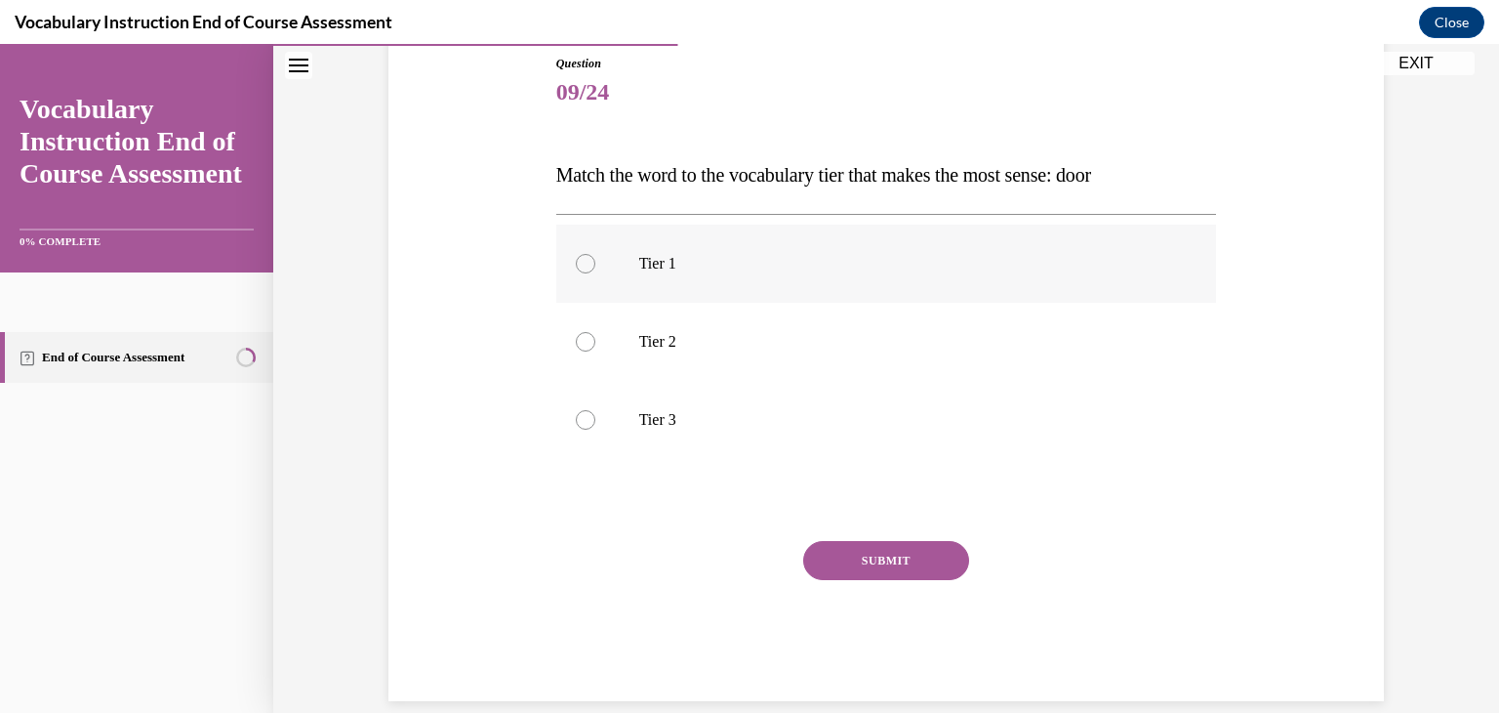
click at [585, 263] on div at bounding box center [586, 264] width 20 height 20
click at [585, 263] on input "Tier 1" at bounding box center [586, 264] width 20 height 20
radio input "true"
click at [828, 566] on button "SUBMIT" at bounding box center [886, 560] width 166 height 39
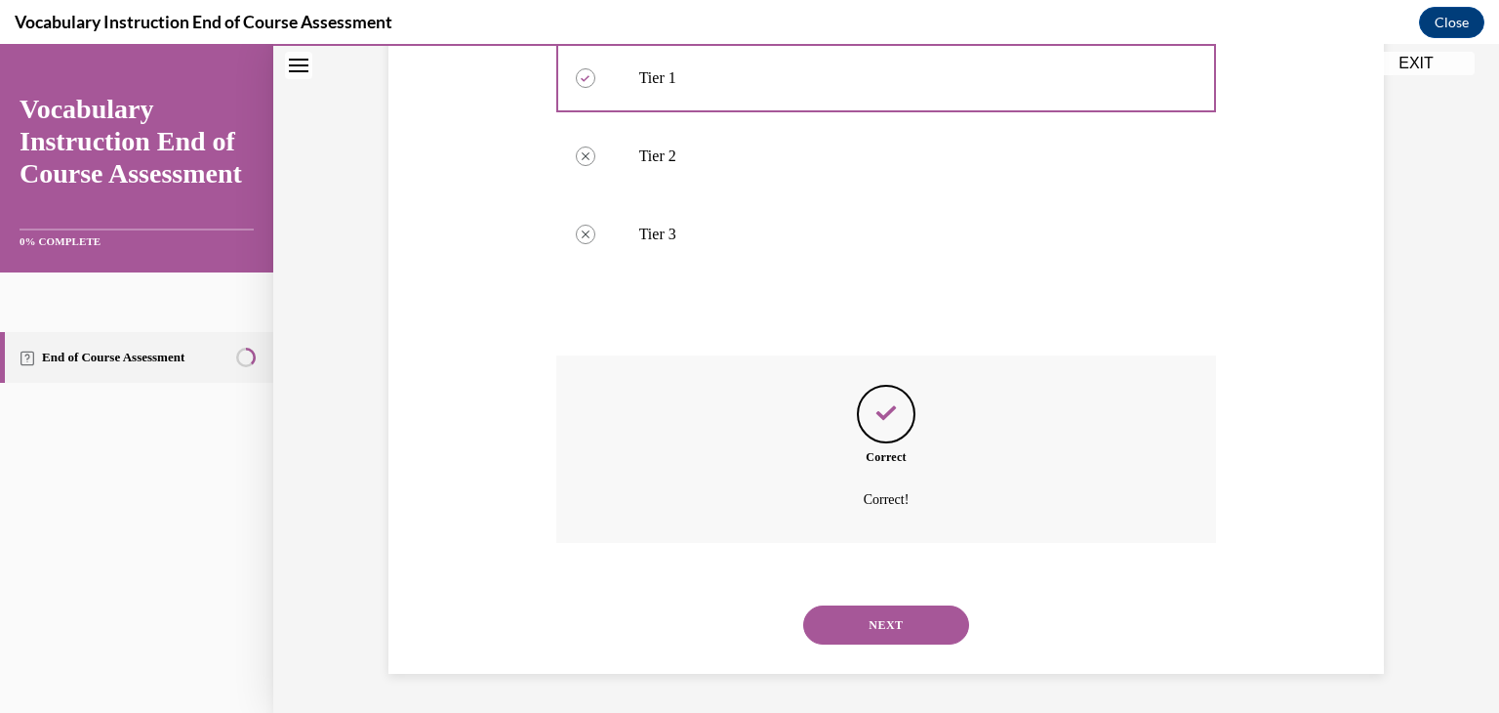
click at [828, 566] on div "Correct Correct!" at bounding box center [886, 463] width 661 height 217
click at [841, 609] on button "NEXT" at bounding box center [886, 624] width 166 height 39
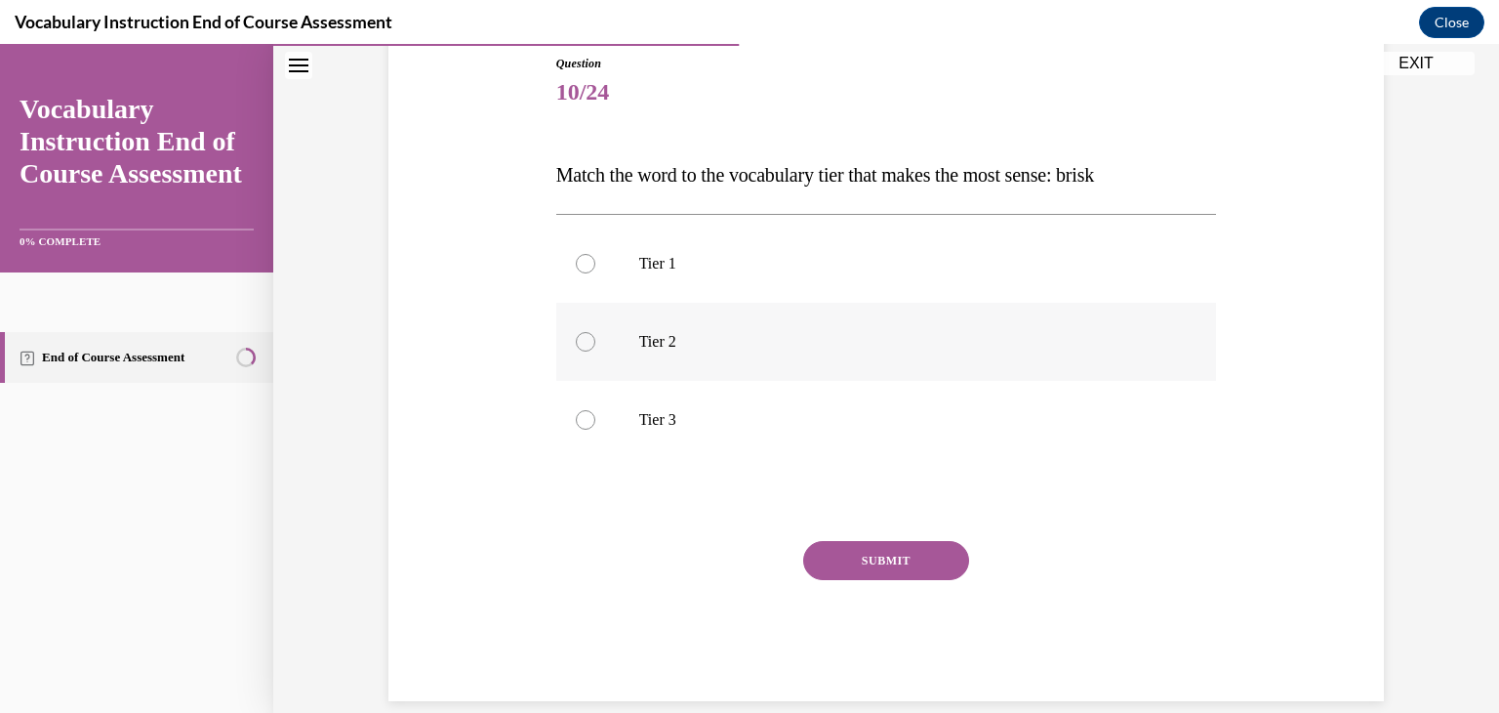
click at [655, 329] on label "Tier 2" at bounding box center [886, 342] width 661 height 78
click at [595, 332] on input "Tier 2" at bounding box center [586, 342] width 20 height 20
radio input "true"
click at [876, 558] on button "SUBMIT" at bounding box center [886, 560] width 166 height 39
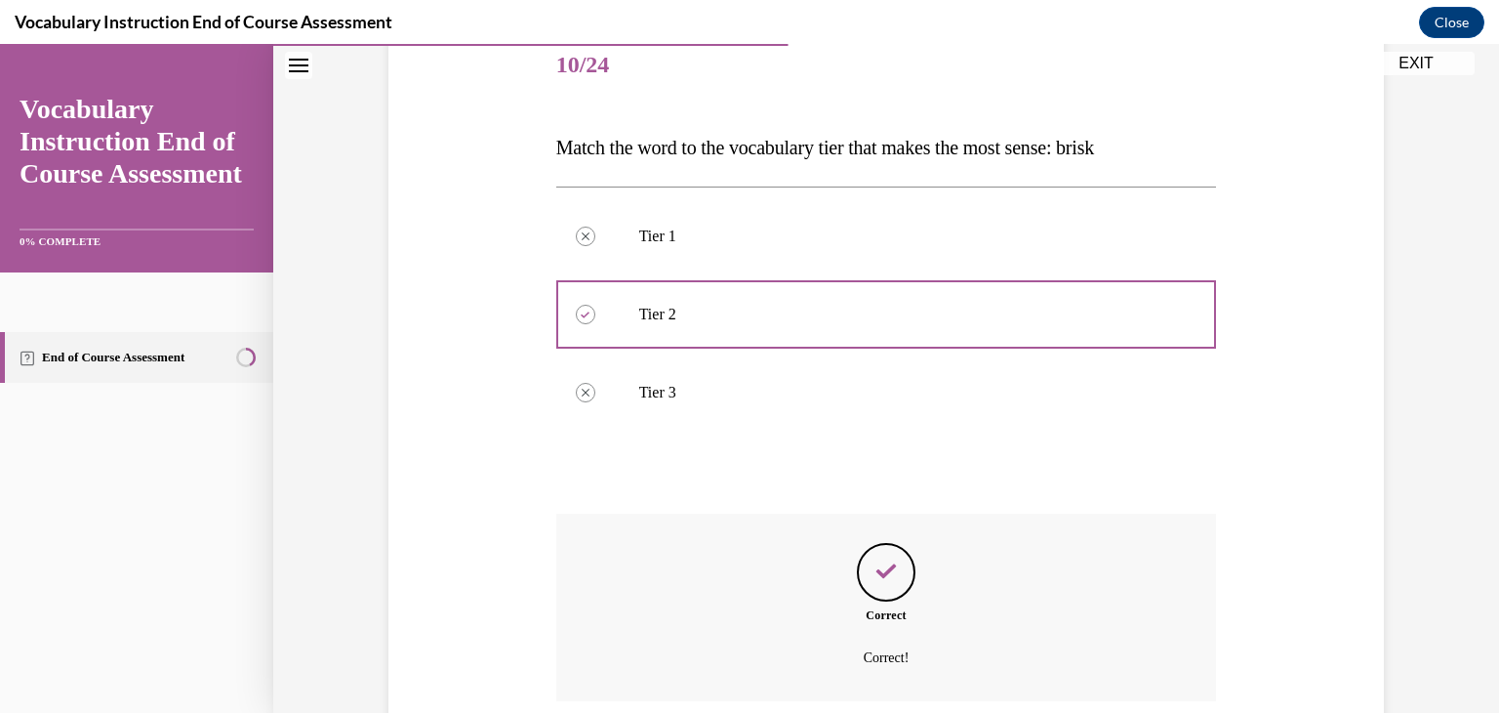
scroll to position [402, 0]
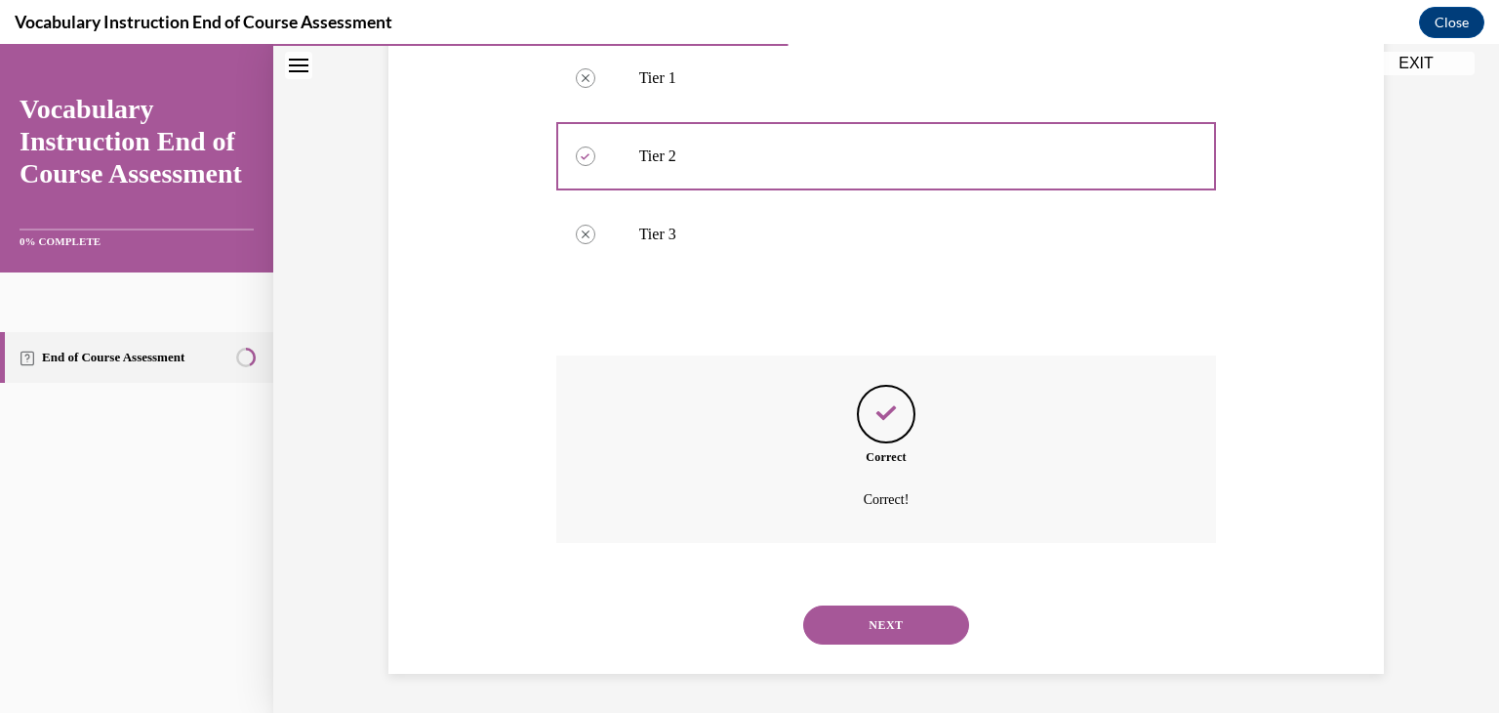
click at [881, 626] on button "NEXT" at bounding box center [886, 624] width 166 height 39
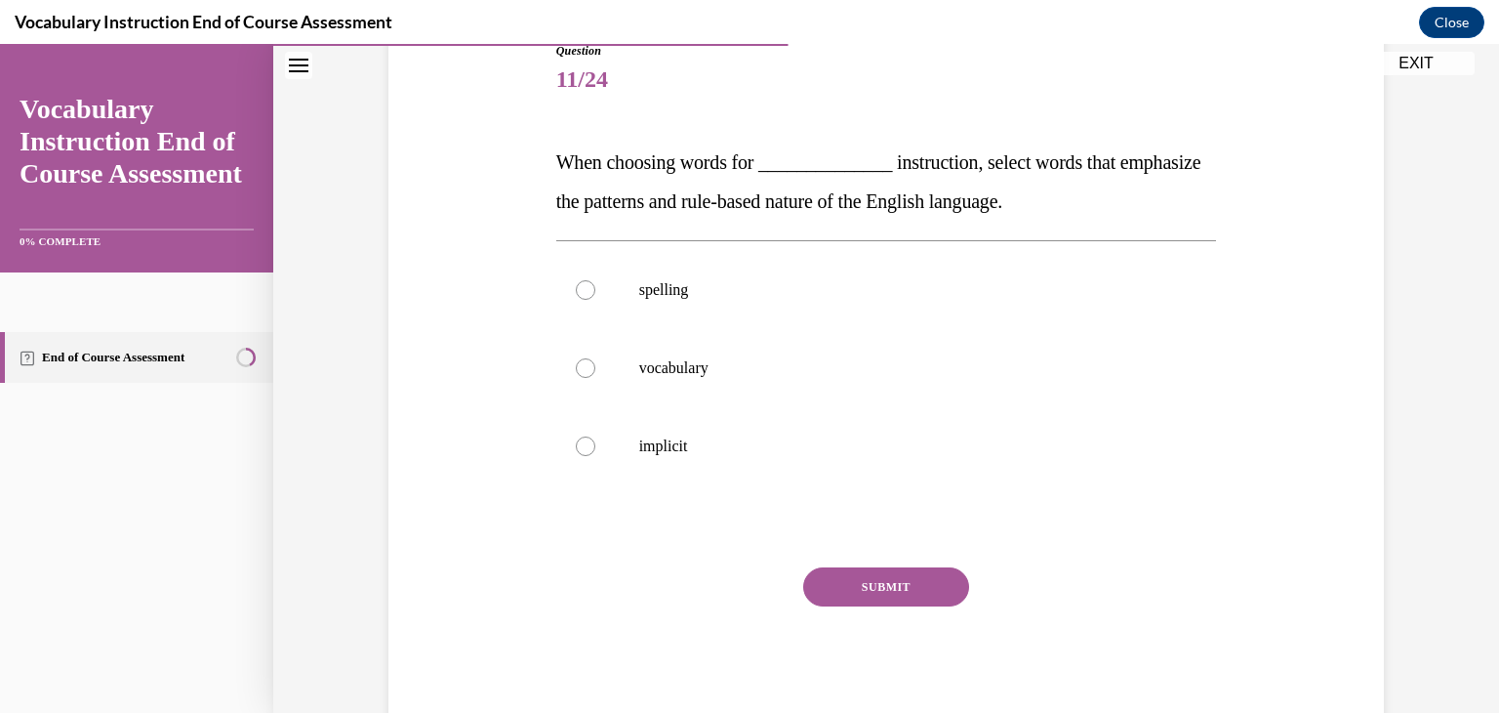
scroll to position [227, 0]
click at [683, 291] on p "spelling" at bounding box center [903, 292] width 529 height 20
click at [595, 291] on input "spelling" at bounding box center [586, 292] width 20 height 20
radio input "true"
click at [868, 587] on button "SUBMIT" at bounding box center [886, 588] width 166 height 39
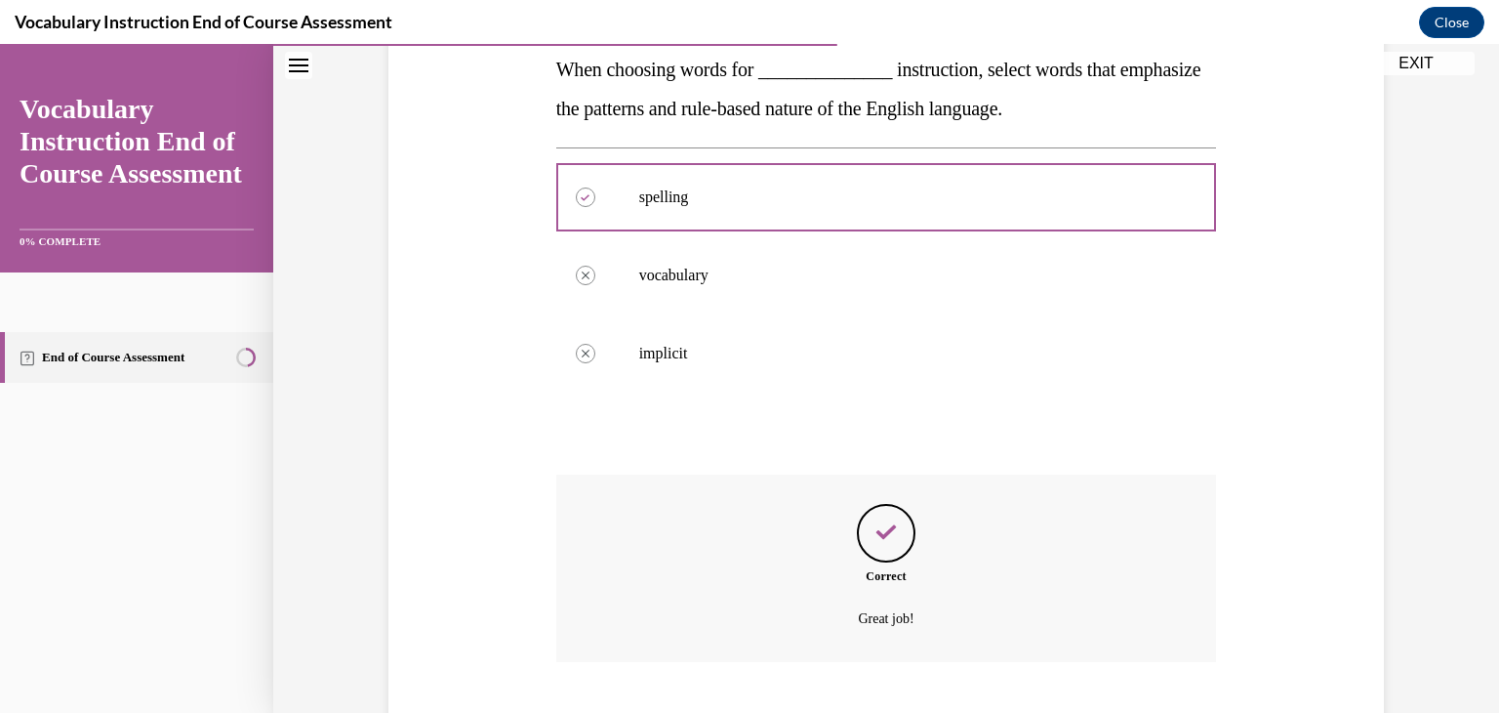
scroll to position [441, 0]
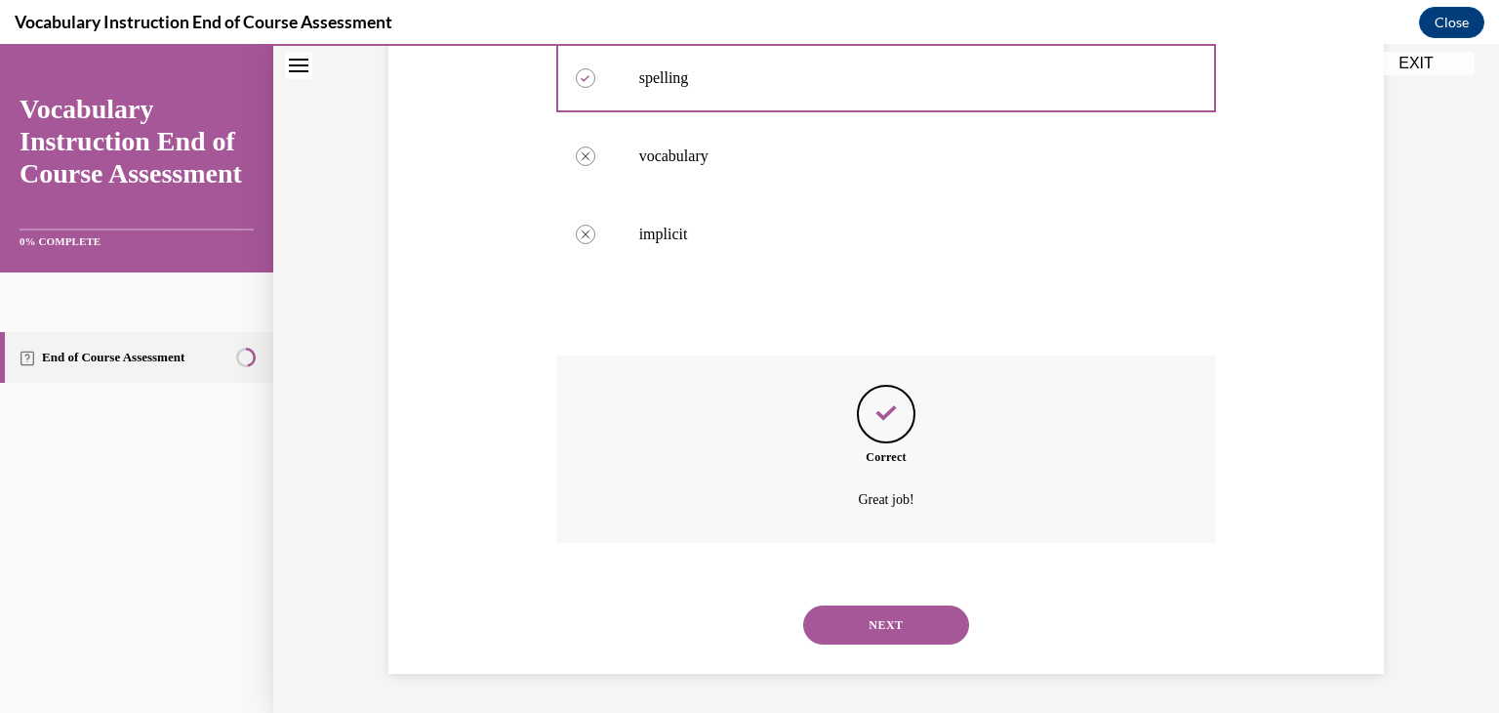
click at [867, 637] on button "NEXT" at bounding box center [886, 624] width 166 height 39
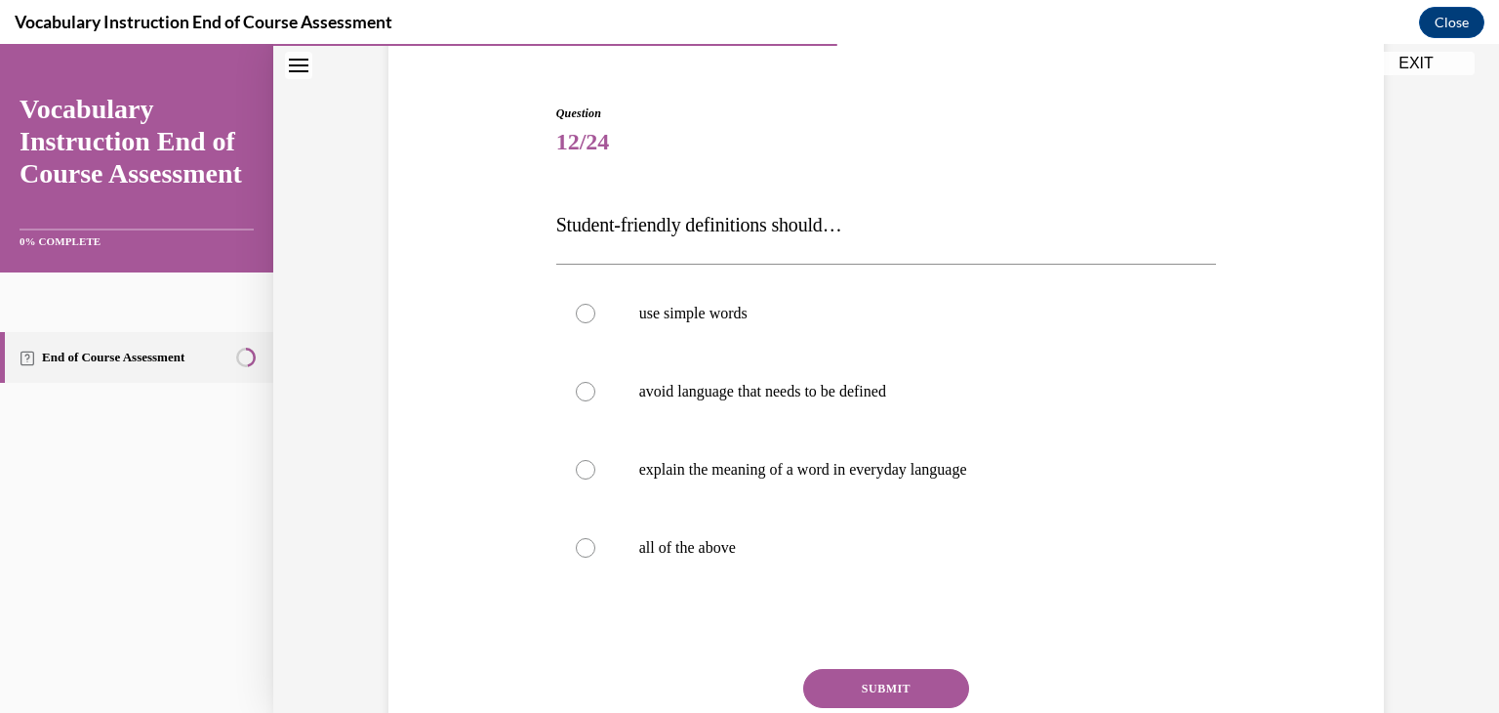
scroll to position [170, 0]
click at [765, 444] on label "explain the meaning of a word in everyday language" at bounding box center [886, 467] width 661 height 78
click at [595, 457] on input "explain the meaning of a word in everyday language" at bounding box center [586, 467] width 20 height 20
radio input "true"
click at [738, 568] on label "all of the above" at bounding box center [886, 545] width 661 height 78
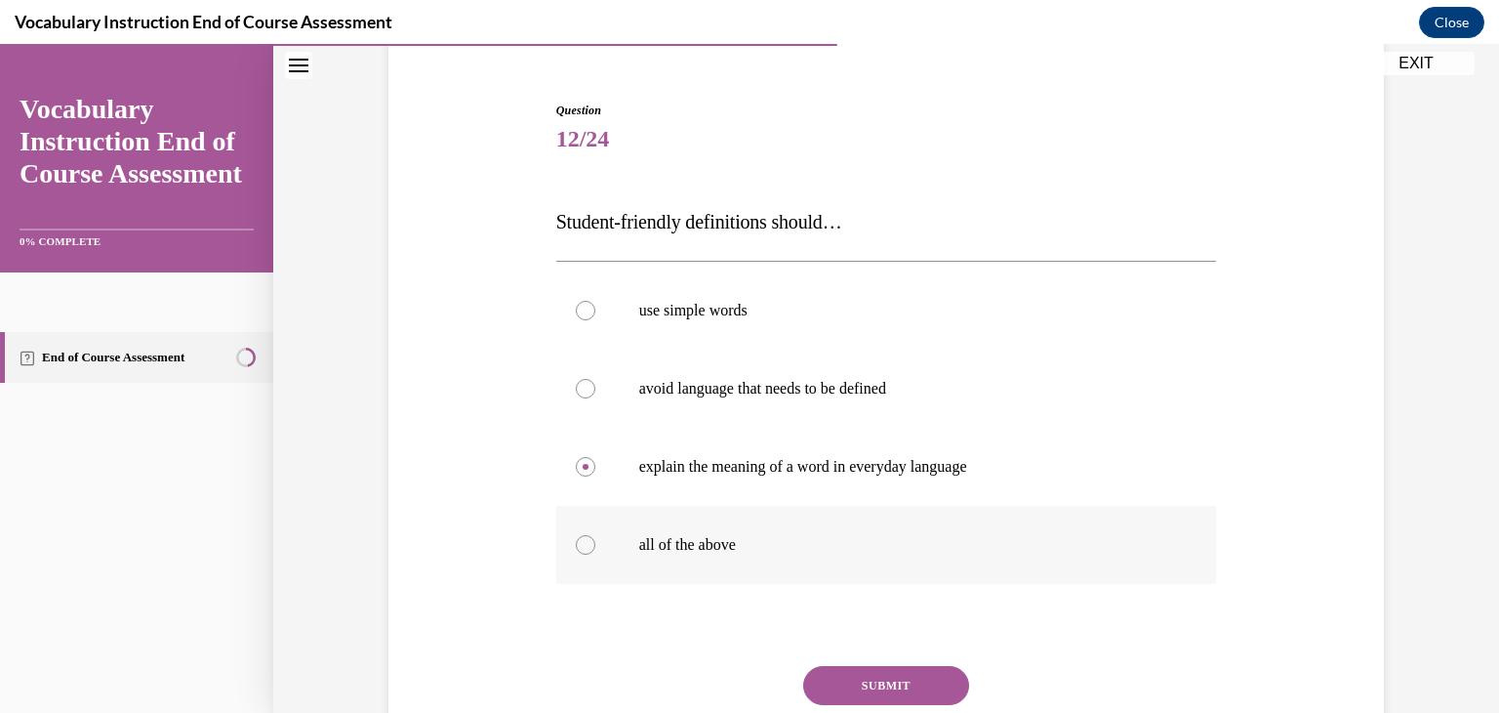
click at [595, 554] on input "all of the above" at bounding box center [586, 545] width 20 height 20
radio input "true"
click at [832, 677] on button "SUBMIT" at bounding box center [886, 685] width 166 height 39
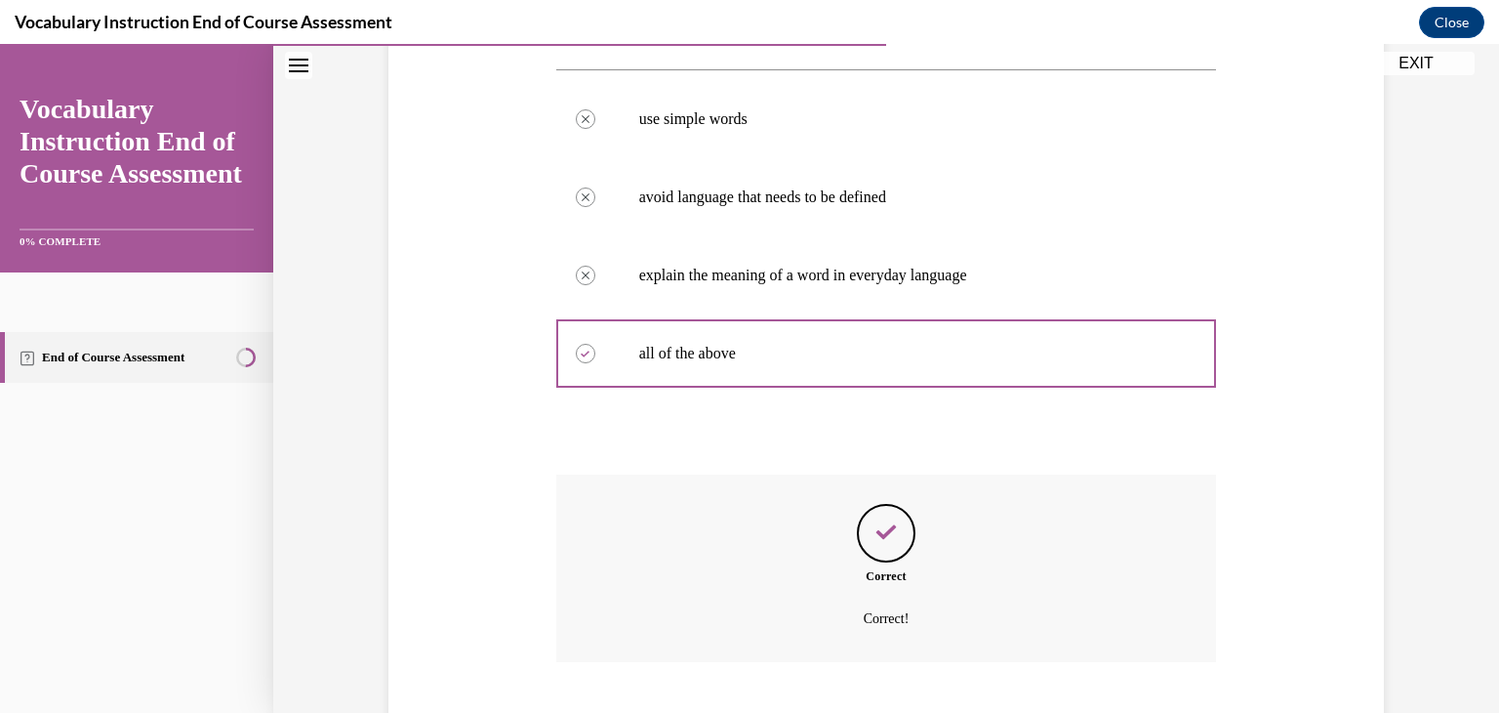
scroll to position [480, 0]
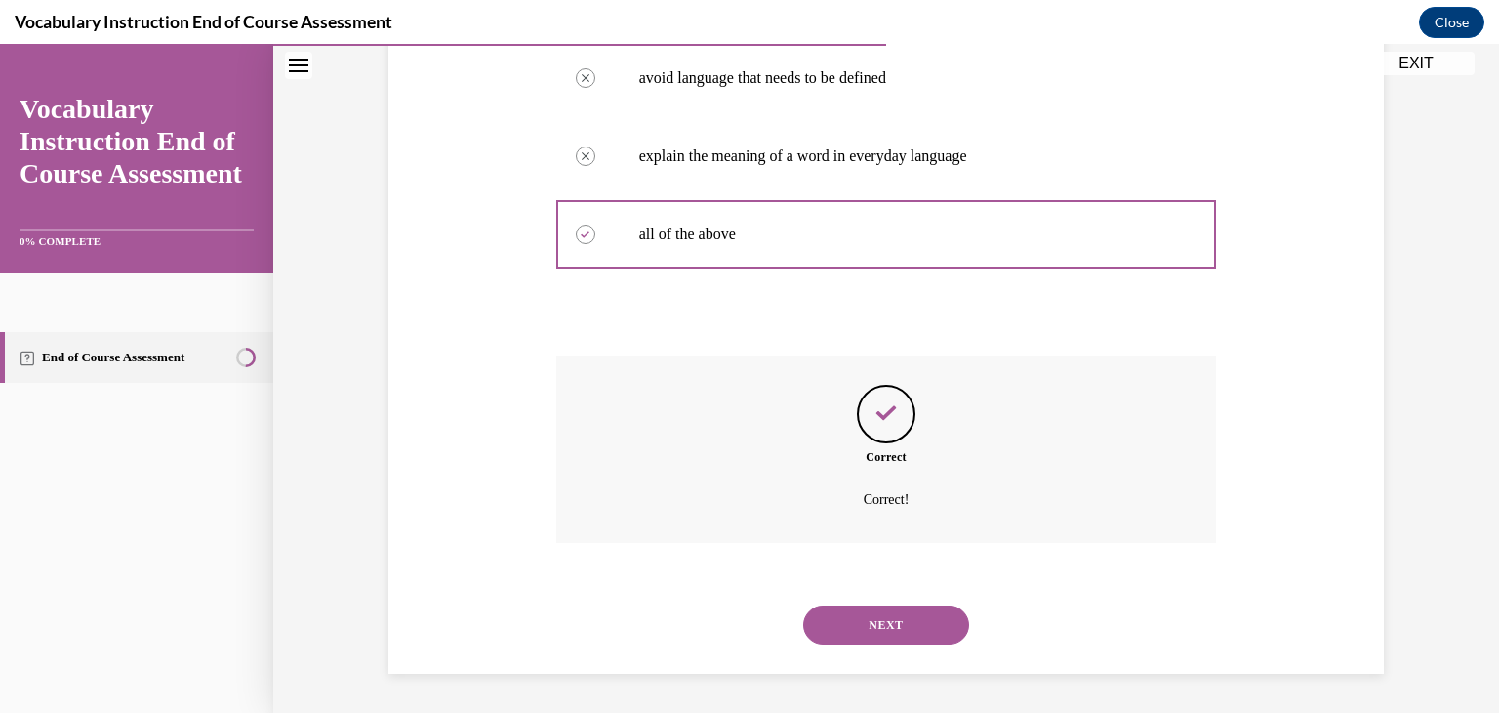
click at [863, 626] on button "NEXT" at bounding box center [886, 624] width 166 height 39
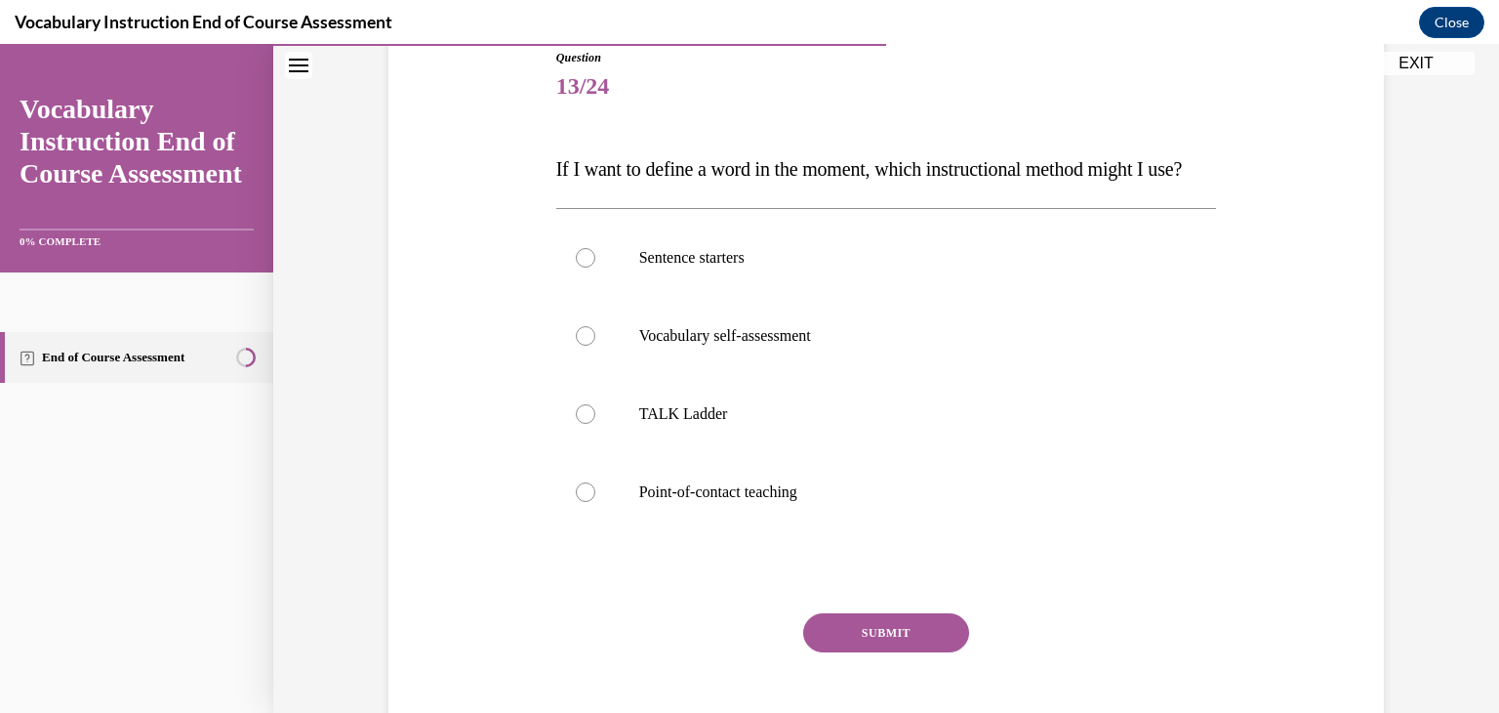
scroll to position [223, 0]
click at [763, 531] on label "Point-of-contact teaching" at bounding box center [886, 492] width 661 height 78
click at [595, 502] on input "Point-of-contact teaching" at bounding box center [586, 492] width 20 height 20
radio input "true"
click at [824, 652] on button "SUBMIT" at bounding box center [886, 632] width 166 height 39
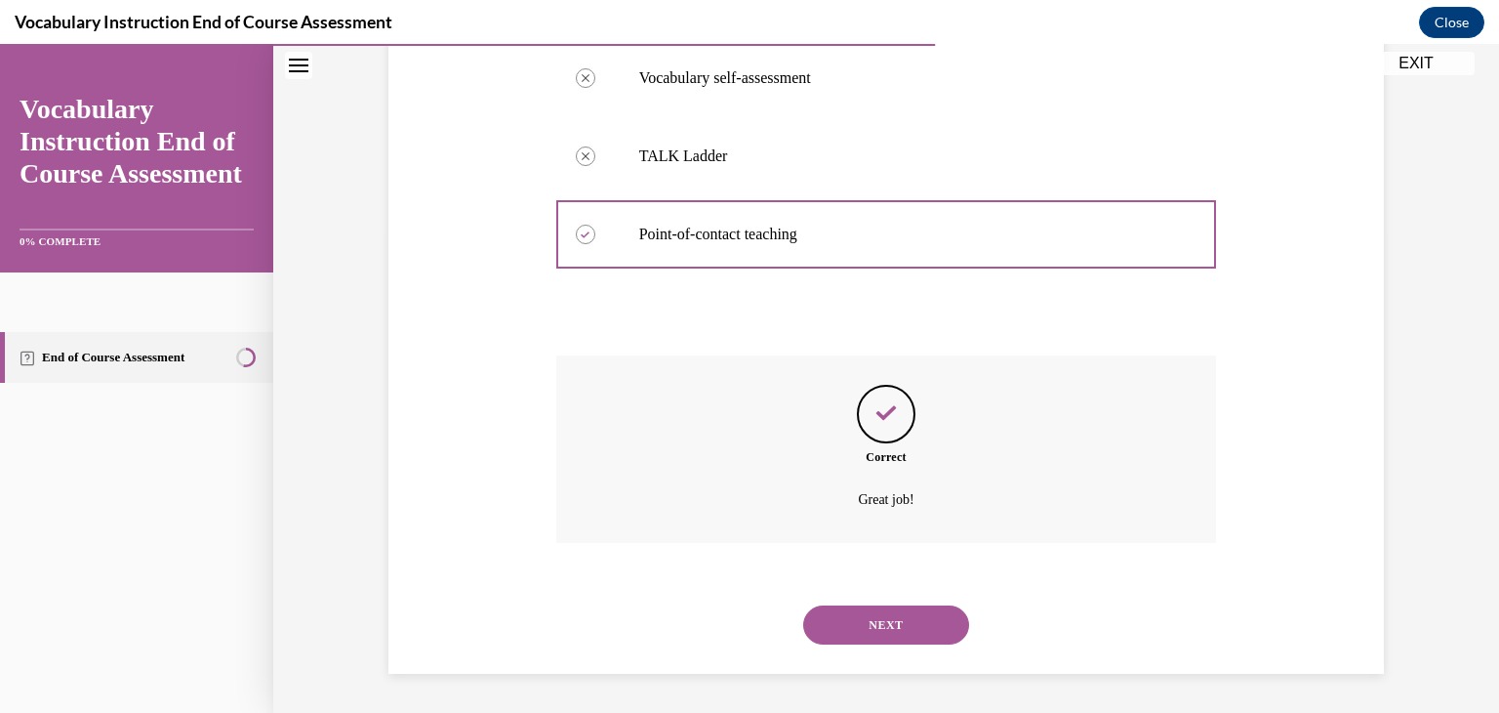
scroll to position [519, 0]
click at [871, 622] on button "NEXT" at bounding box center [886, 624] width 166 height 39
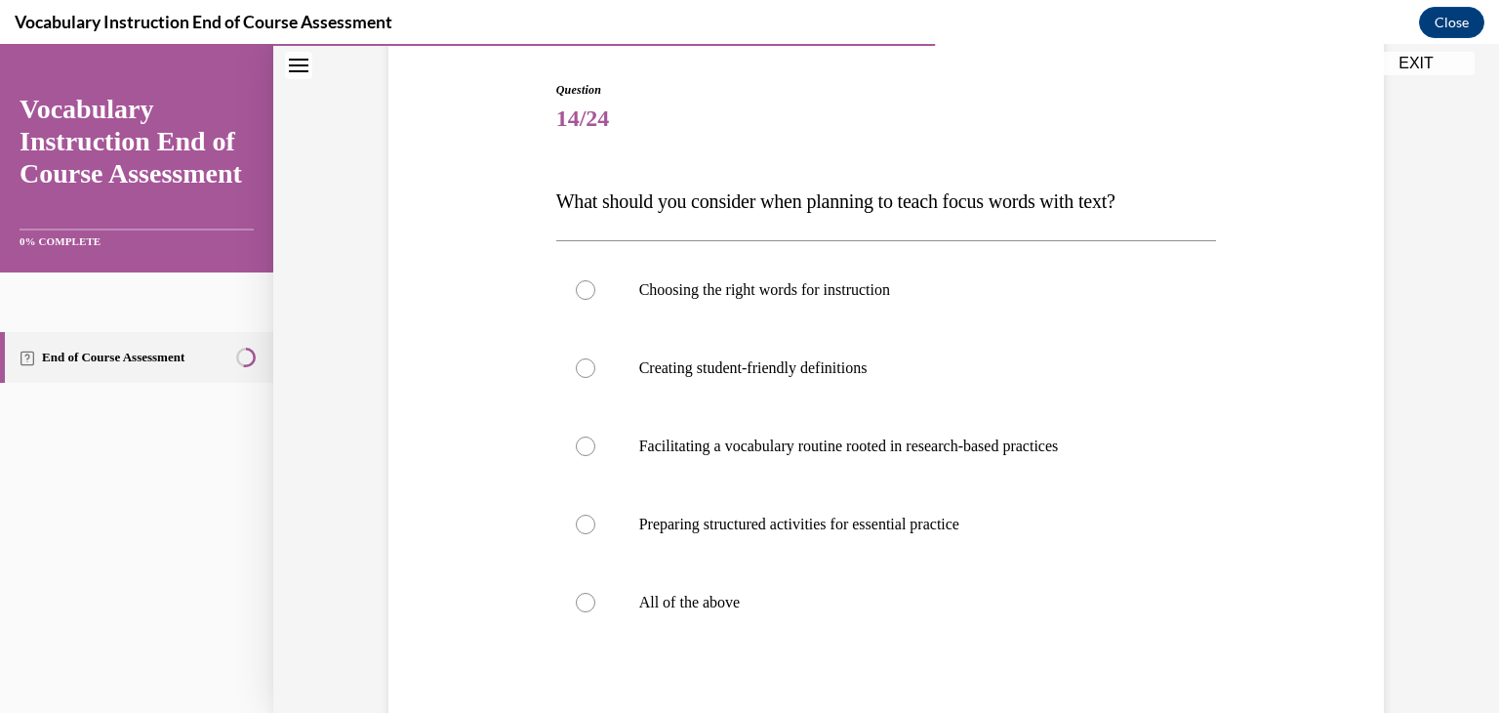
scroll to position [195, 0]
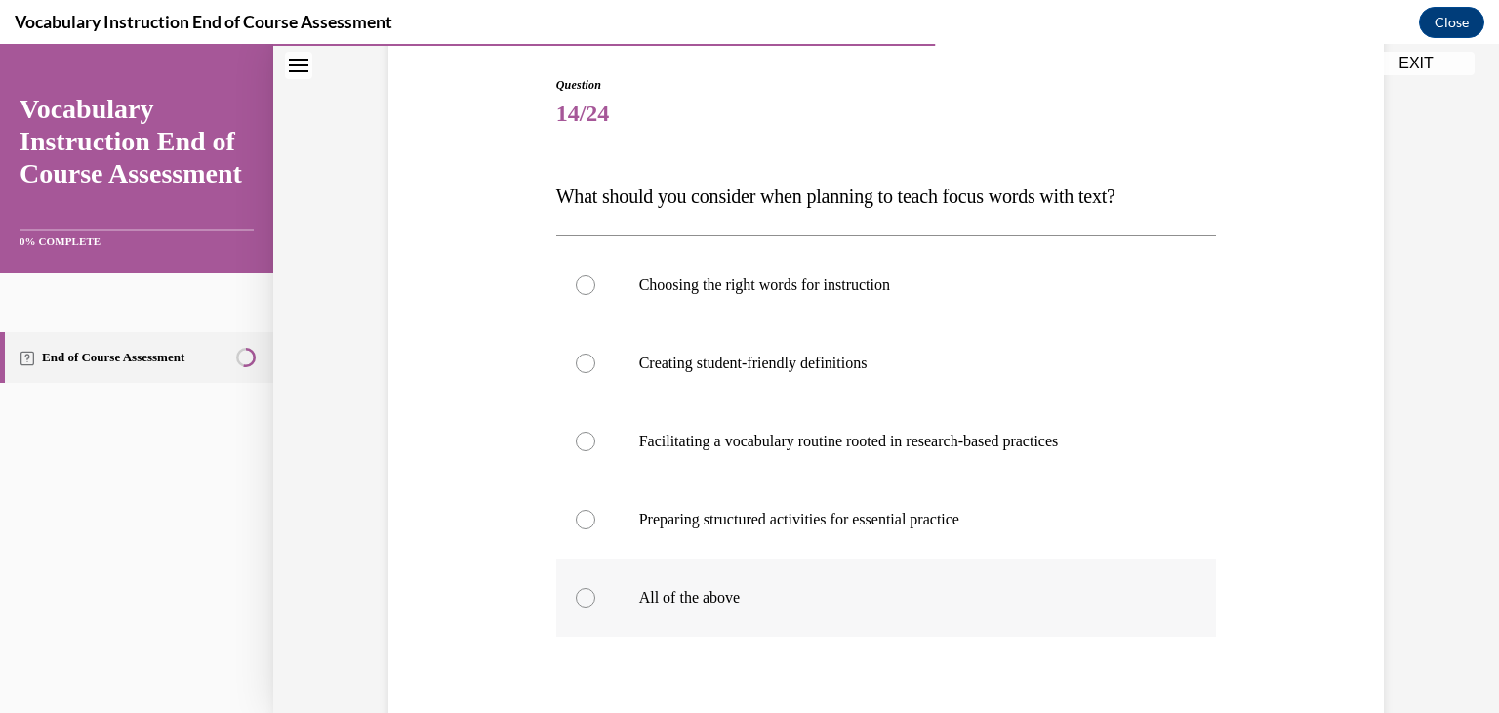
click at [769, 597] on p "All of the above" at bounding box center [903, 598] width 529 height 20
click at [595, 597] on input "All of the above" at bounding box center [586, 598] width 20 height 20
radio input "true"
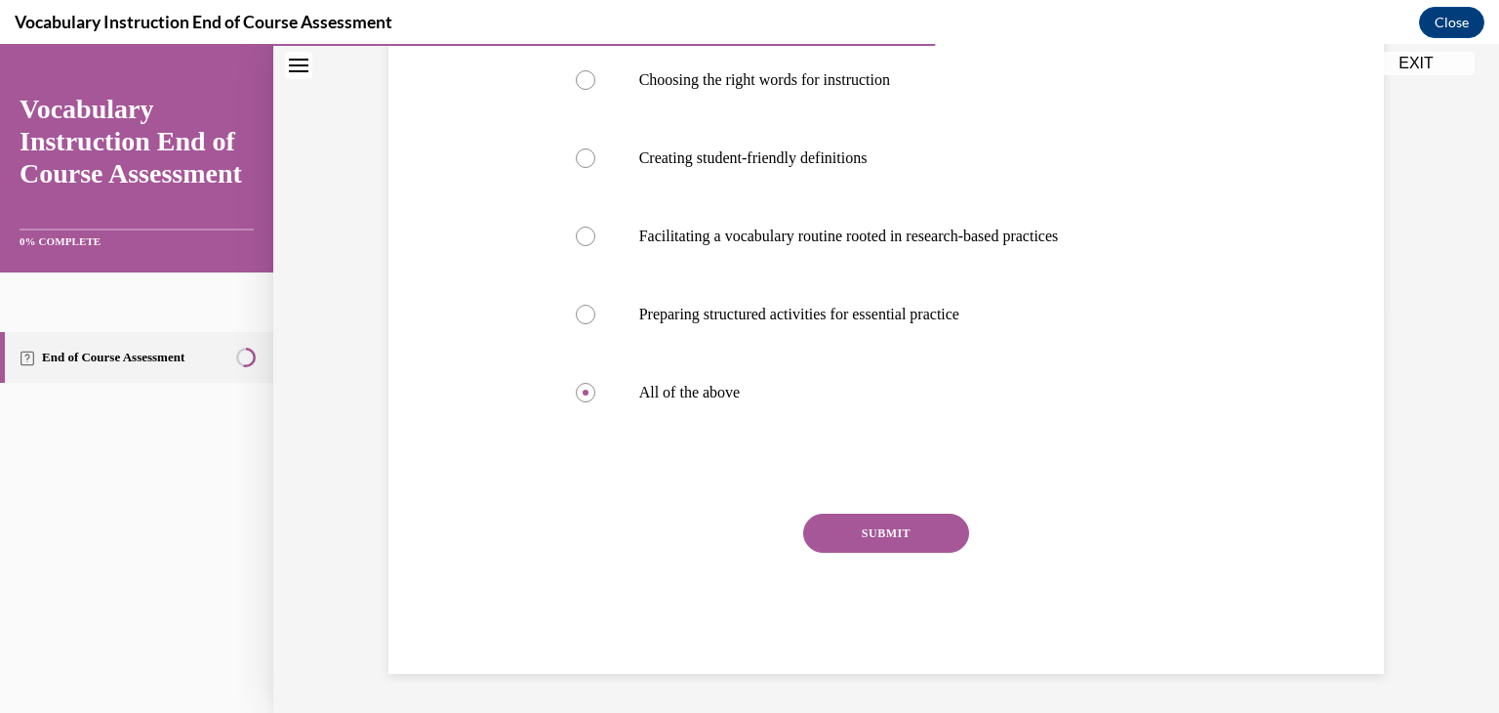
click at [905, 542] on button "SUBMIT" at bounding box center [886, 532] width 166 height 39
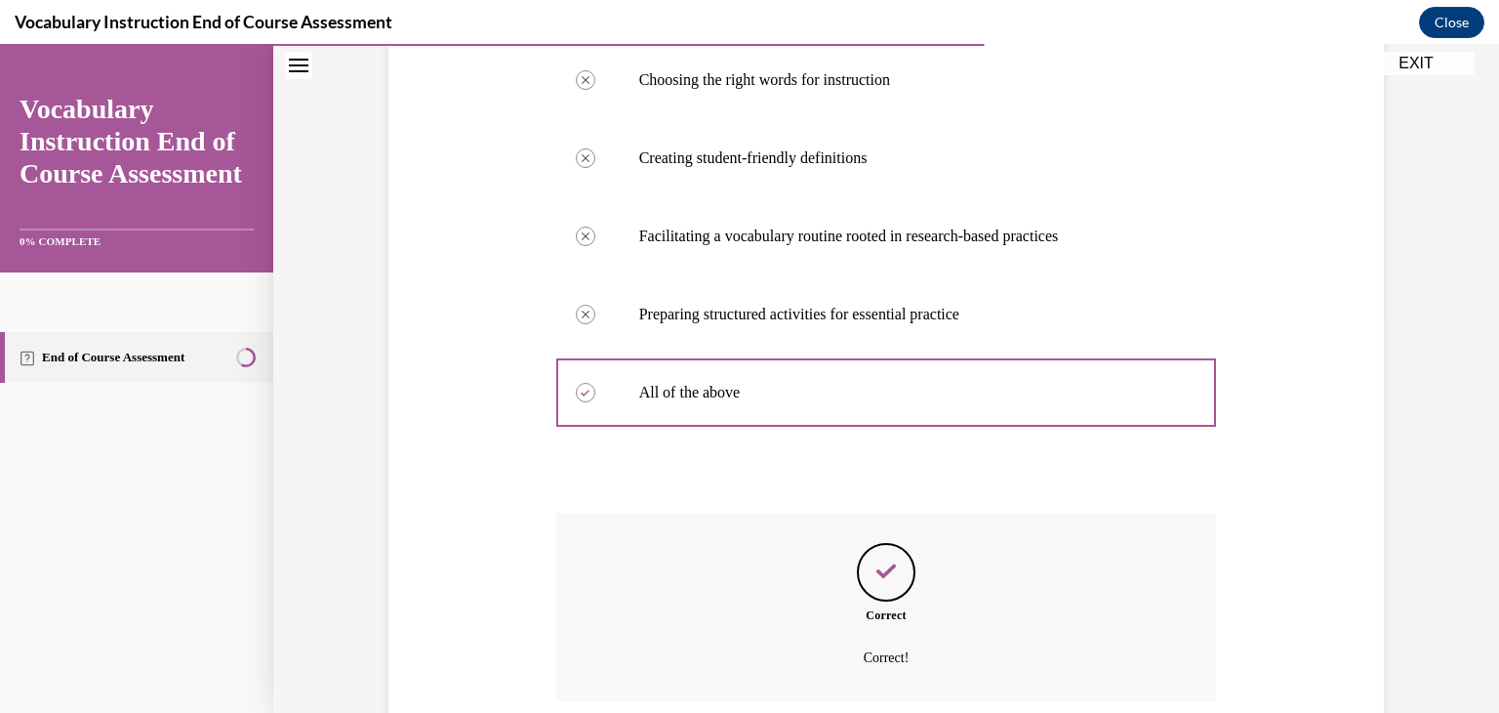
scroll to position [558, 0]
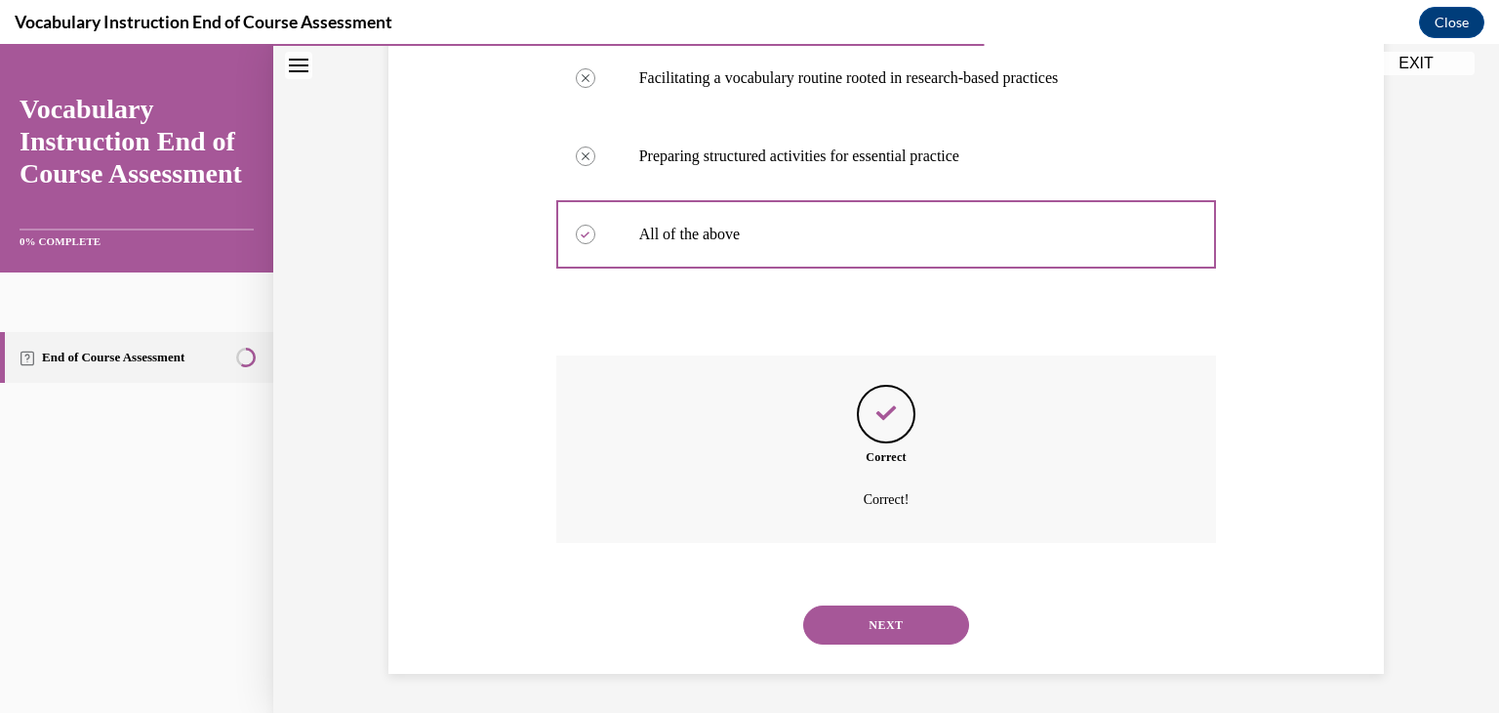
click at [872, 630] on button "NEXT" at bounding box center [886, 624] width 166 height 39
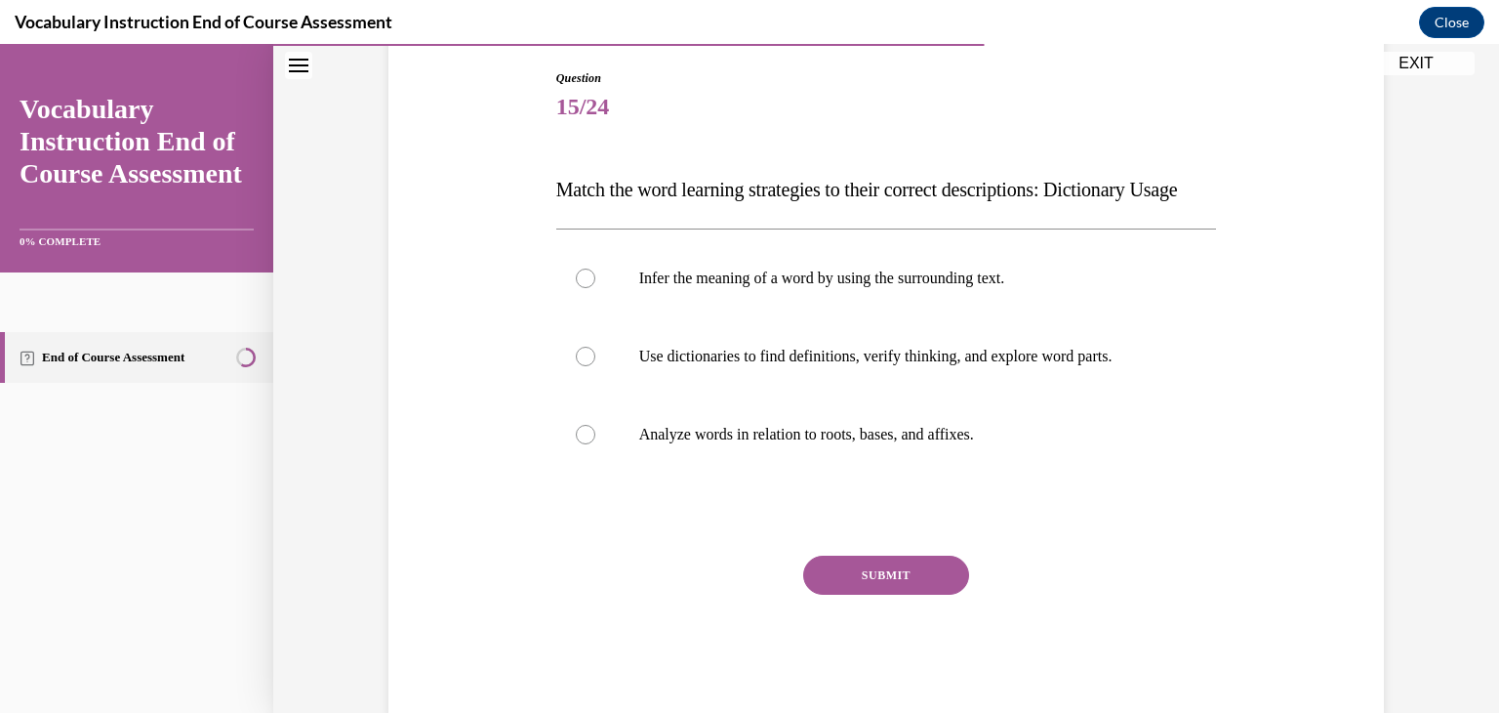
scroll to position [208, 0]
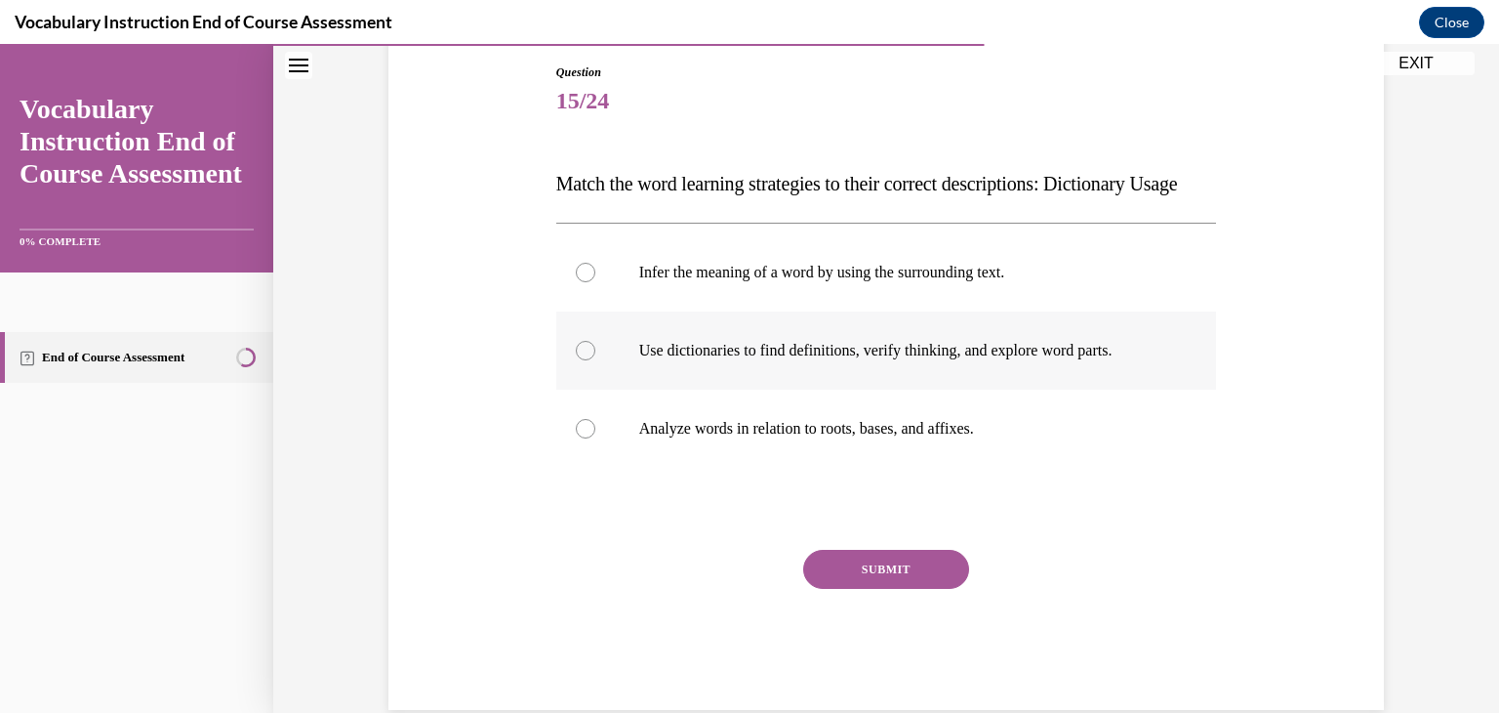
click at [957, 360] on p "Use dictionaries to find definitions, verify thinking, and explore word parts." at bounding box center [903, 351] width 529 height 20
click at [595, 360] on input "Use dictionaries to find definitions, verify thinking, and explore word parts." at bounding box center [586, 351] width 20 height 20
radio input "true"
click at [890, 589] on button "SUBMIT" at bounding box center [886, 569] width 166 height 39
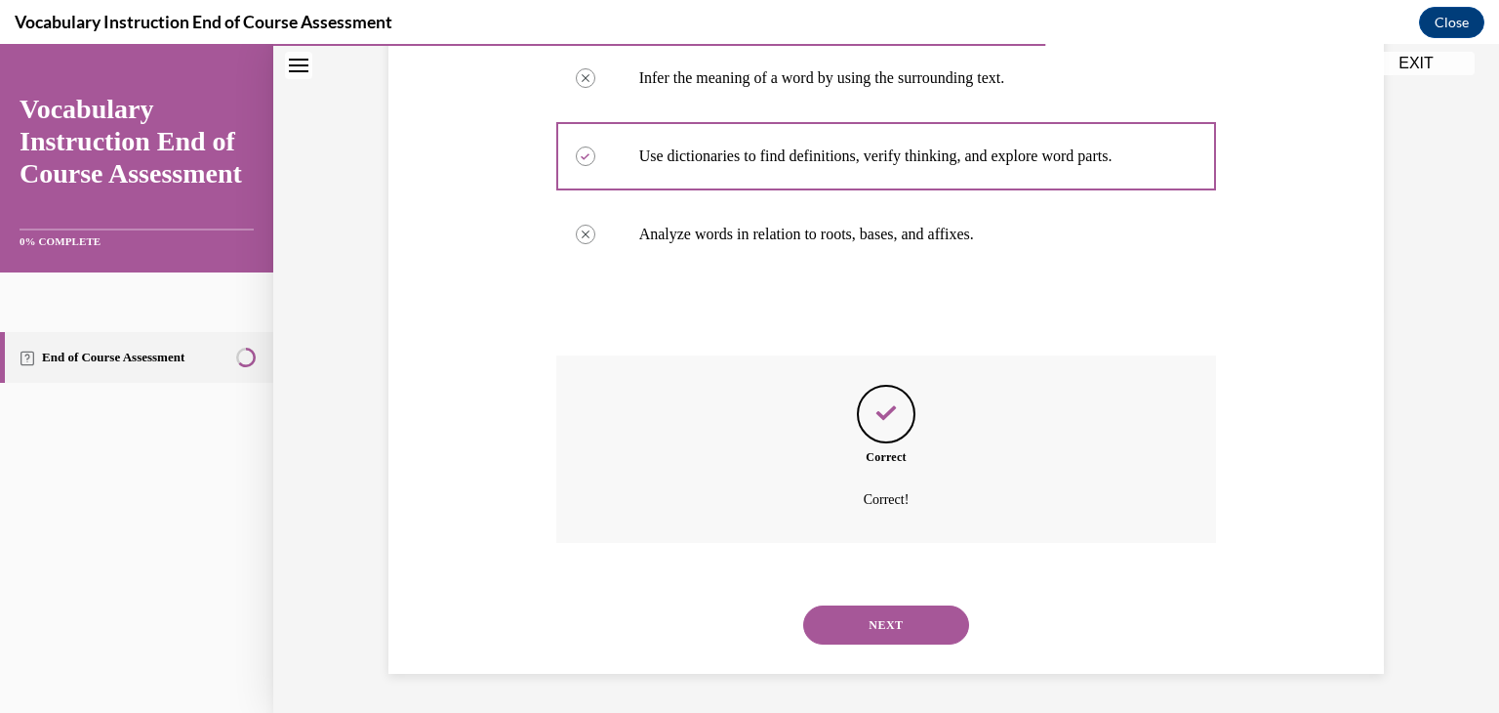
scroll to position [441, 0]
click at [898, 630] on button "NEXT" at bounding box center [886, 624] width 166 height 39
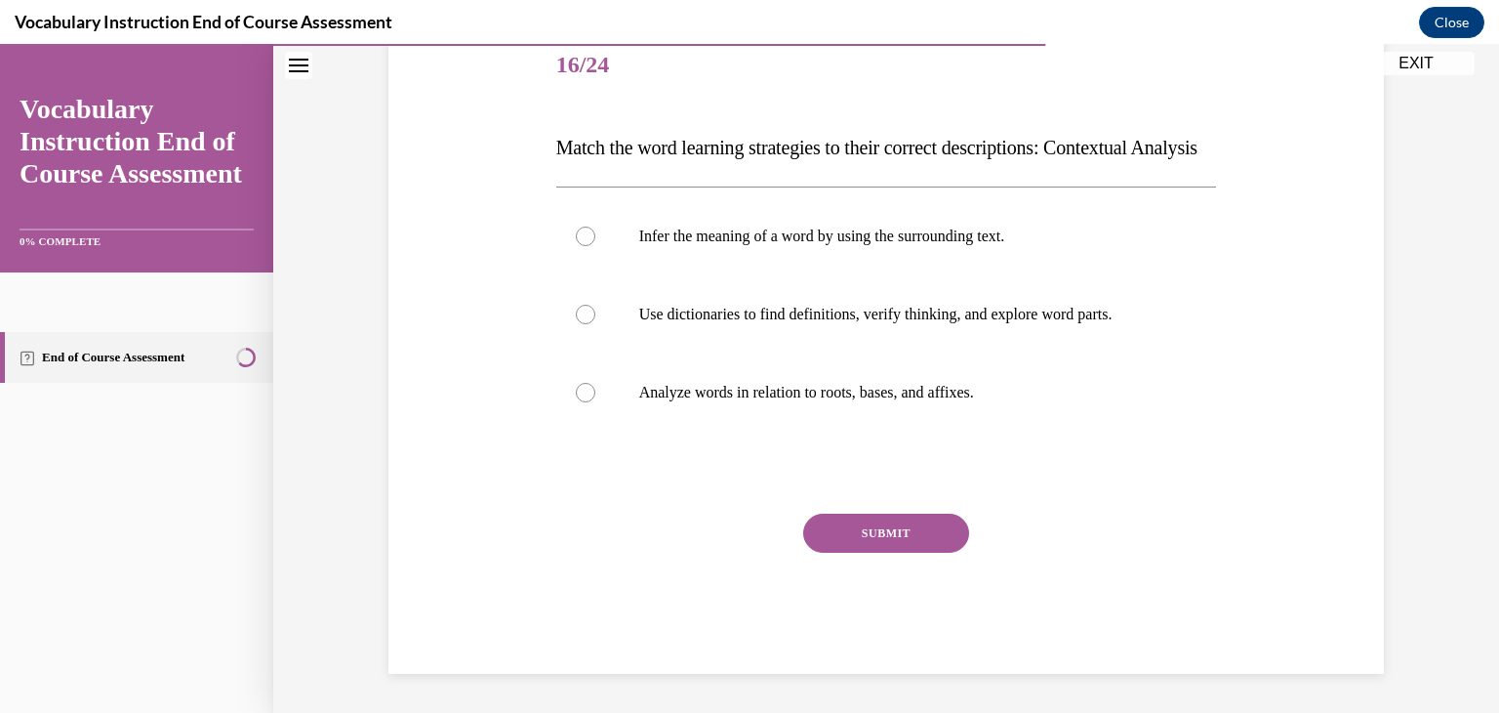
scroll to position [255, 0]
click at [875, 246] on p "Infer the meaning of a word by using the surrounding text." at bounding box center [903, 236] width 529 height 20
click at [595, 246] on input "Infer the meaning of a word by using the surrounding text." at bounding box center [586, 236] width 20 height 20
radio input "true"
click at [913, 553] on button "SUBMIT" at bounding box center [886, 532] width 166 height 39
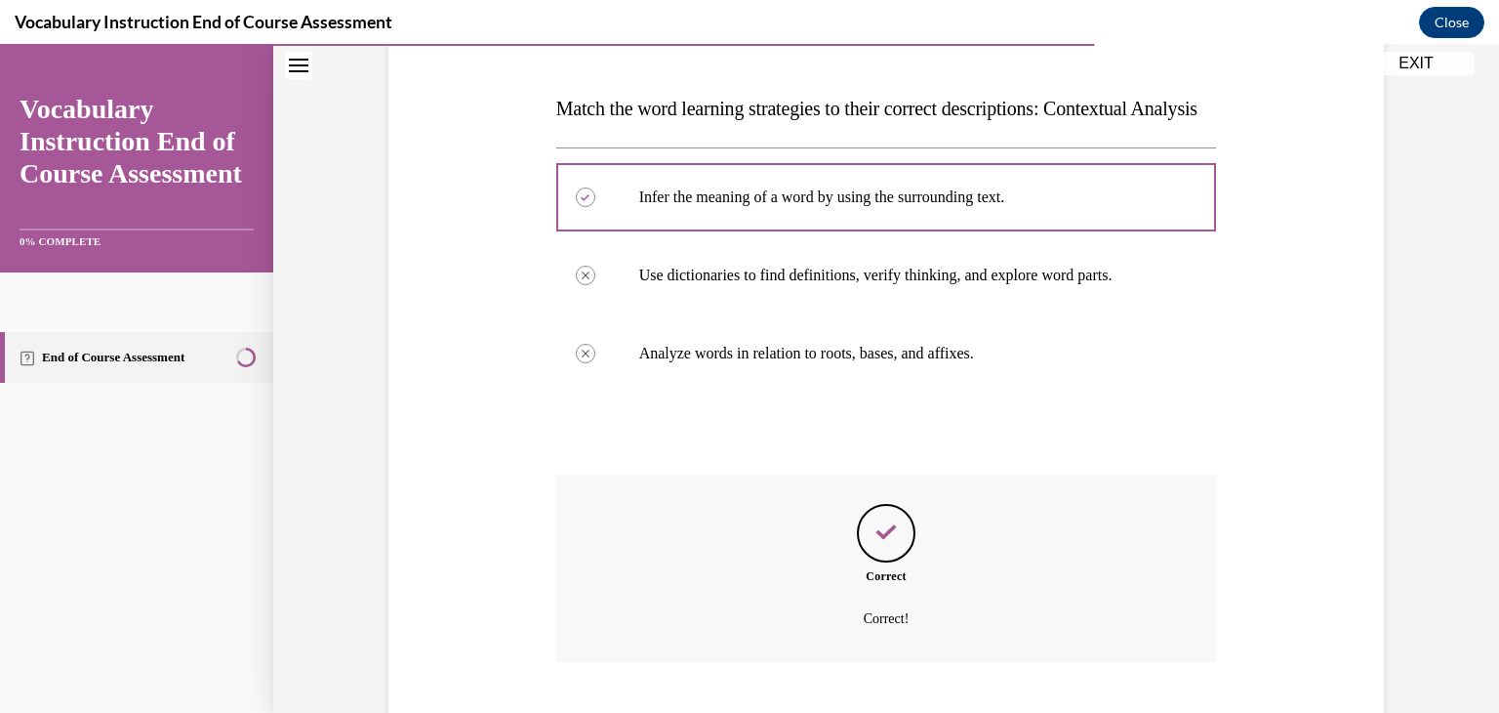
scroll to position [441, 0]
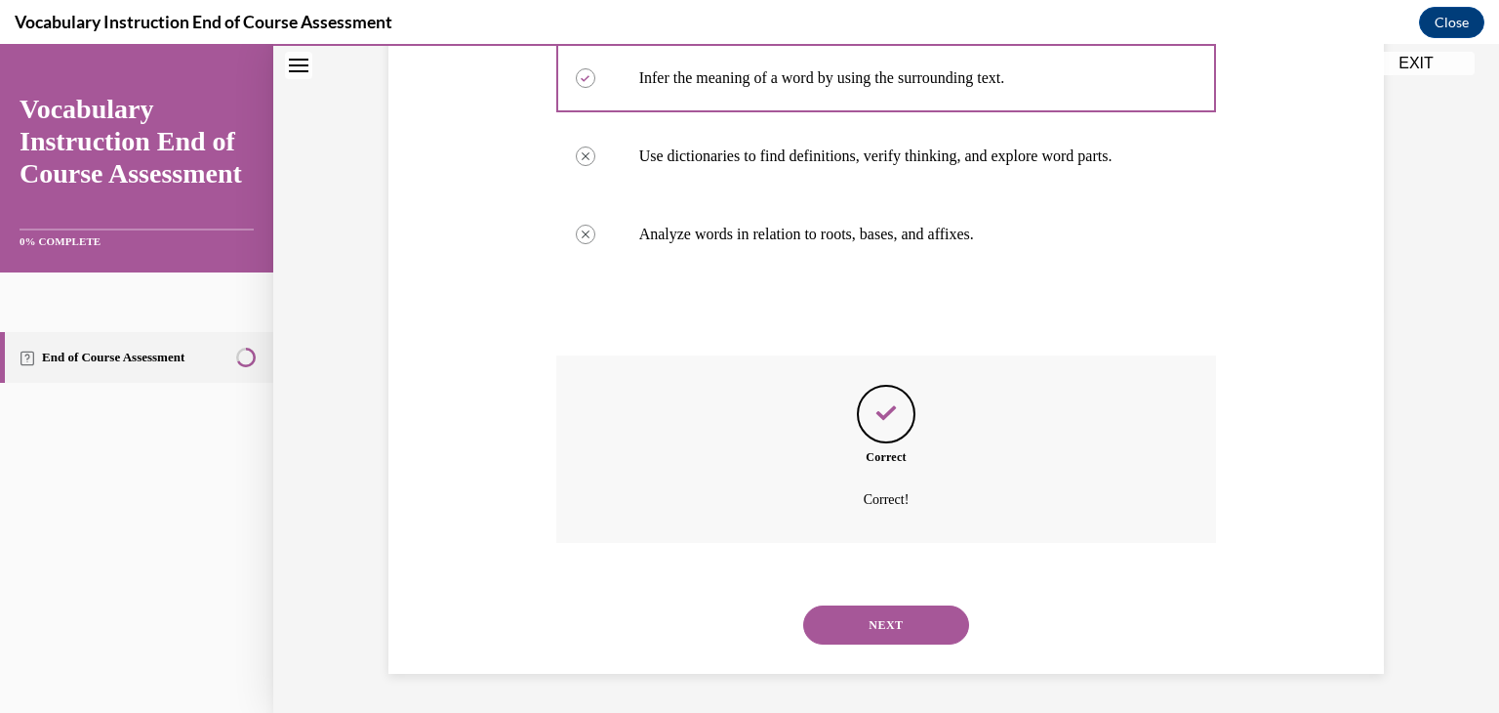
click at [905, 575] on button "SUBMIT" at bounding box center [886, 591] width 166 height 39
click at [903, 622] on button "NEXT" at bounding box center [886, 624] width 166 height 39
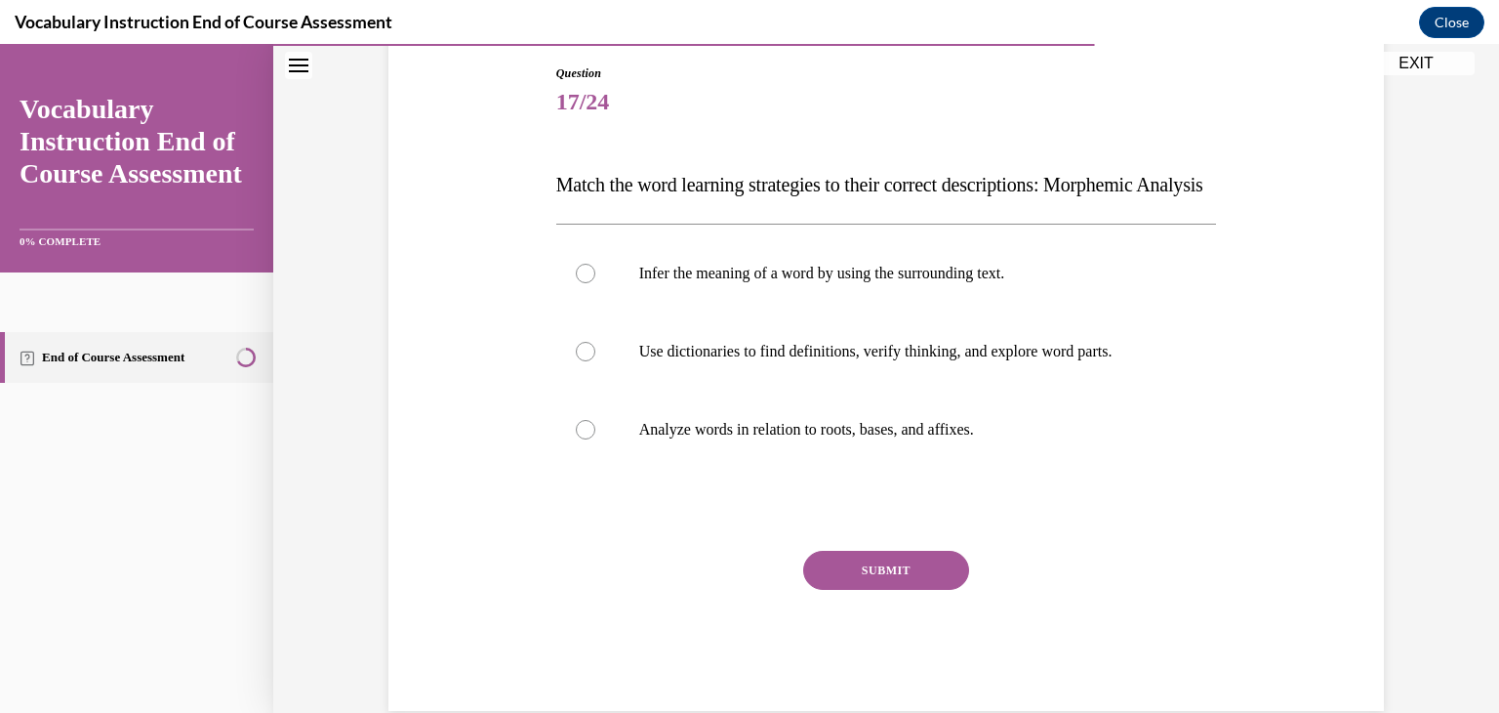
scroll to position [213, 0]
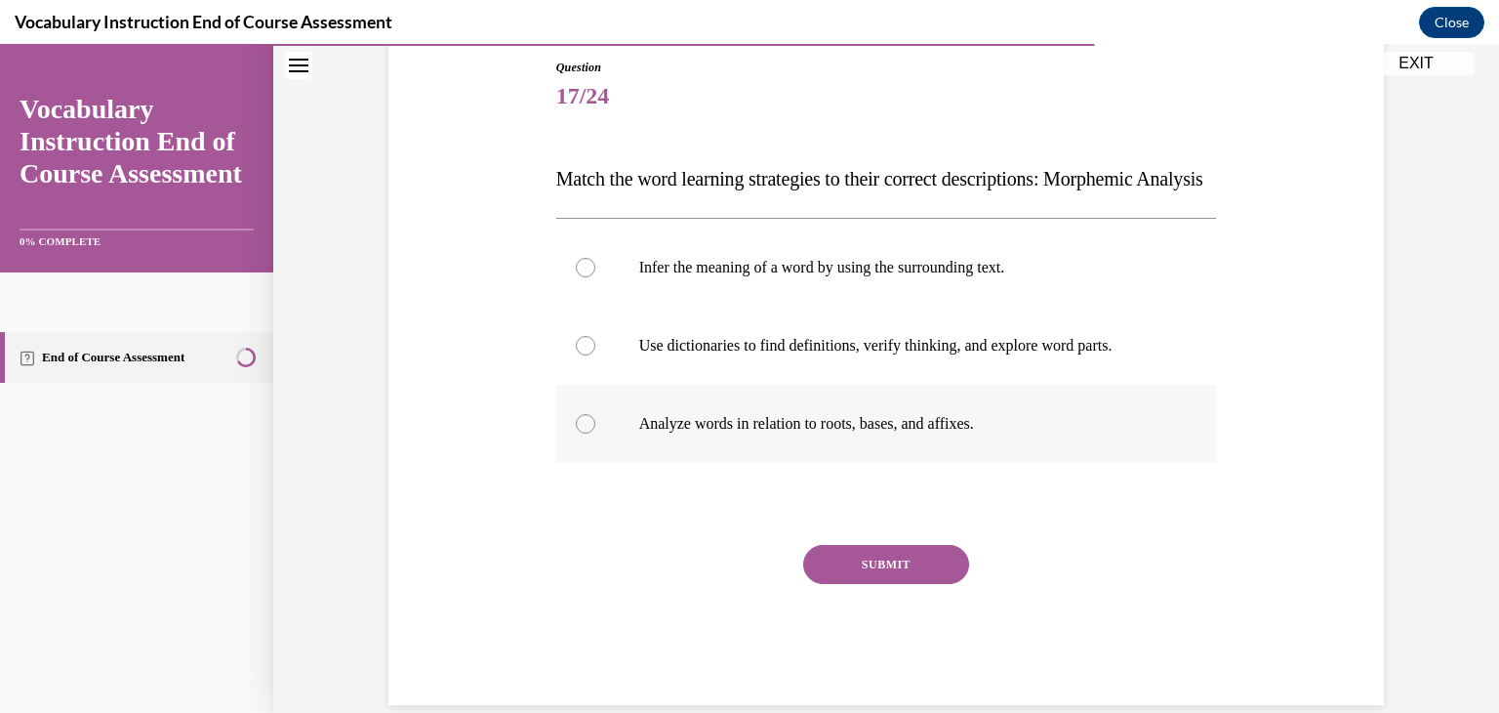
click at [866, 433] on p "Analyze words in relation to roots, bases, and affixes." at bounding box center [903, 424] width 529 height 20
click at [595, 433] on input "Analyze words in relation to roots, bases, and affixes." at bounding box center [586, 424] width 20 height 20
radio input "true"
click at [887, 584] on button "SUBMIT" at bounding box center [886, 564] width 166 height 39
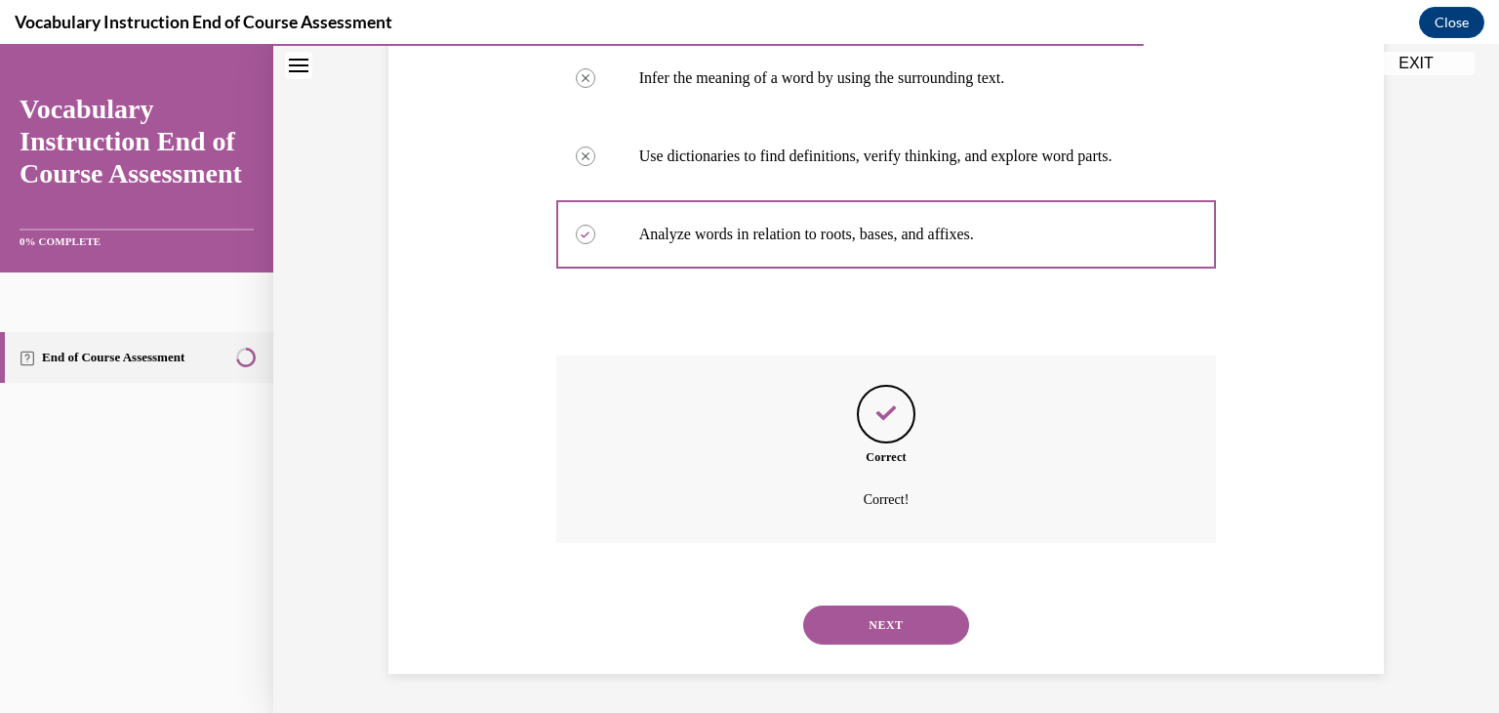
click at [898, 617] on button "NEXT" at bounding box center [886, 624] width 166 height 39
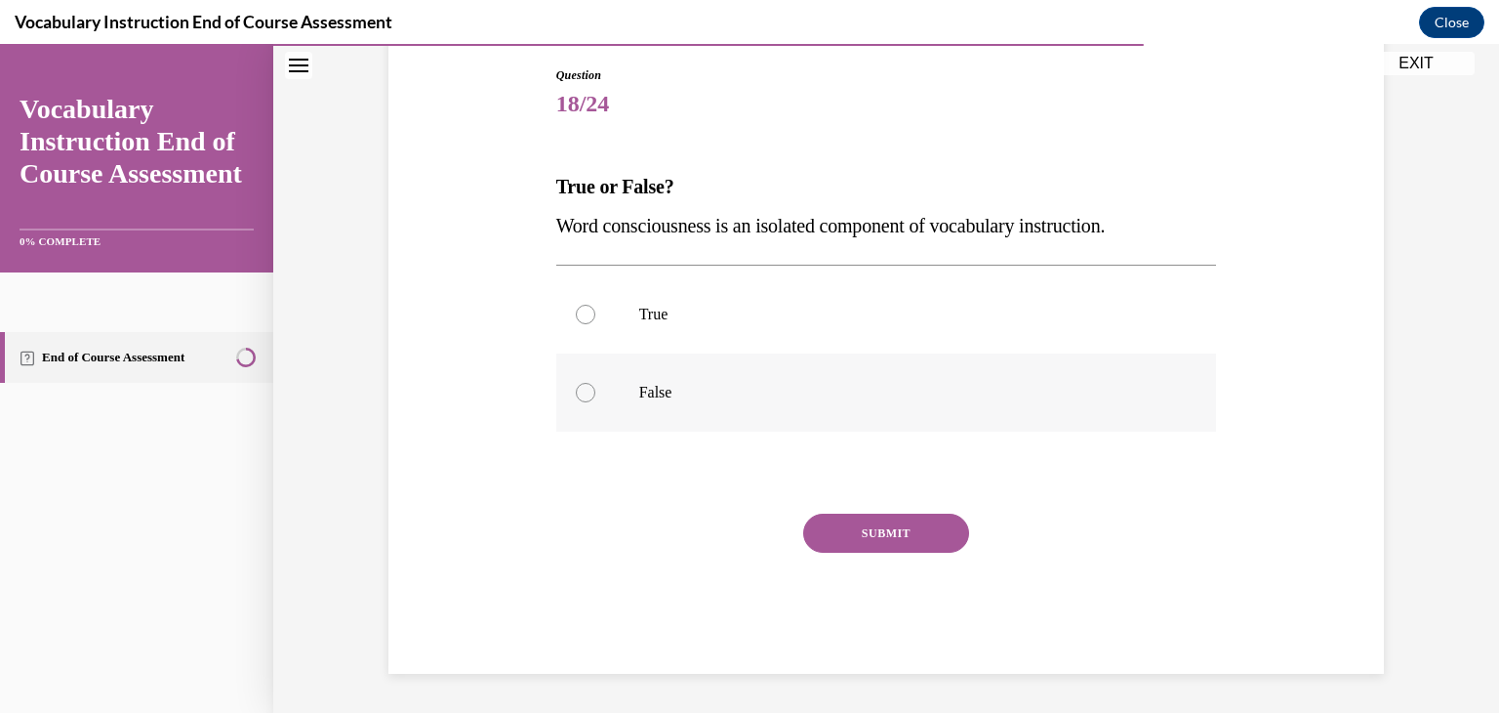
click at [653, 399] on p "False" at bounding box center [903, 393] width 529 height 20
click at [595, 399] on input "False" at bounding box center [586, 393] width 20 height 20
radio input "true"
click at [888, 538] on button "SUBMIT" at bounding box center [886, 532] width 166 height 39
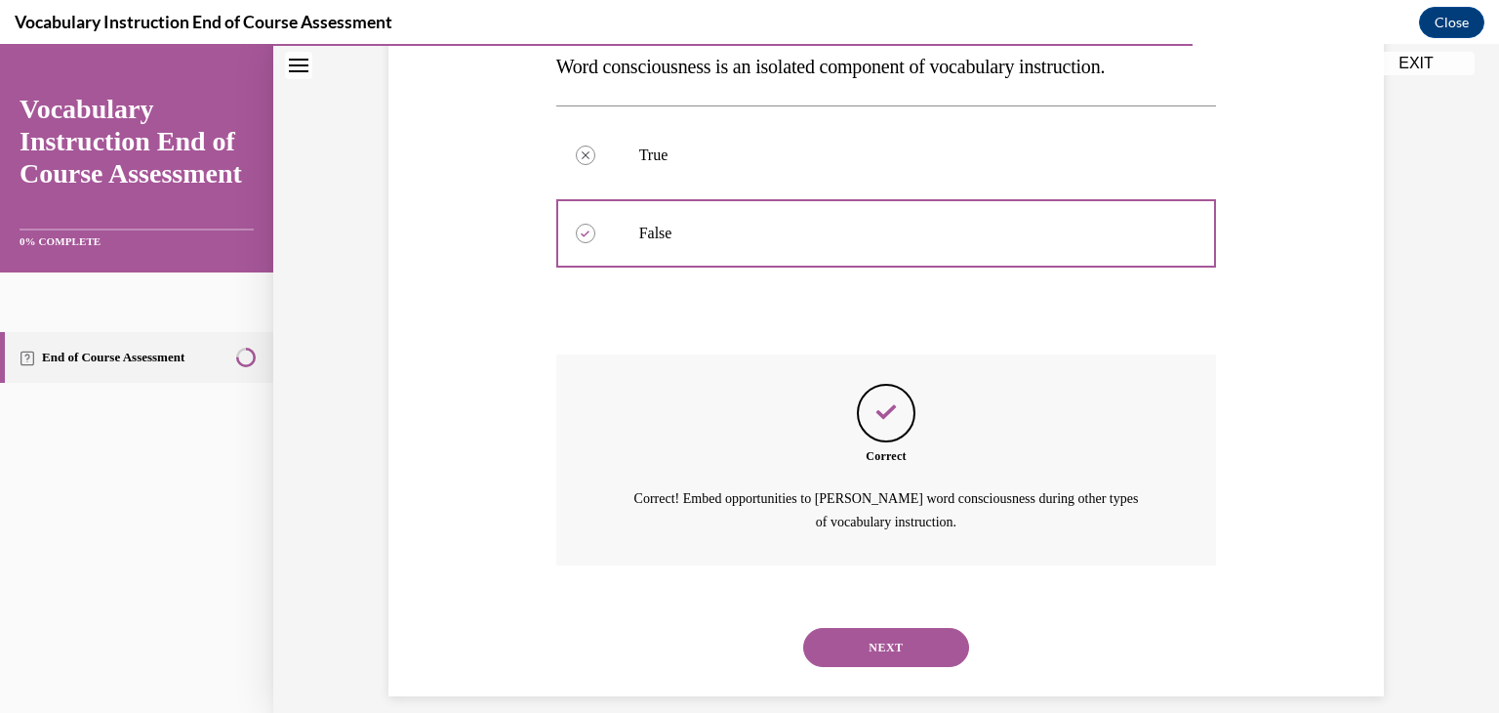
scroll to position [387, 0]
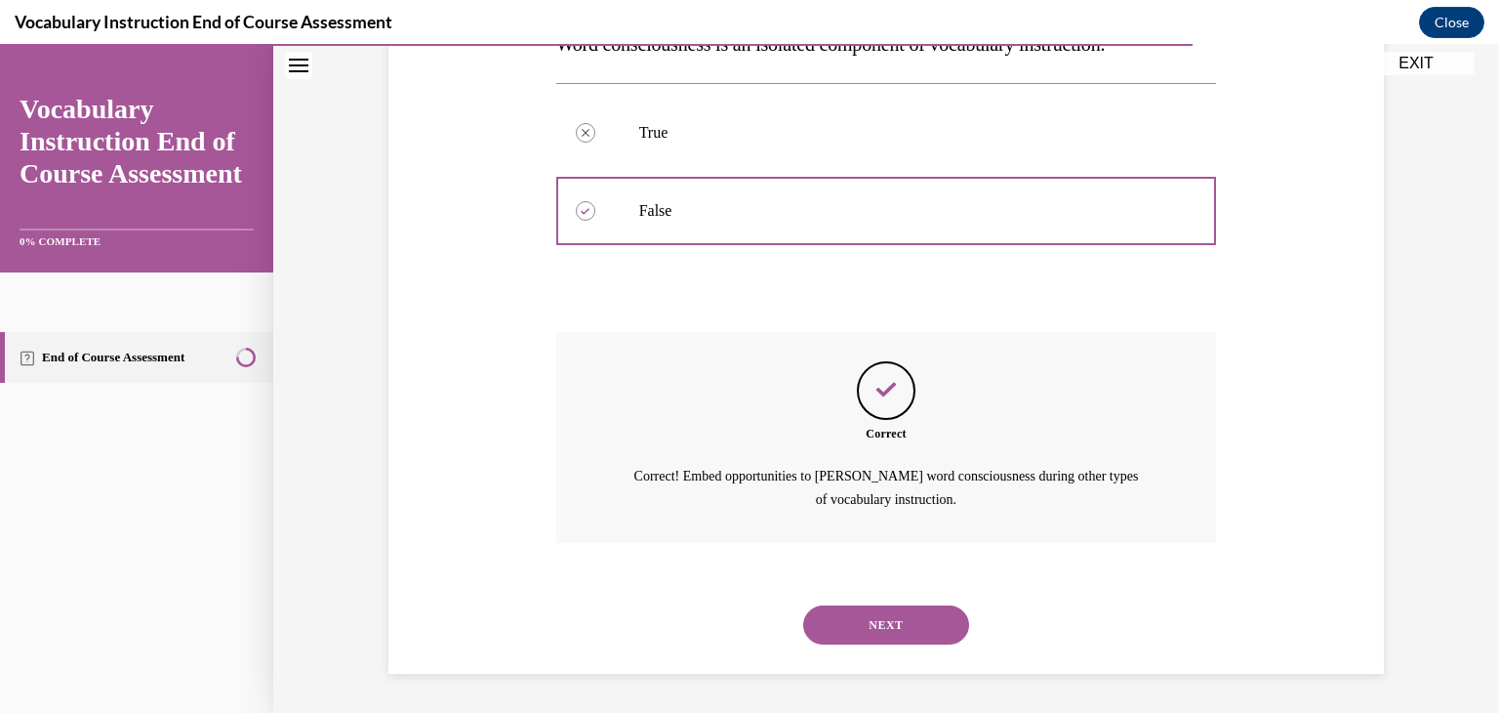
click at [884, 634] on button "NEXT" at bounding box center [886, 624] width 166 height 39
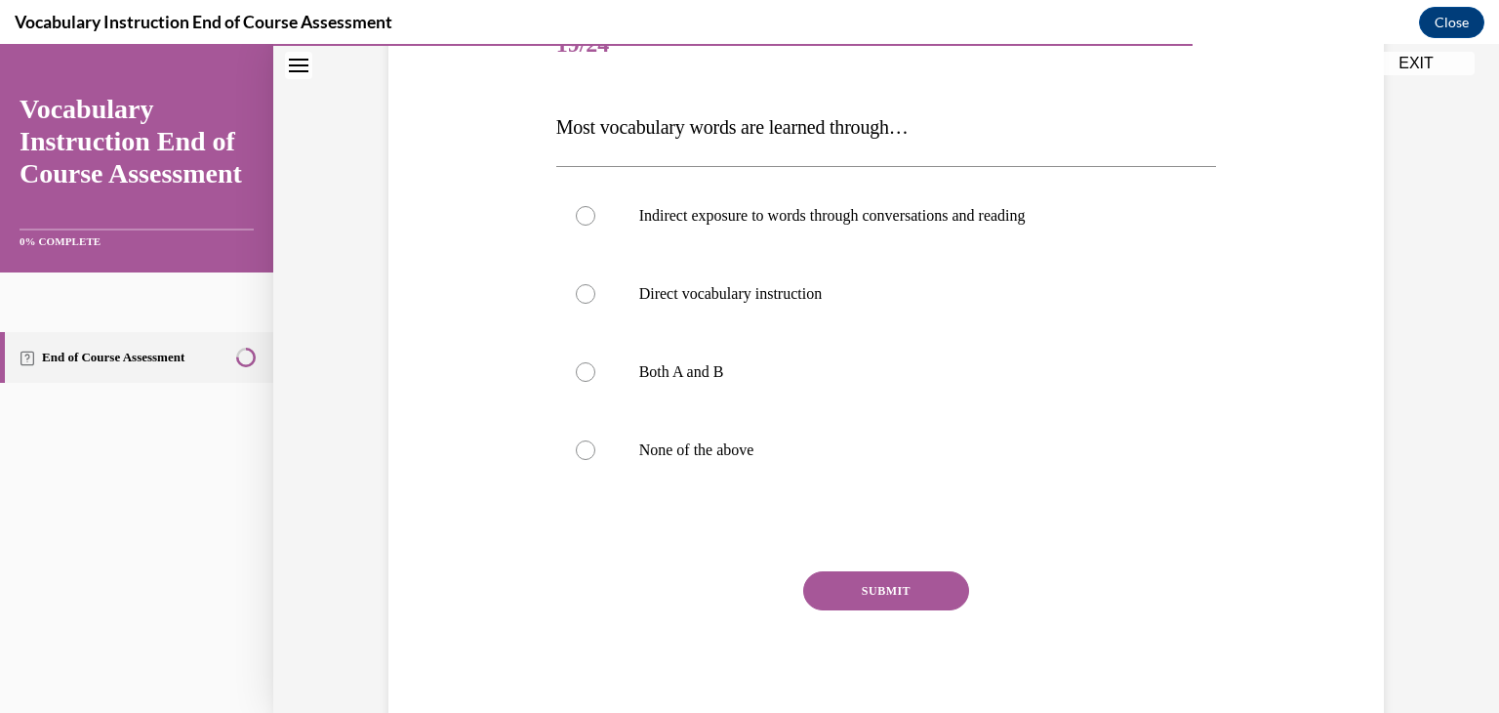
scroll to position [269, 0]
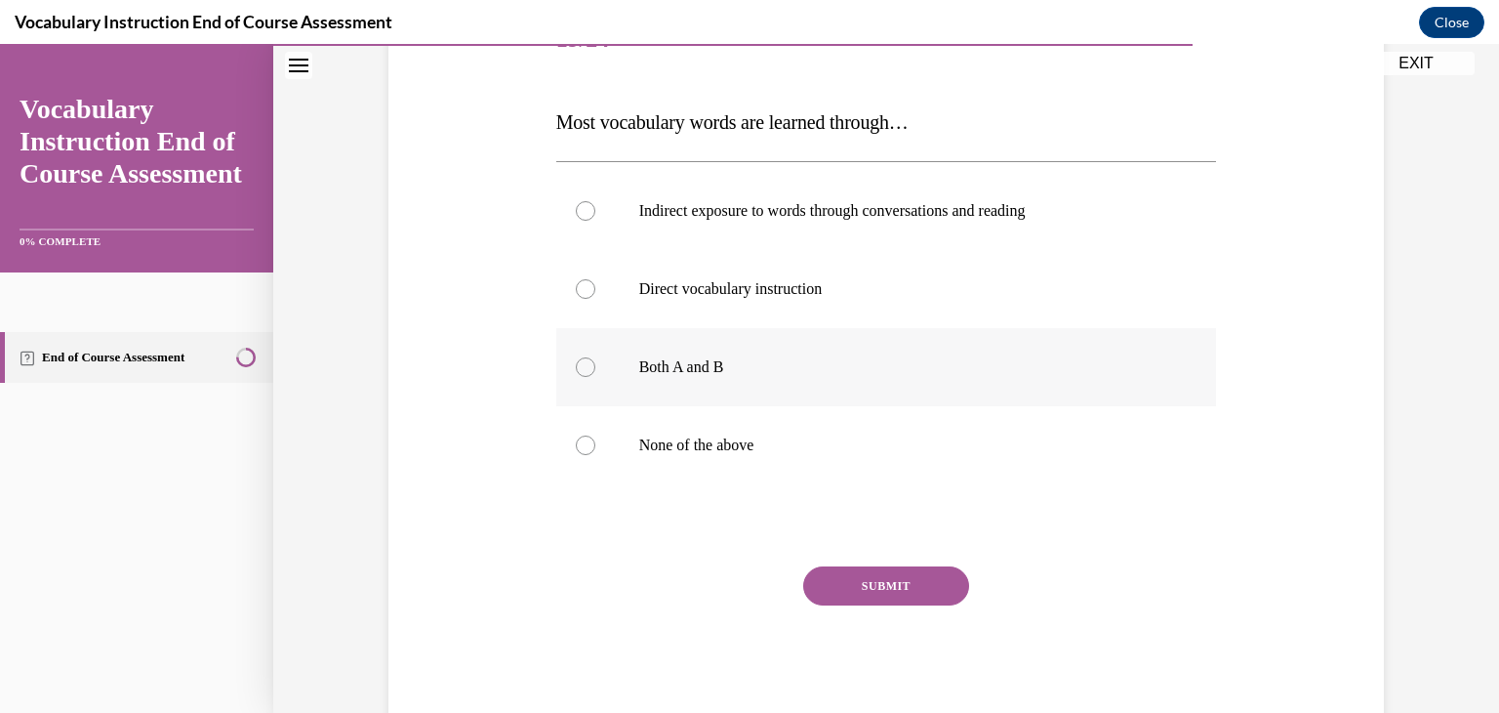
click at [742, 369] on p "Both A and B" at bounding box center [903, 367] width 529 height 20
click at [595, 369] on input "Both A and B" at bounding box center [586, 367] width 20 height 20
radio input "true"
click at [863, 589] on button "SUBMIT" at bounding box center [886, 585] width 166 height 39
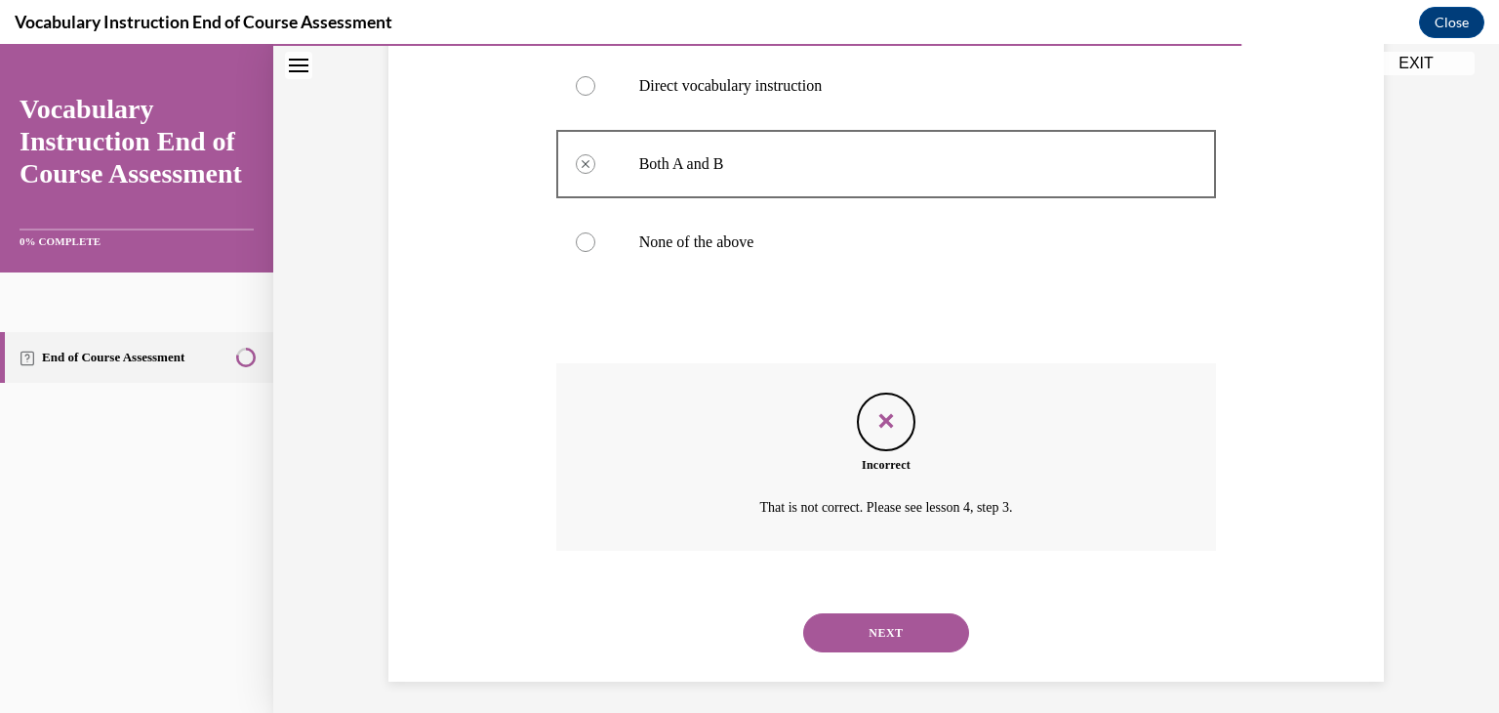
scroll to position [480, 0]
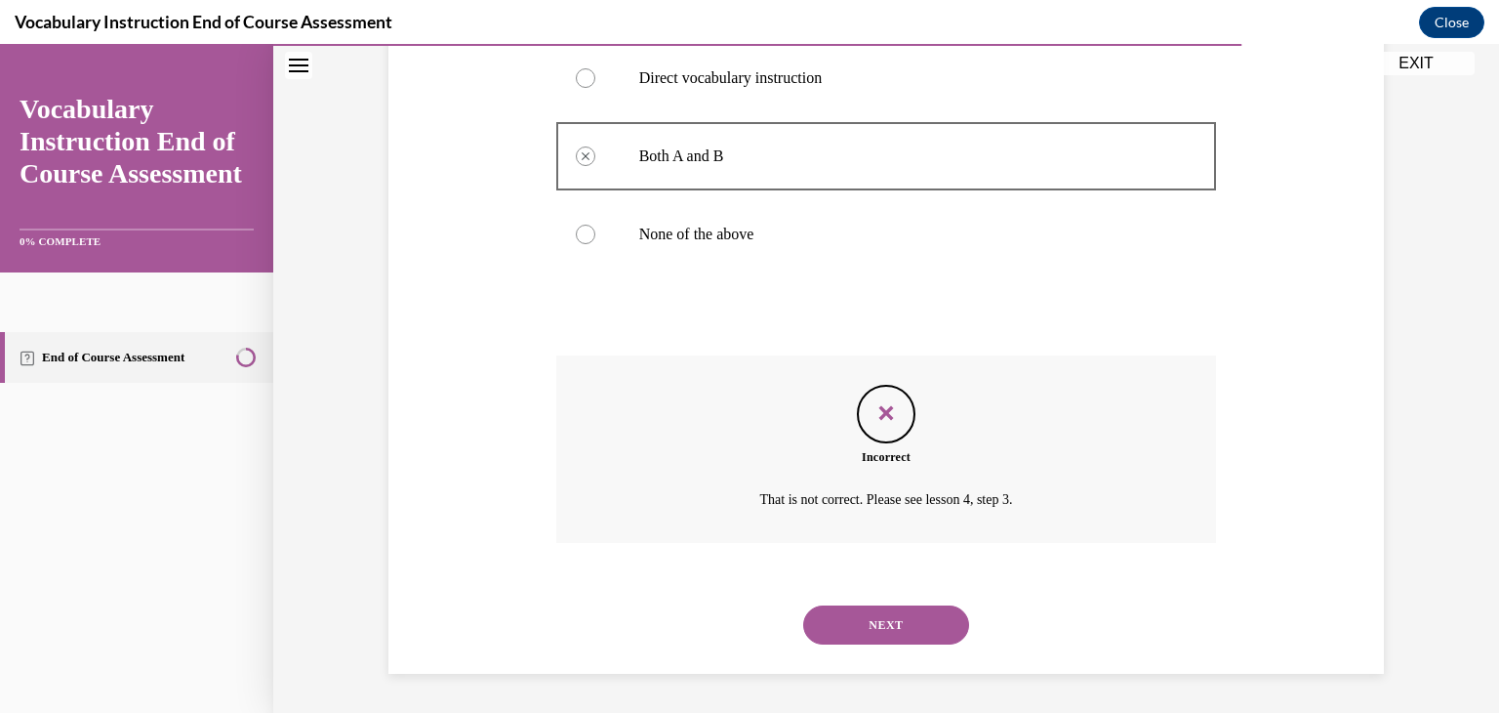
click at [875, 641] on button "NEXT" at bounding box center [886, 624] width 166 height 39
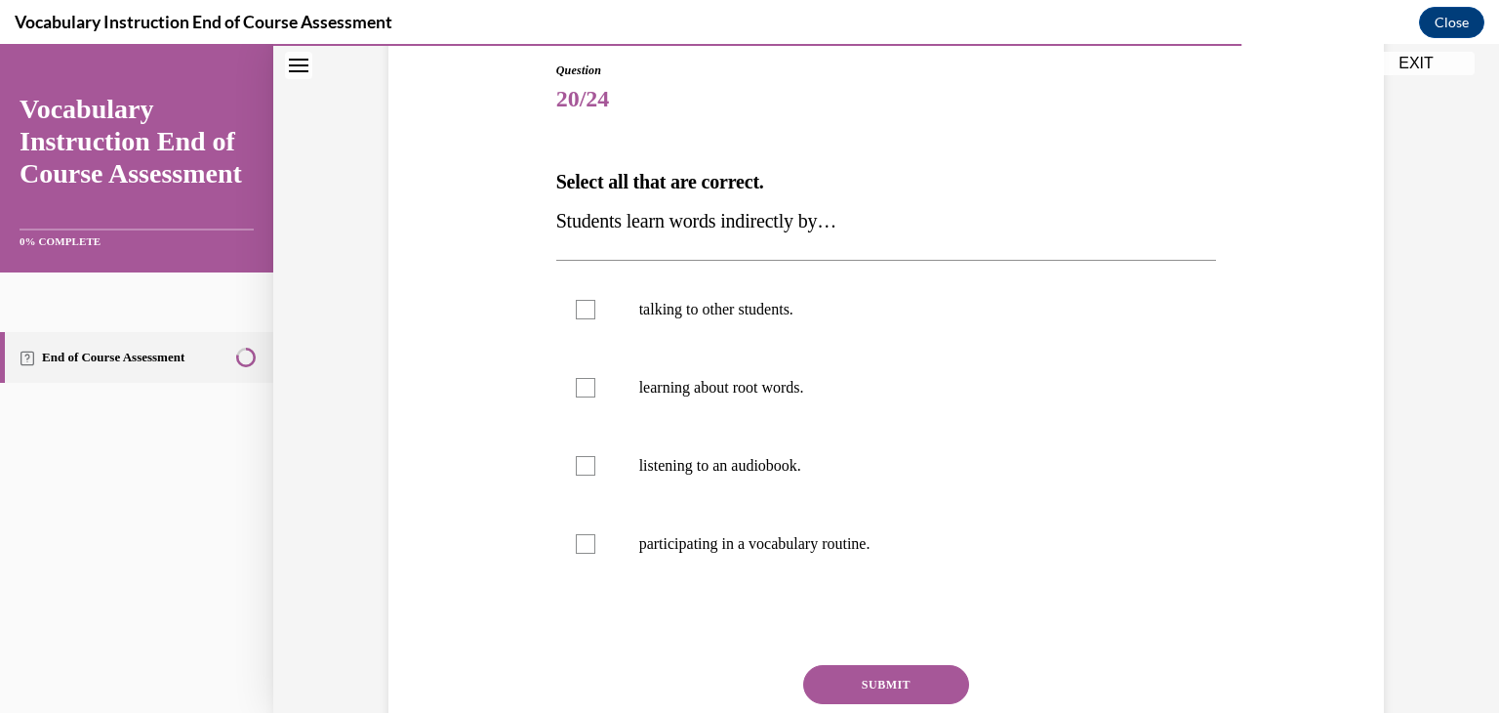
scroll to position [205, 0]
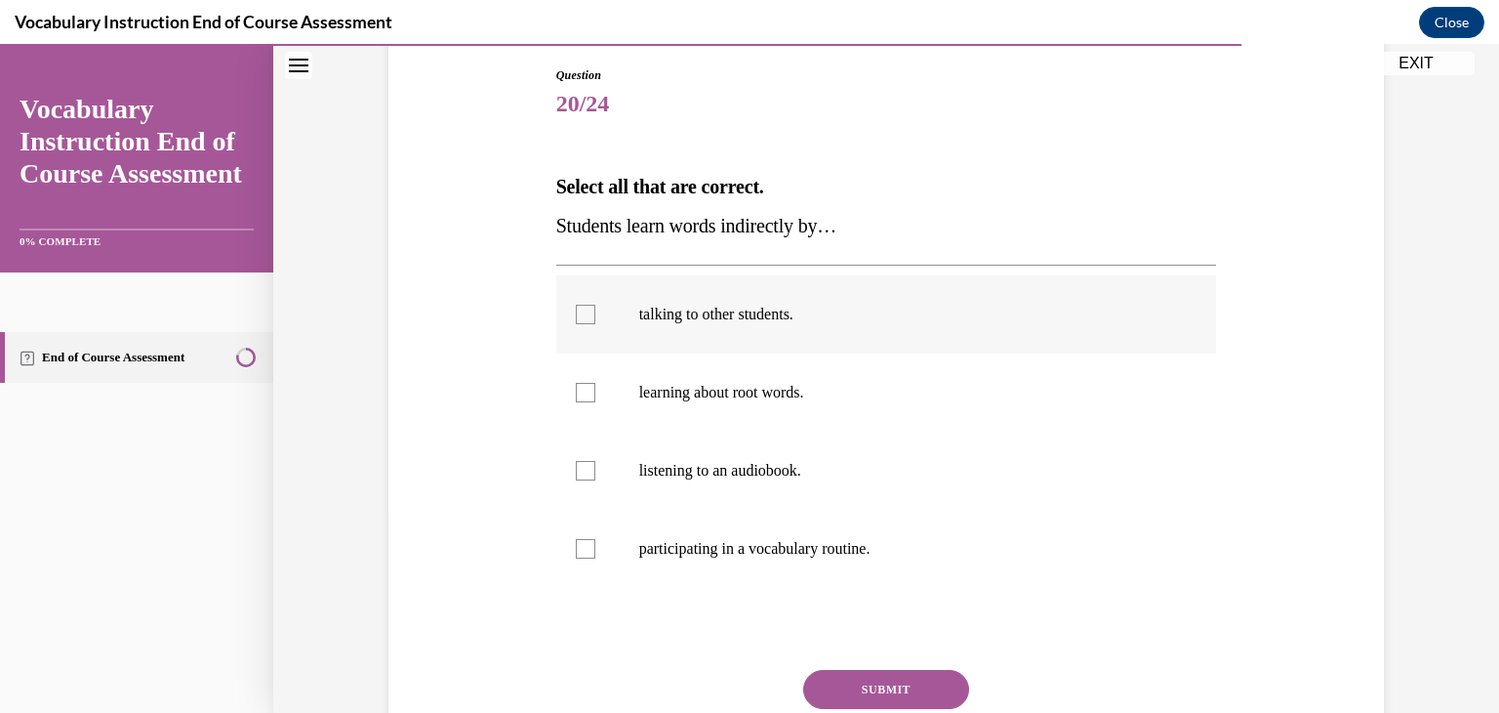
click at [782, 330] on label "talking to other students." at bounding box center [886, 314] width 661 height 78
click at [595, 324] on input "talking to other students." at bounding box center [586, 315] width 20 height 20
checkbox input "true"
click at [774, 488] on label "listening to an audiobook." at bounding box center [886, 470] width 661 height 78
click at [595, 480] on input "listening to an audiobook." at bounding box center [586, 471] width 20 height 20
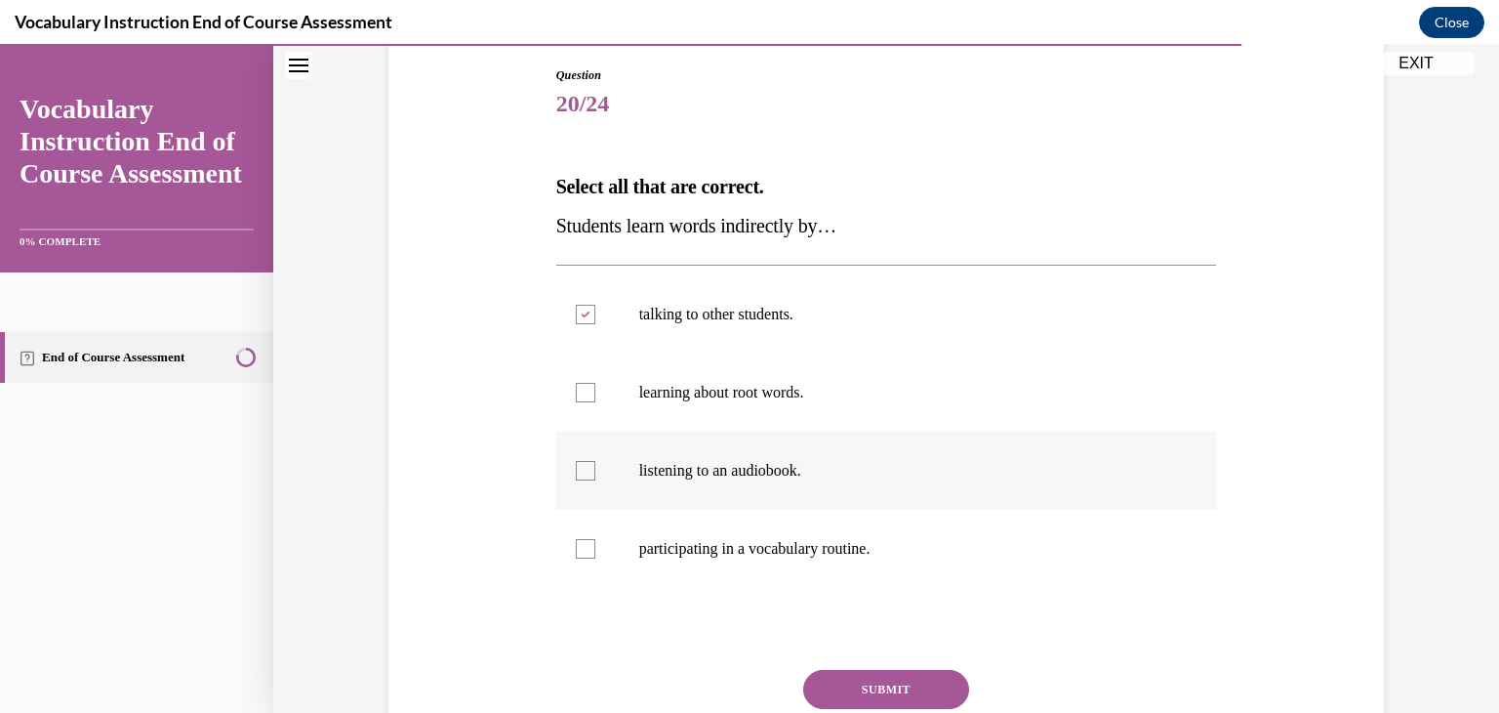
checkbox input "true"
click at [891, 687] on button "SUBMIT" at bounding box center [886, 689] width 166 height 39
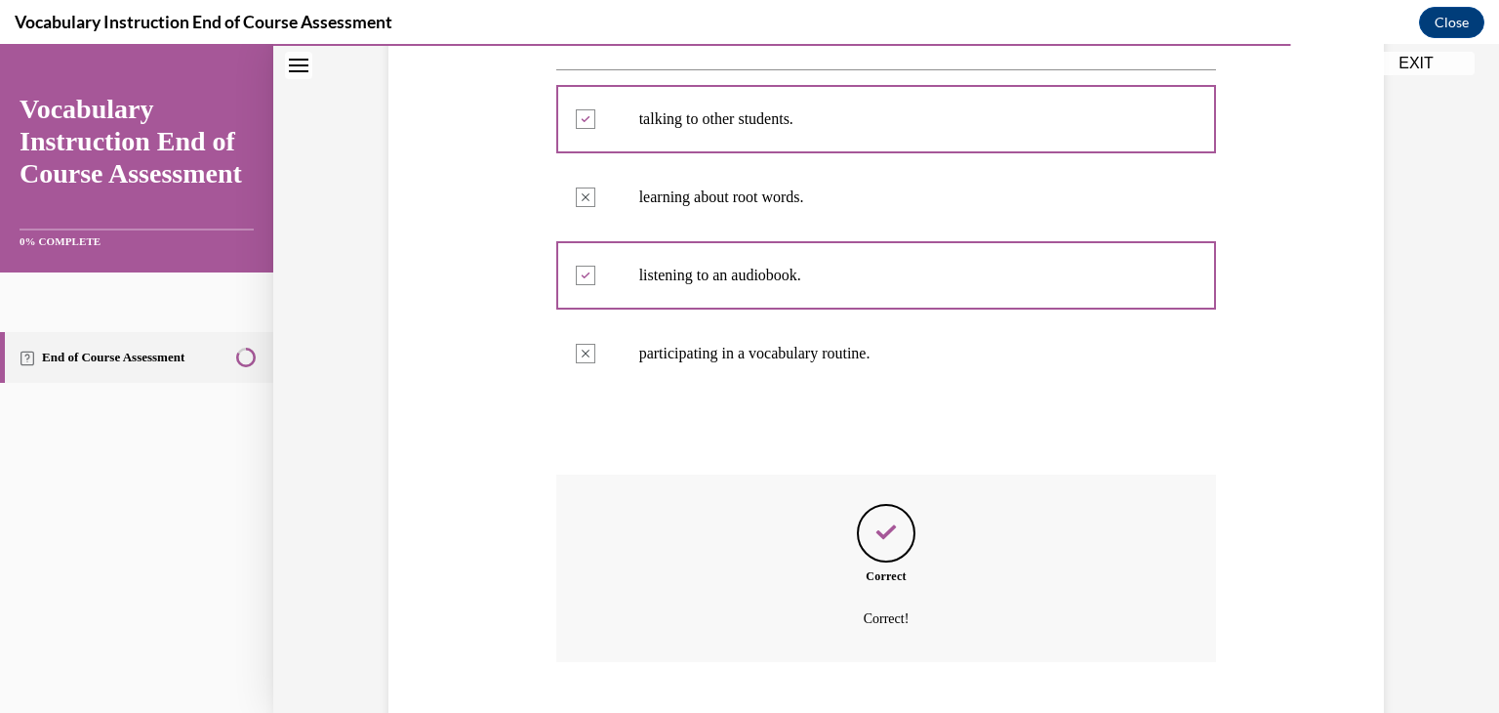
scroll to position [519, 0]
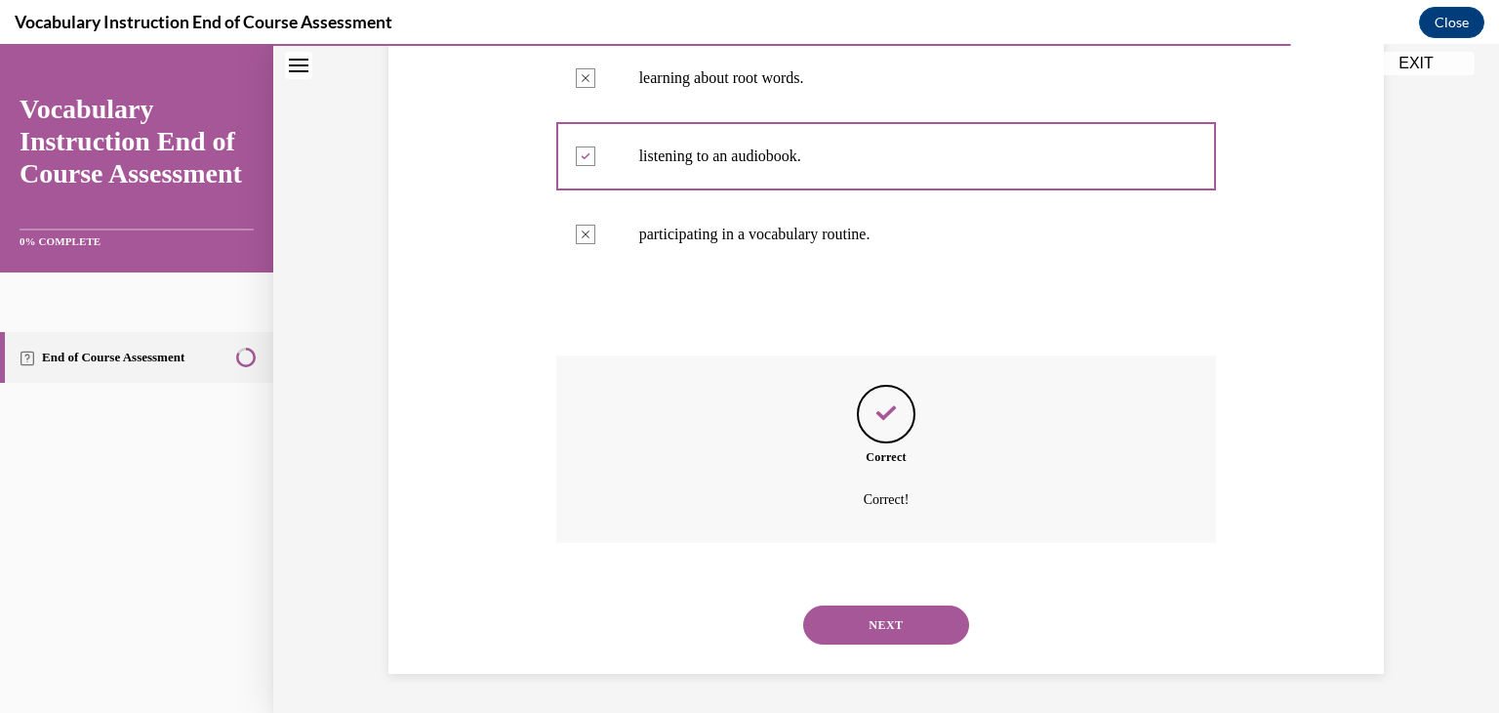
click at [900, 636] on button "NEXT" at bounding box center [886, 624] width 166 height 39
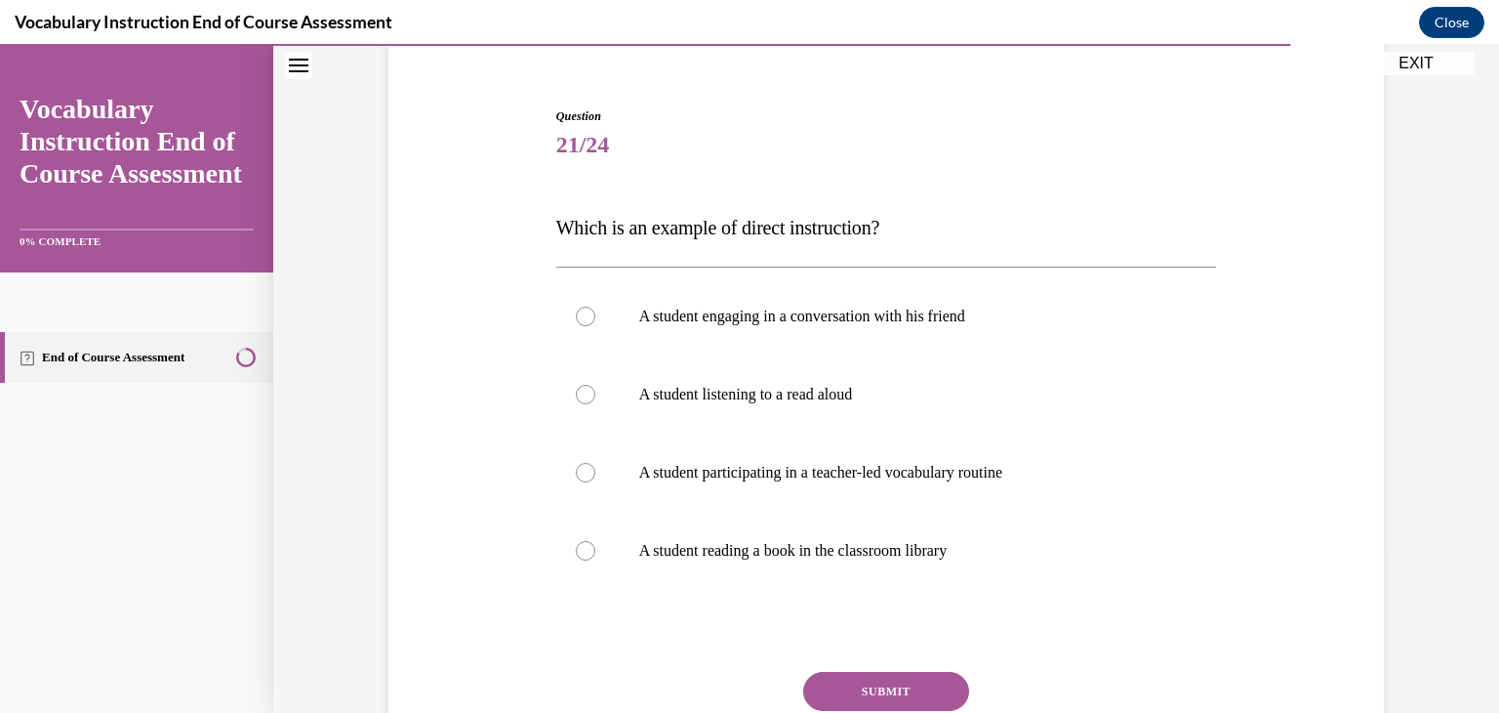
scroll to position [164, 0]
click at [814, 482] on label "A student participating in a teacher-led vocabulary routine" at bounding box center [886, 472] width 661 height 78
click at [595, 482] on input "A student participating in a teacher-led vocabulary routine" at bounding box center [586, 473] width 20 height 20
radio input "true"
click at [859, 690] on button "SUBMIT" at bounding box center [886, 691] width 166 height 39
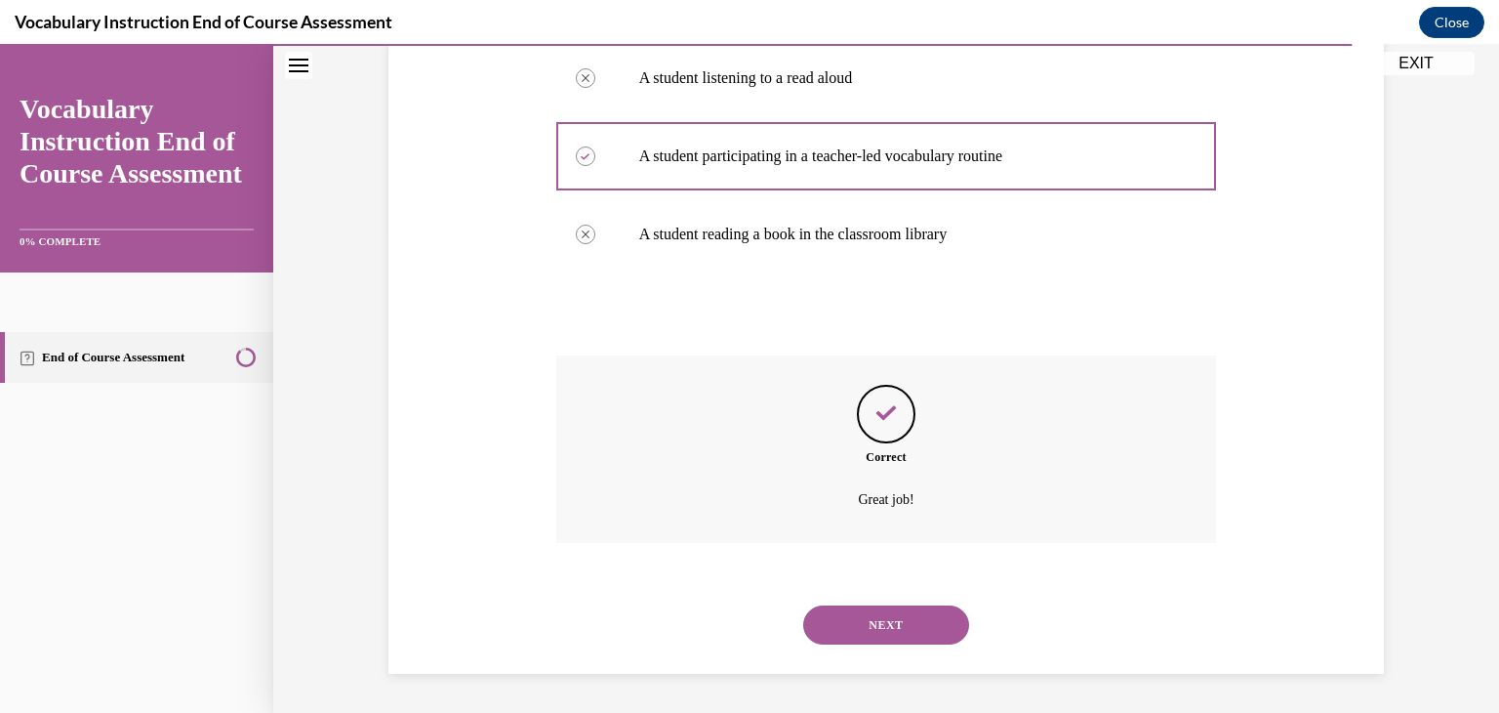
click at [869, 630] on button "NEXT" at bounding box center [886, 624] width 166 height 39
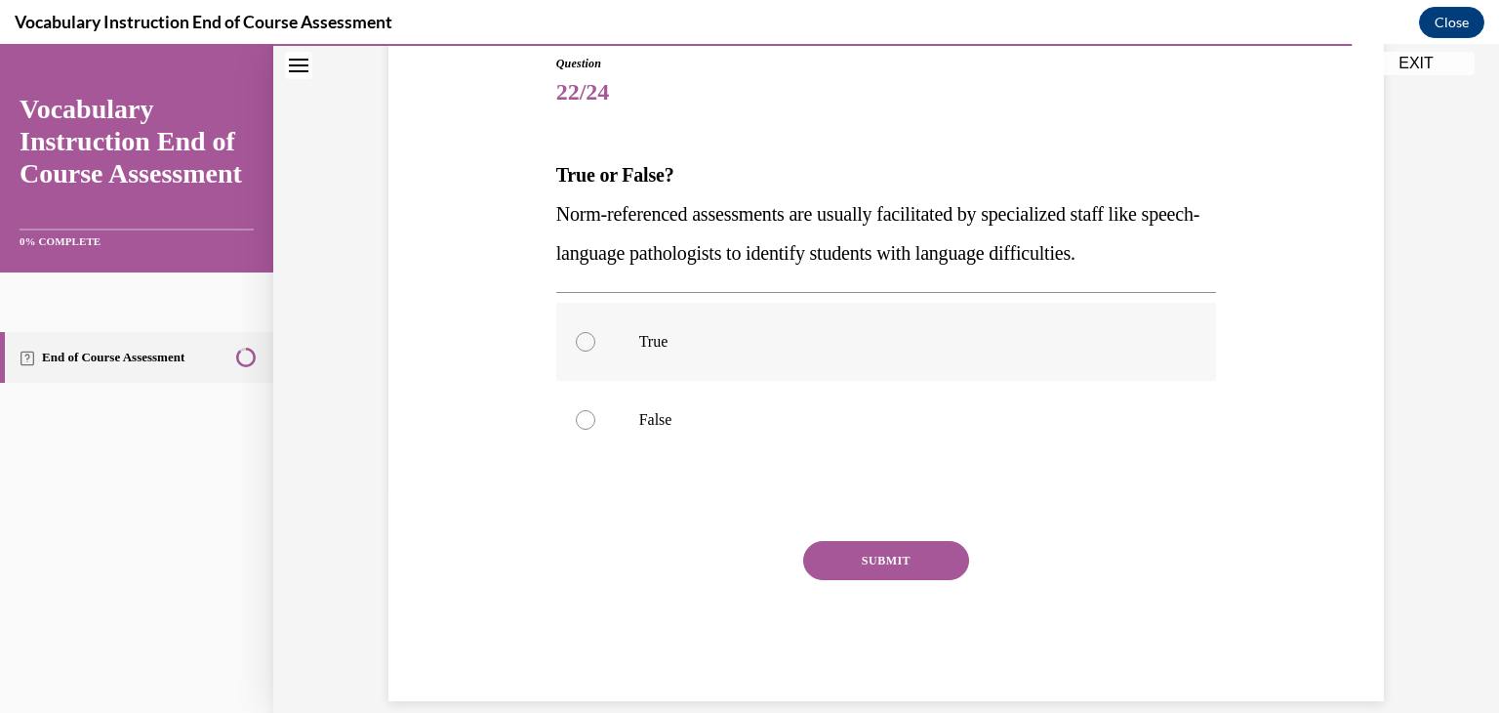
click at [640, 338] on p "True" at bounding box center [903, 342] width 529 height 20
click at [595, 338] on input "True" at bounding box center [586, 342] width 20 height 20
radio input "true"
click at [853, 575] on button "SUBMIT" at bounding box center [886, 560] width 166 height 39
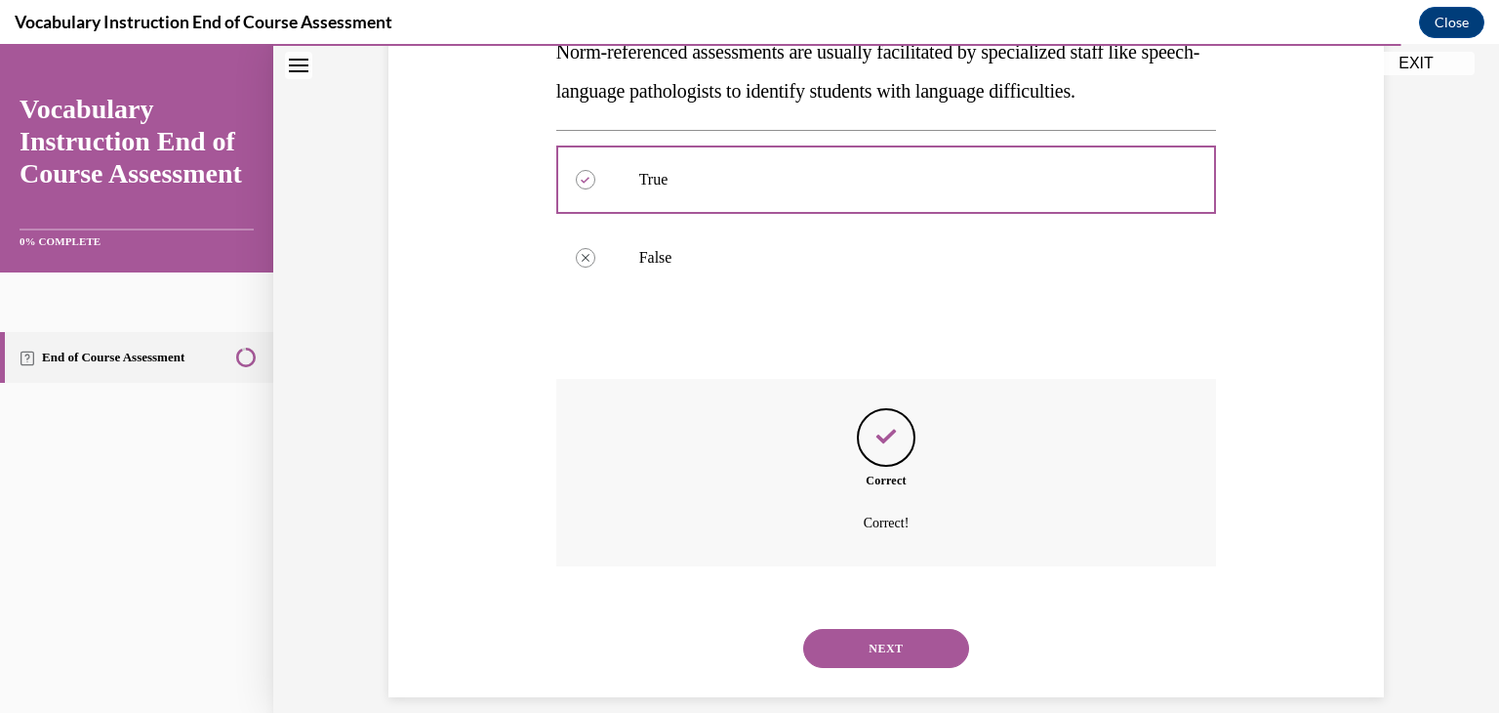
scroll to position [402, 0]
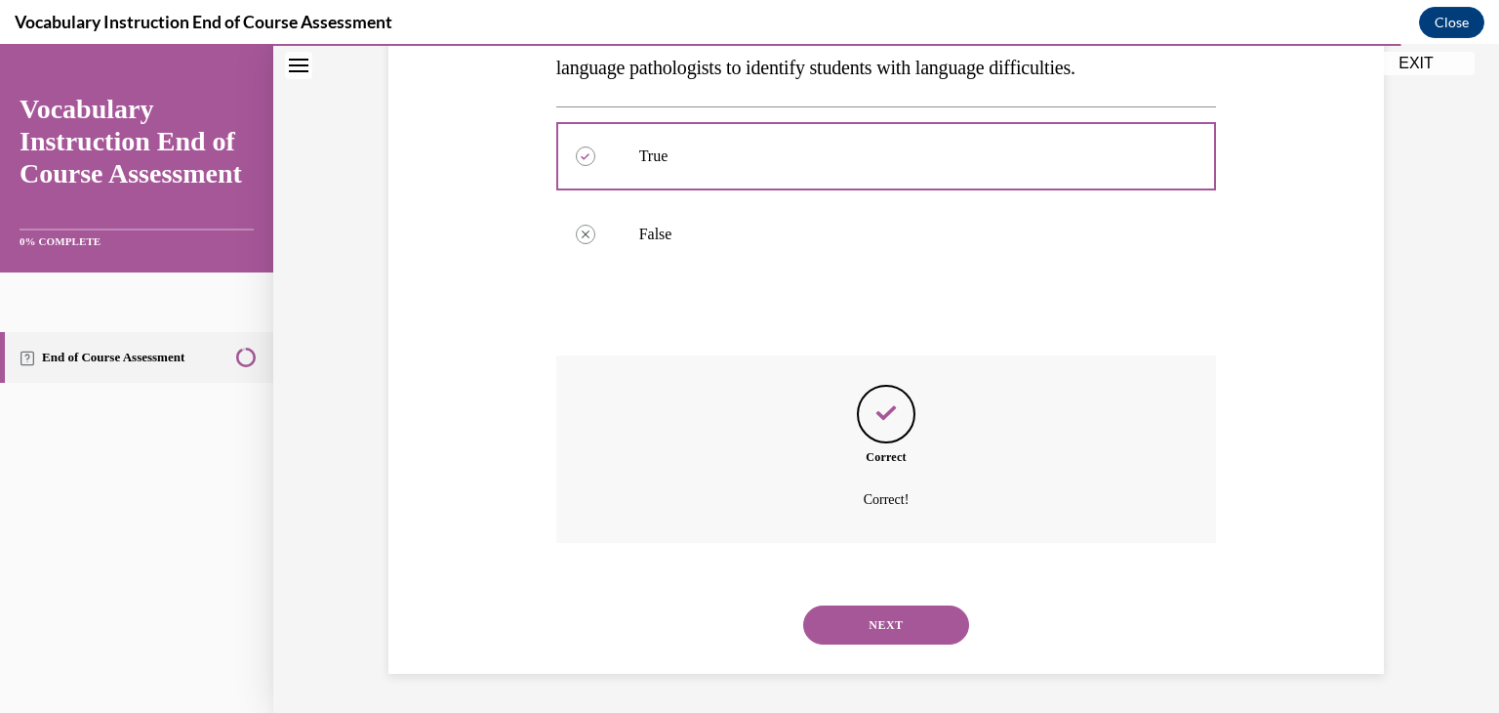
click at [851, 623] on button "NEXT" at bounding box center [886, 624] width 166 height 39
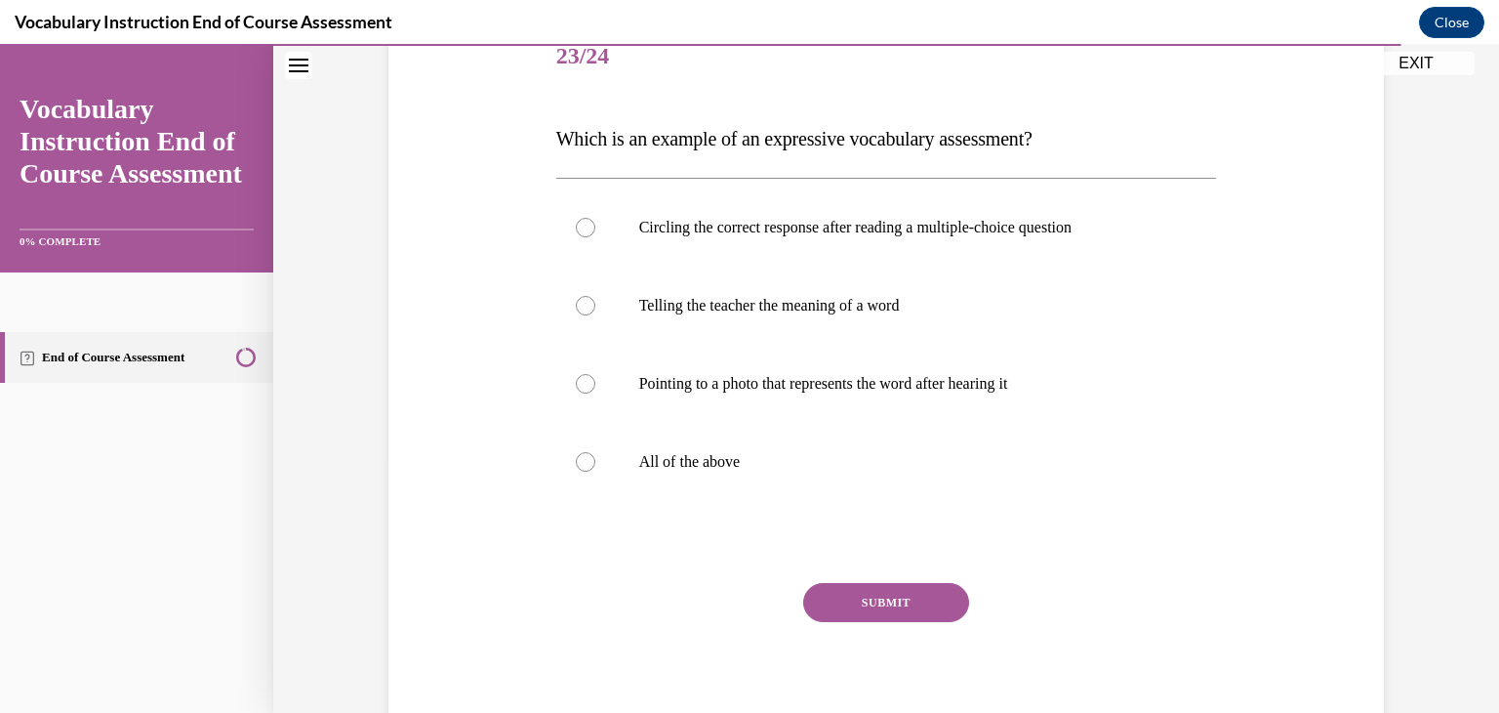
scroll to position [254, 0]
click at [730, 301] on p "Telling the teacher the meaning of a word" at bounding box center [903, 305] width 529 height 20
click at [595, 301] on input "Telling the teacher the meaning of a word" at bounding box center [586, 305] width 20 height 20
radio input "true"
click at [859, 597] on button "SUBMIT" at bounding box center [886, 601] width 166 height 39
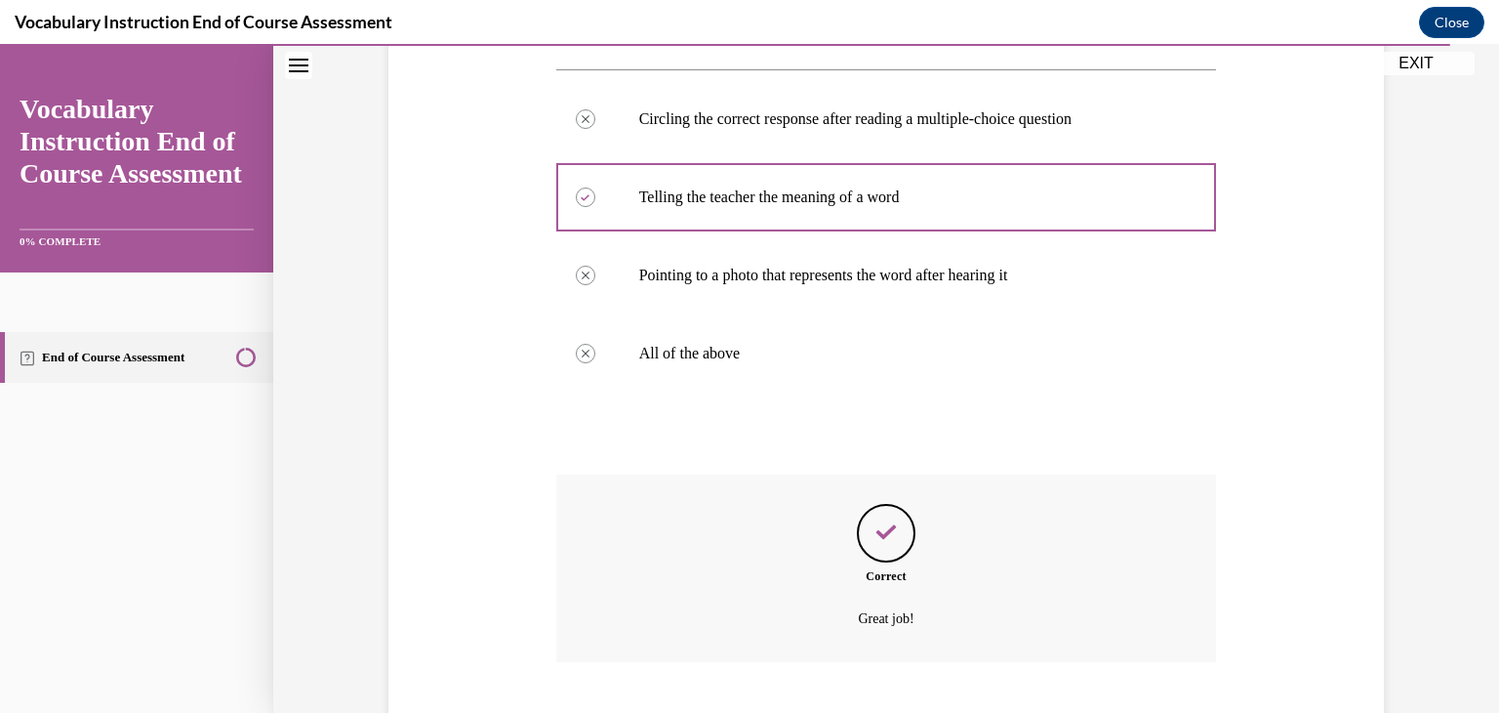
scroll to position [480, 0]
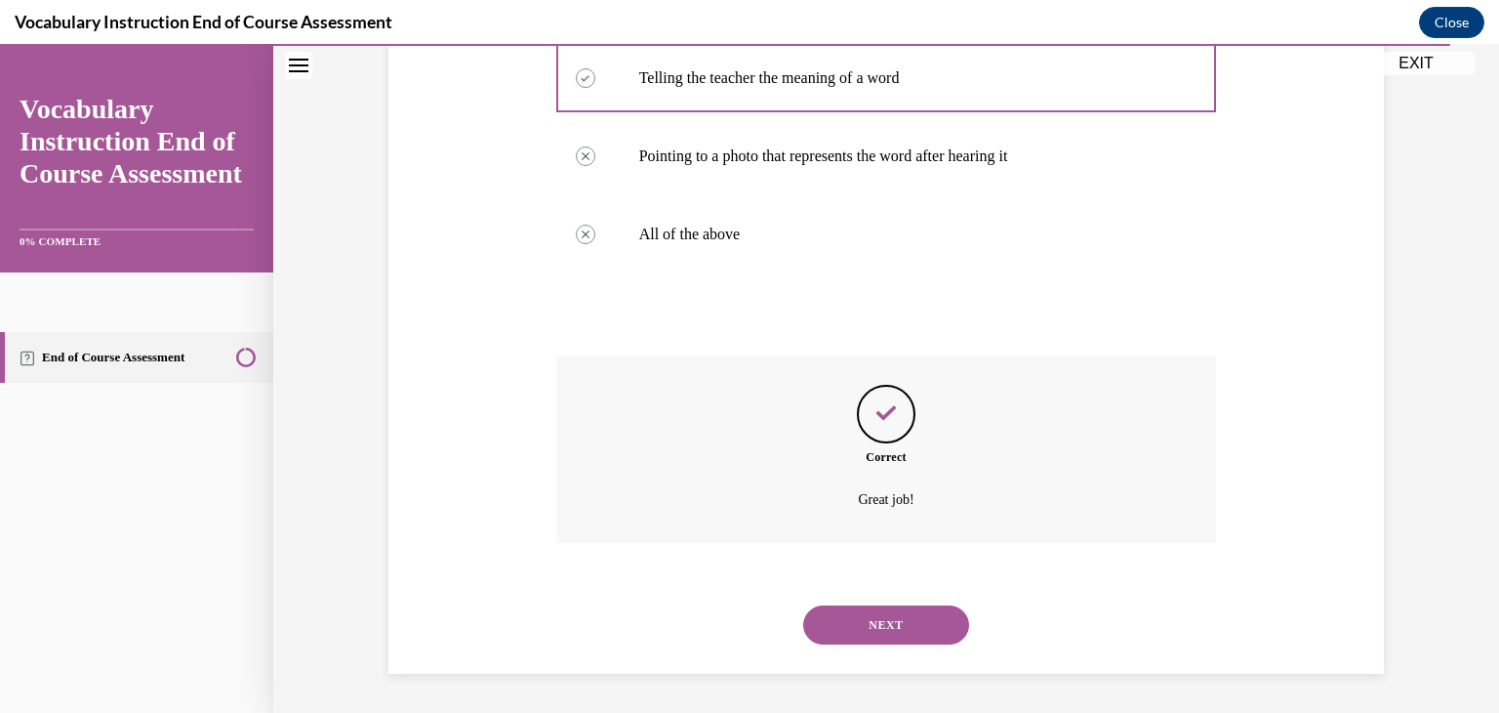
click at [840, 641] on button "NEXT" at bounding box center [886, 624] width 166 height 39
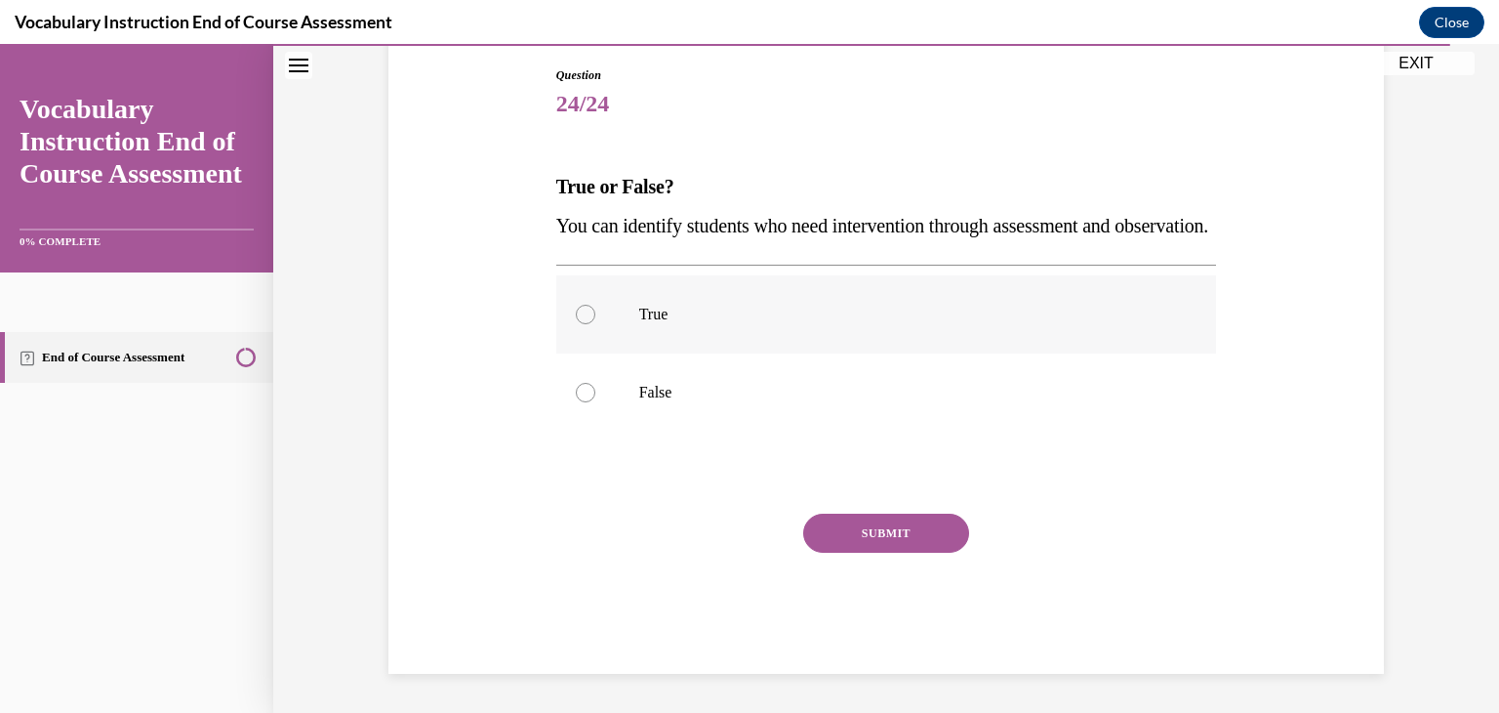
click at [668, 324] on p "True" at bounding box center [903, 315] width 529 height 20
click at [595, 324] on input "True" at bounding box center [586, 315] width 20 height 20
radio input "true"
click at [854, 553] on button "SUBMIT" at bounding box center [886, 532] width 166 height 39
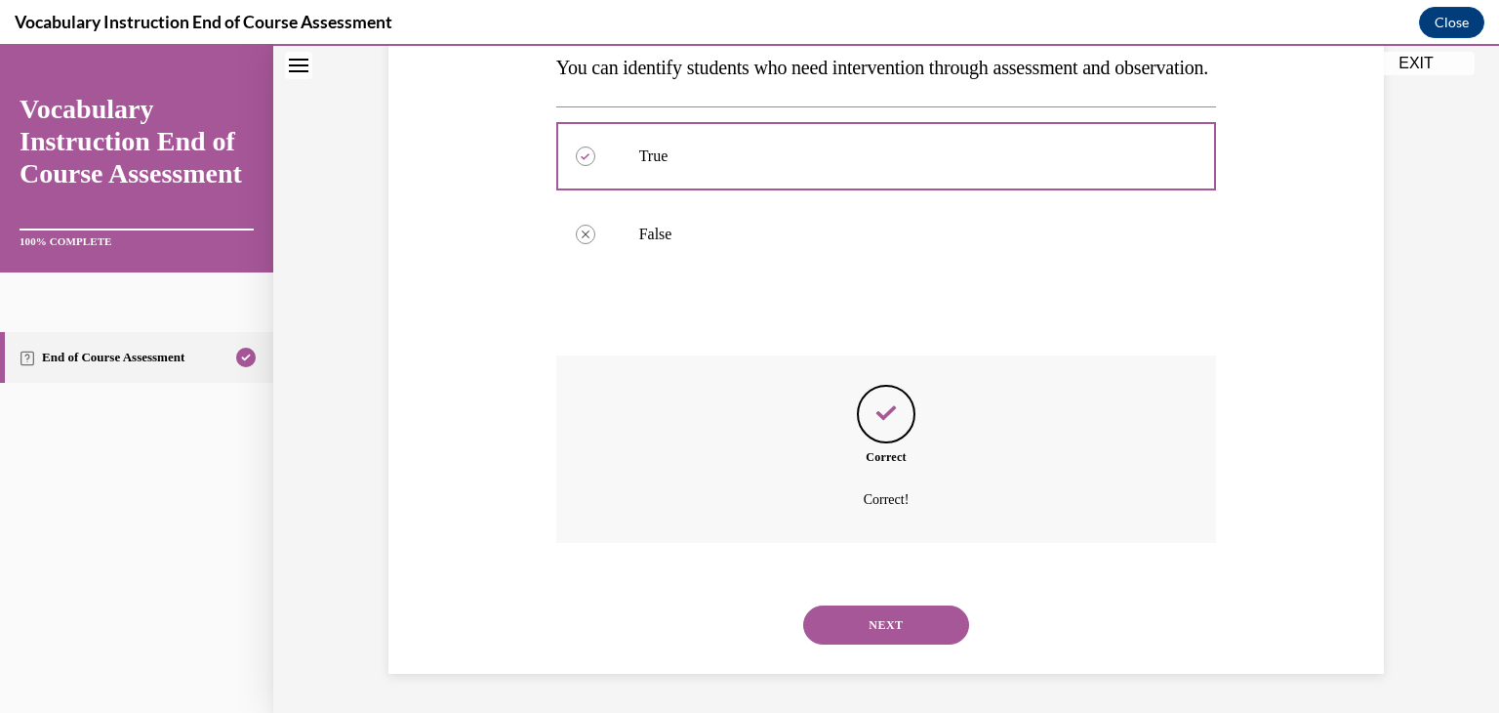
scroll to position [402, 0]
click at [863, 636] on button "NEXT" at bounding box center [886, 624] width 166 height 39
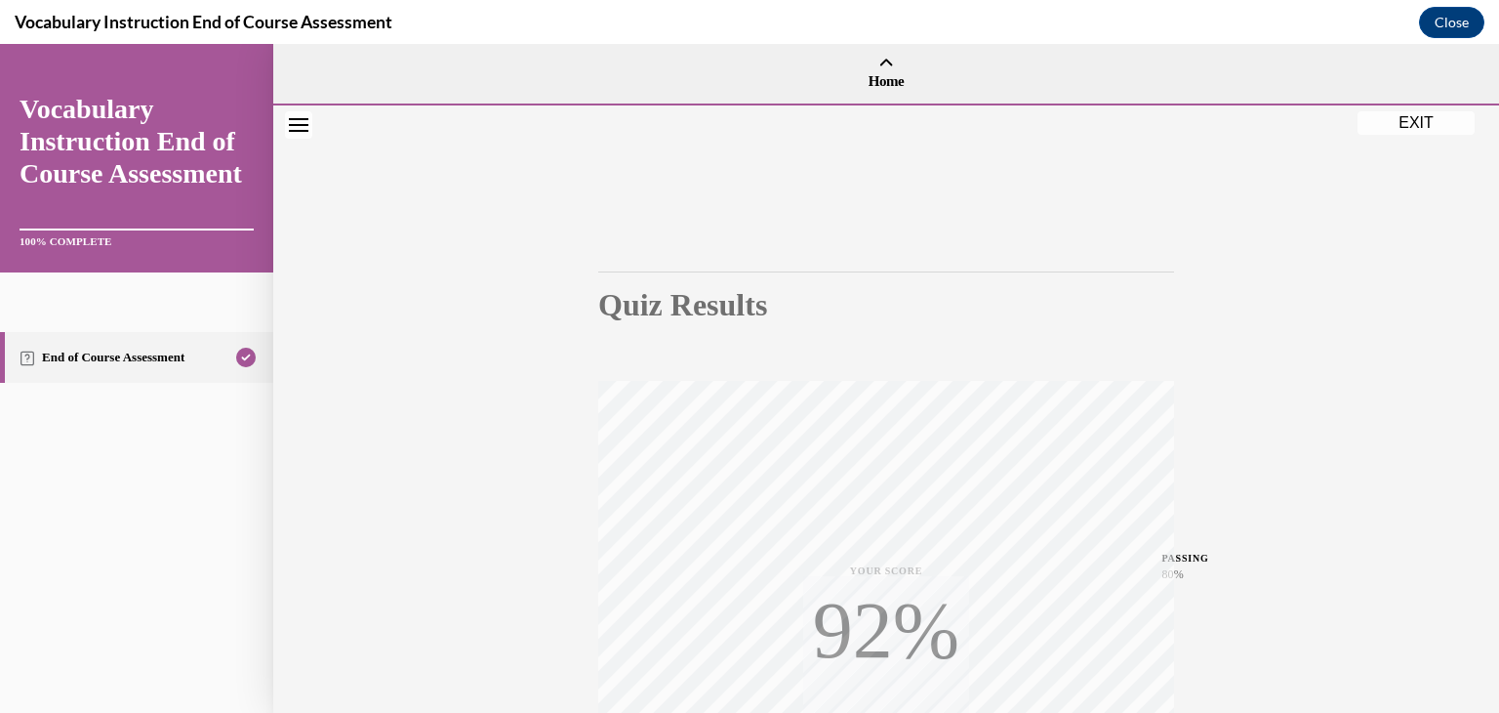
scroll to position [332, 0]
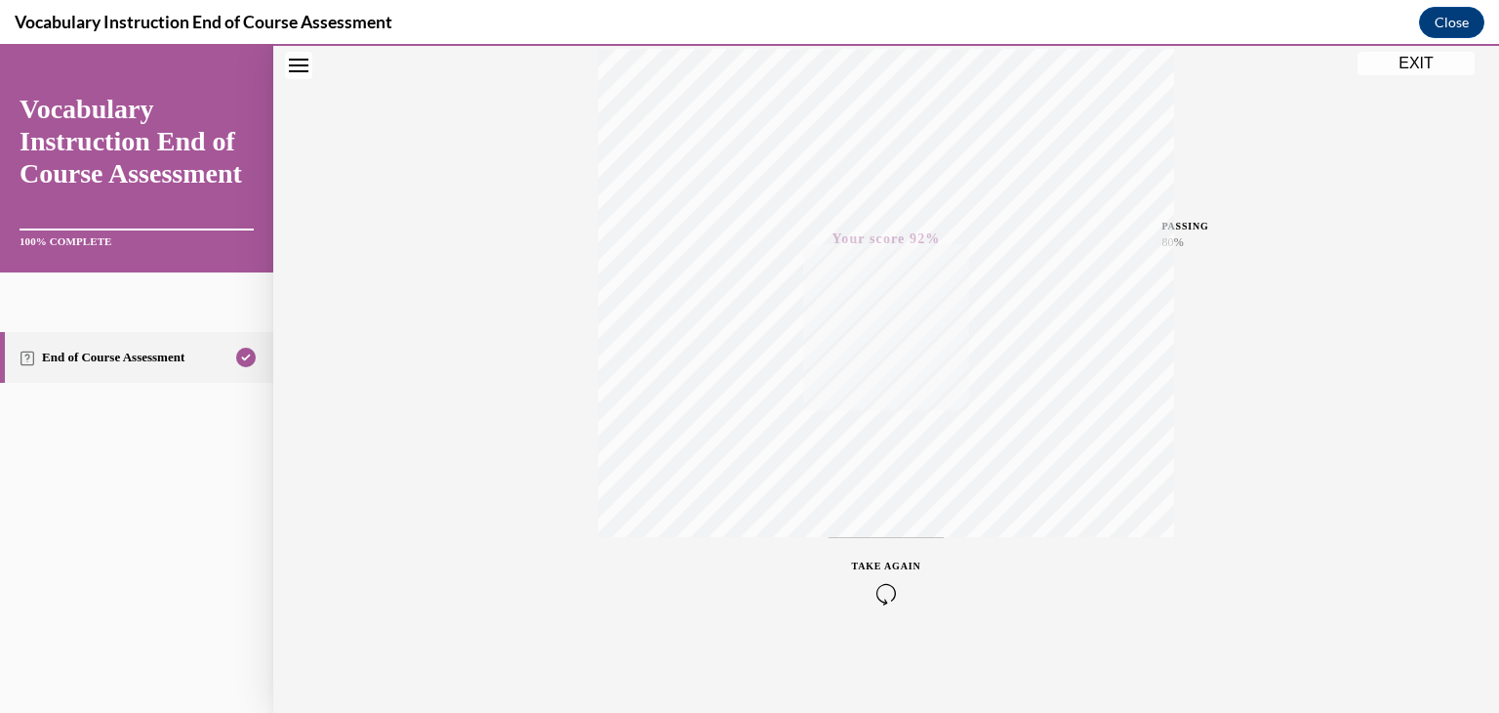
click at [1414, 75] on div "Quiz Results PASSING 80% Your score 92% Passed PASSING 80% Your score Your scor…" at bounding box center [886, 243] width 1226 height 939
click at [1414, 73] on button "EXIT" at bounding box center [1416, 63] width 117 height 23
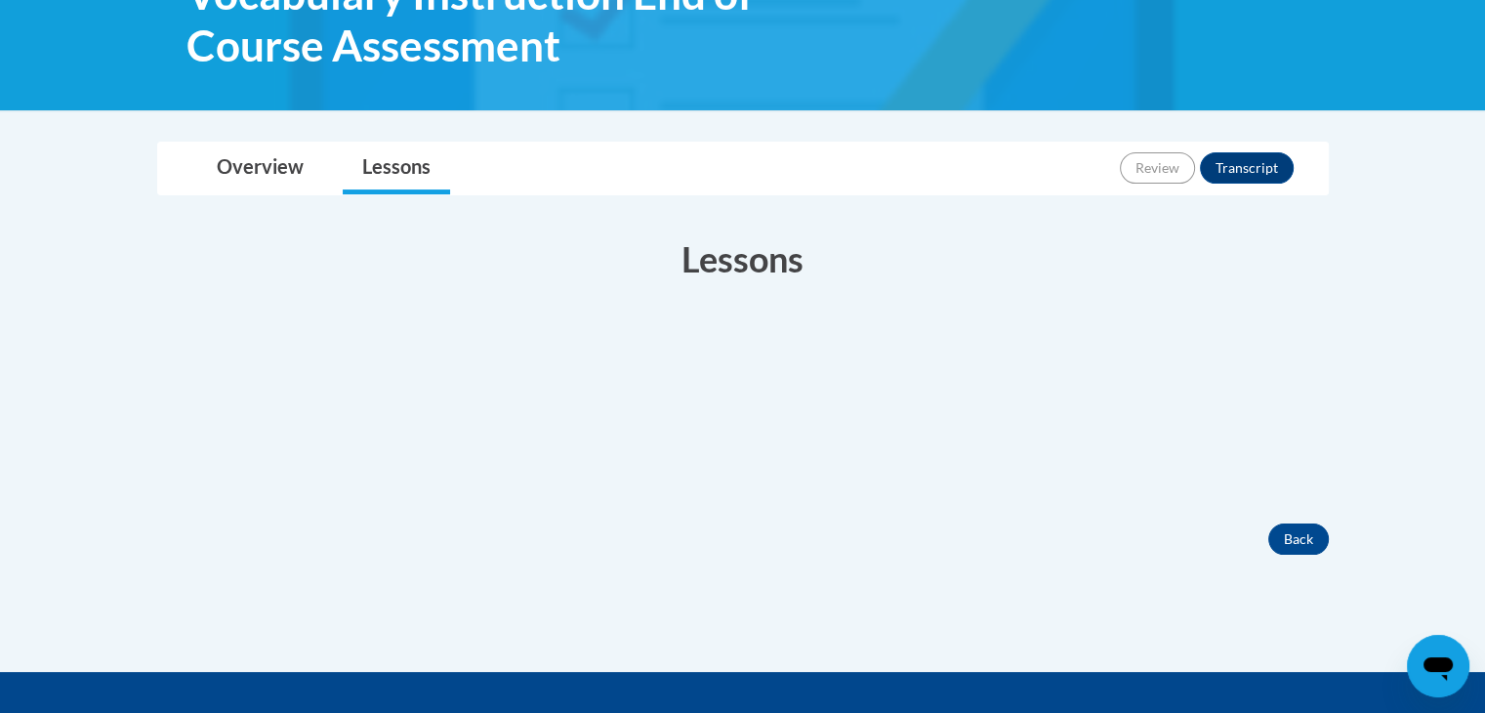
scroll to position [348, 0]
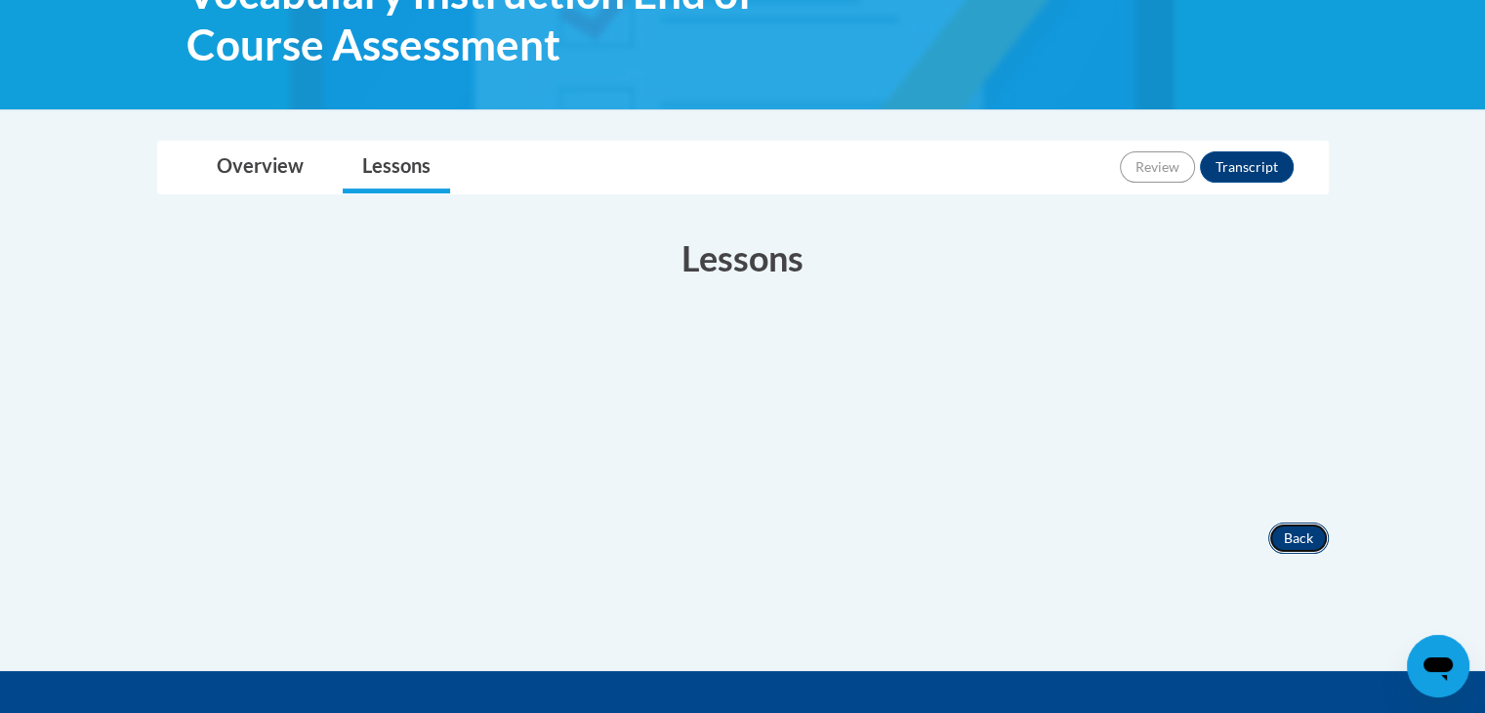
click at [1291, 540] on button "Back" at bounding box center [1298, 537] width 61 height 31
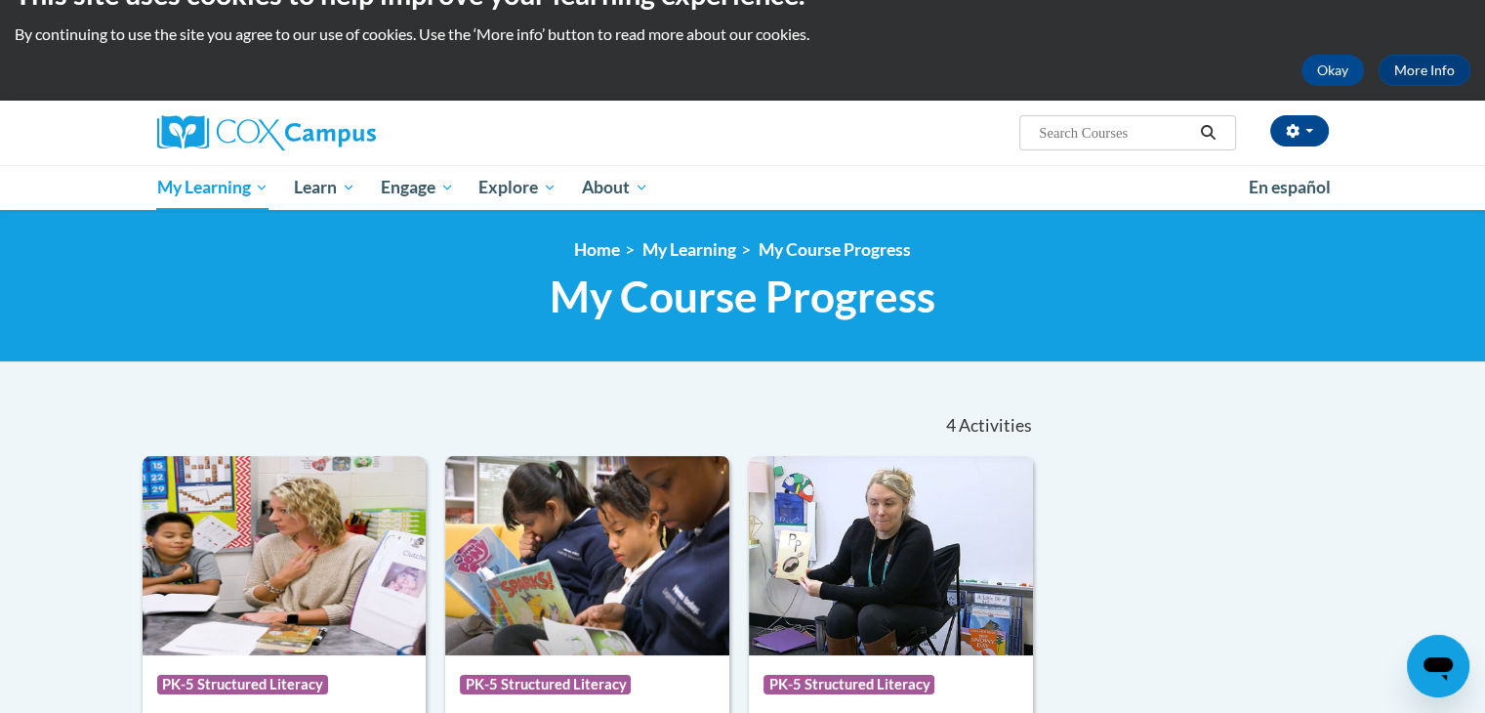
scroll to position [41, 0]
